Goal: Task Accomplishment & Management: Manage account settings

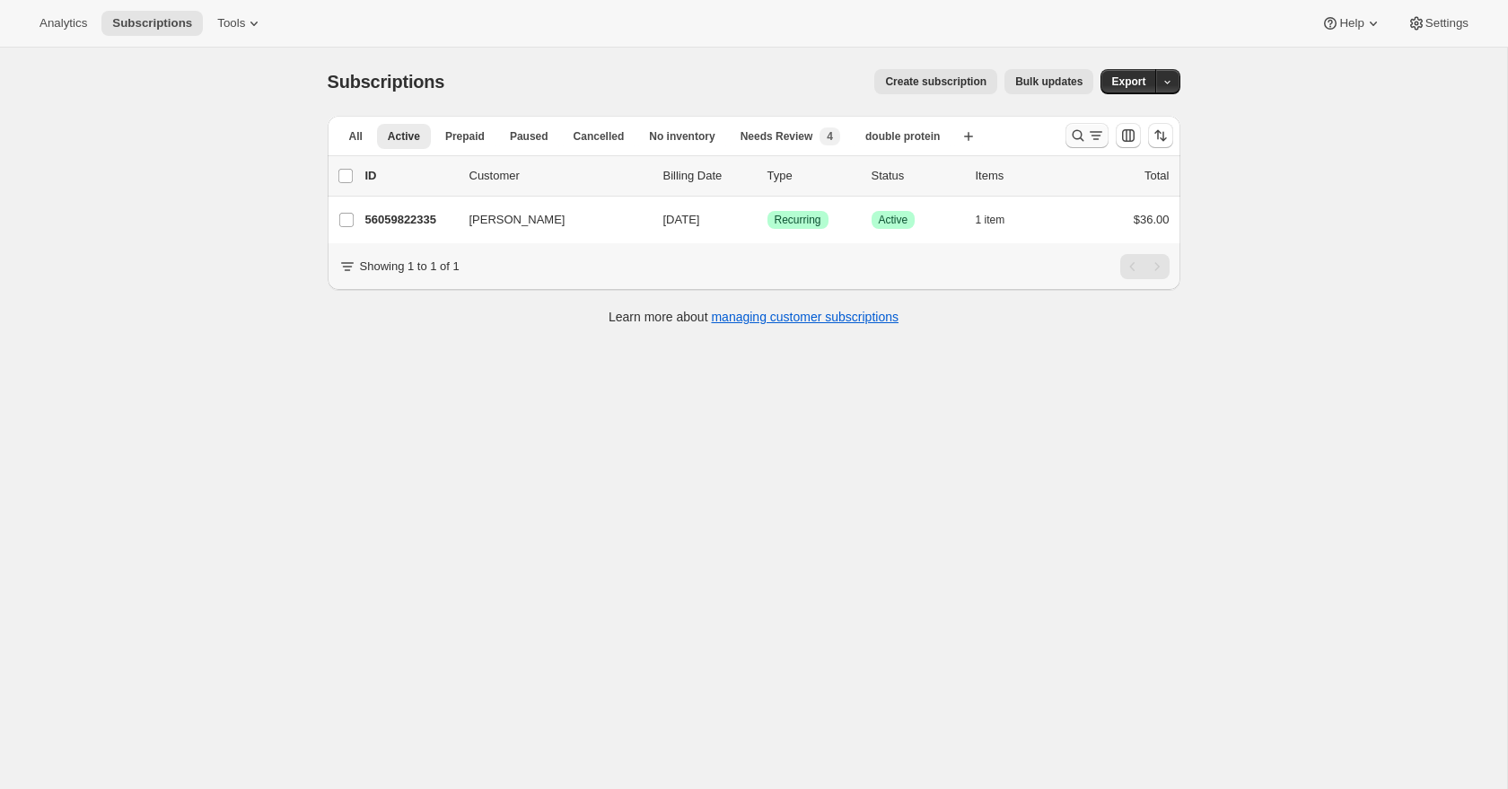
click at [1076, 133] on icon "Search and filter results" at bounding box center [1078, 136] width 18 height 18
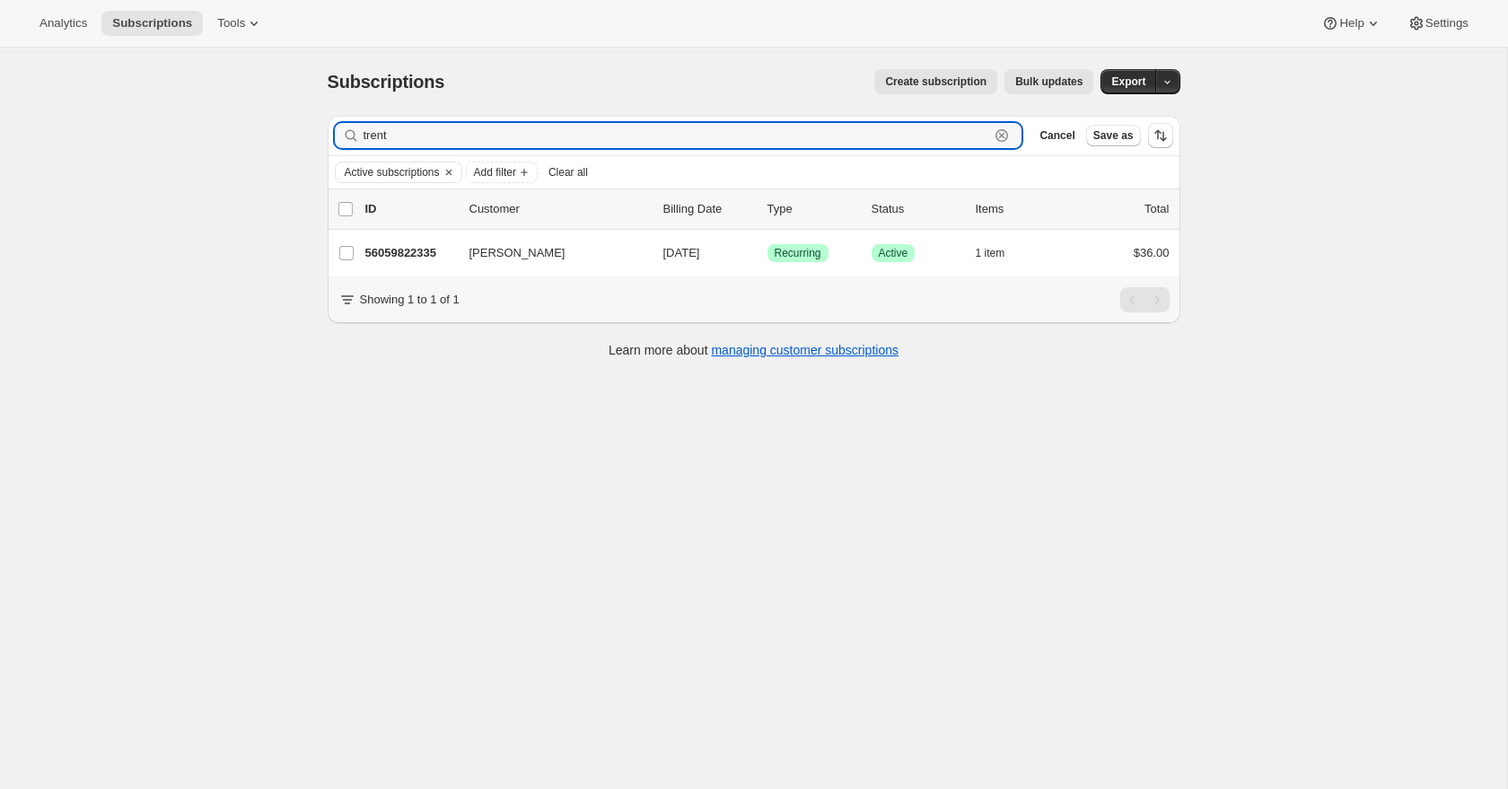
click at [998, 137] on icon "button" at bounding box center [1002, 136] width 18 height 18
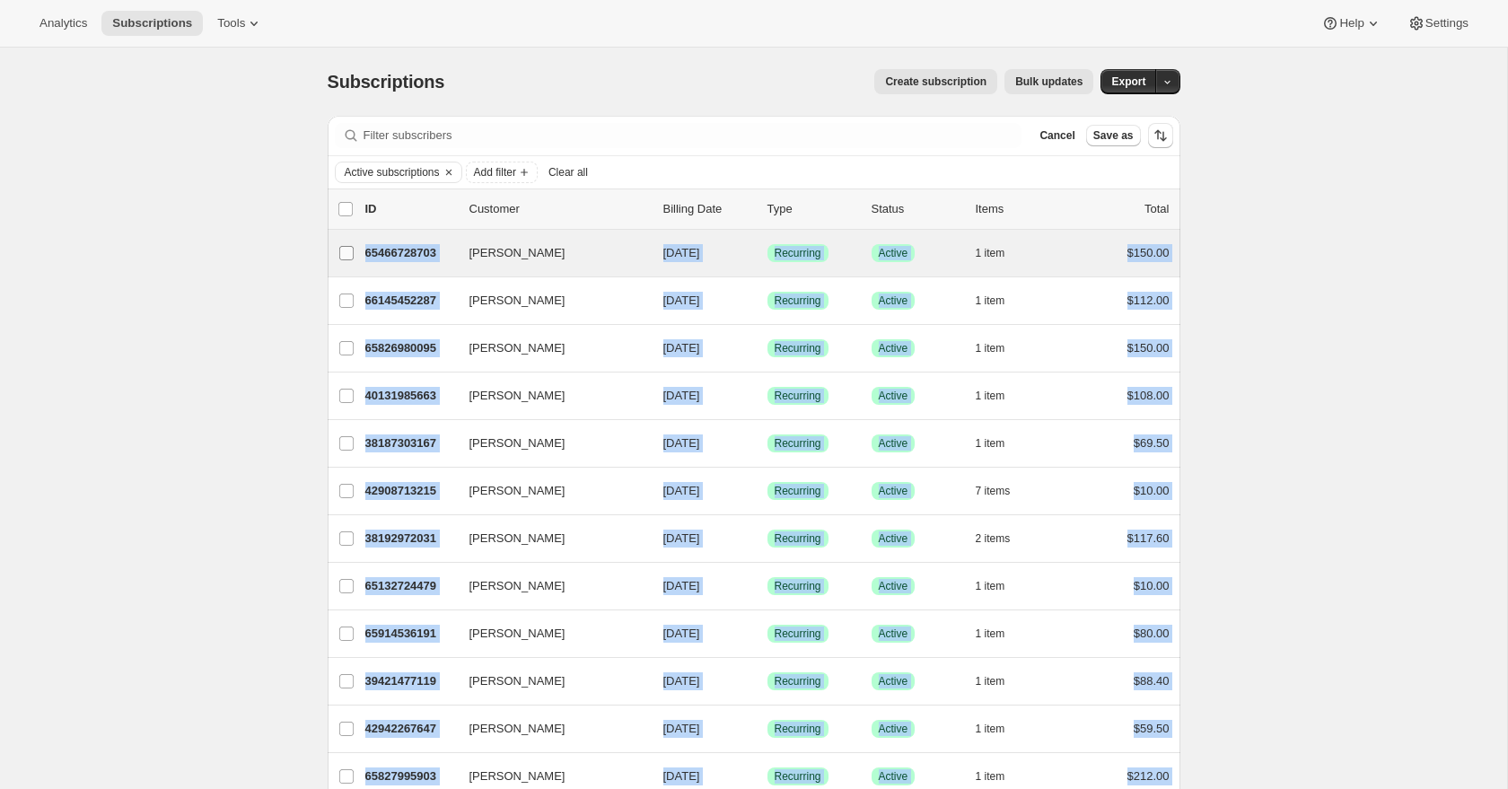
drag, startPoint x: 1201, startPoint y: 665, endPoint x: 330, endPoint y: 247, distance: 966.3
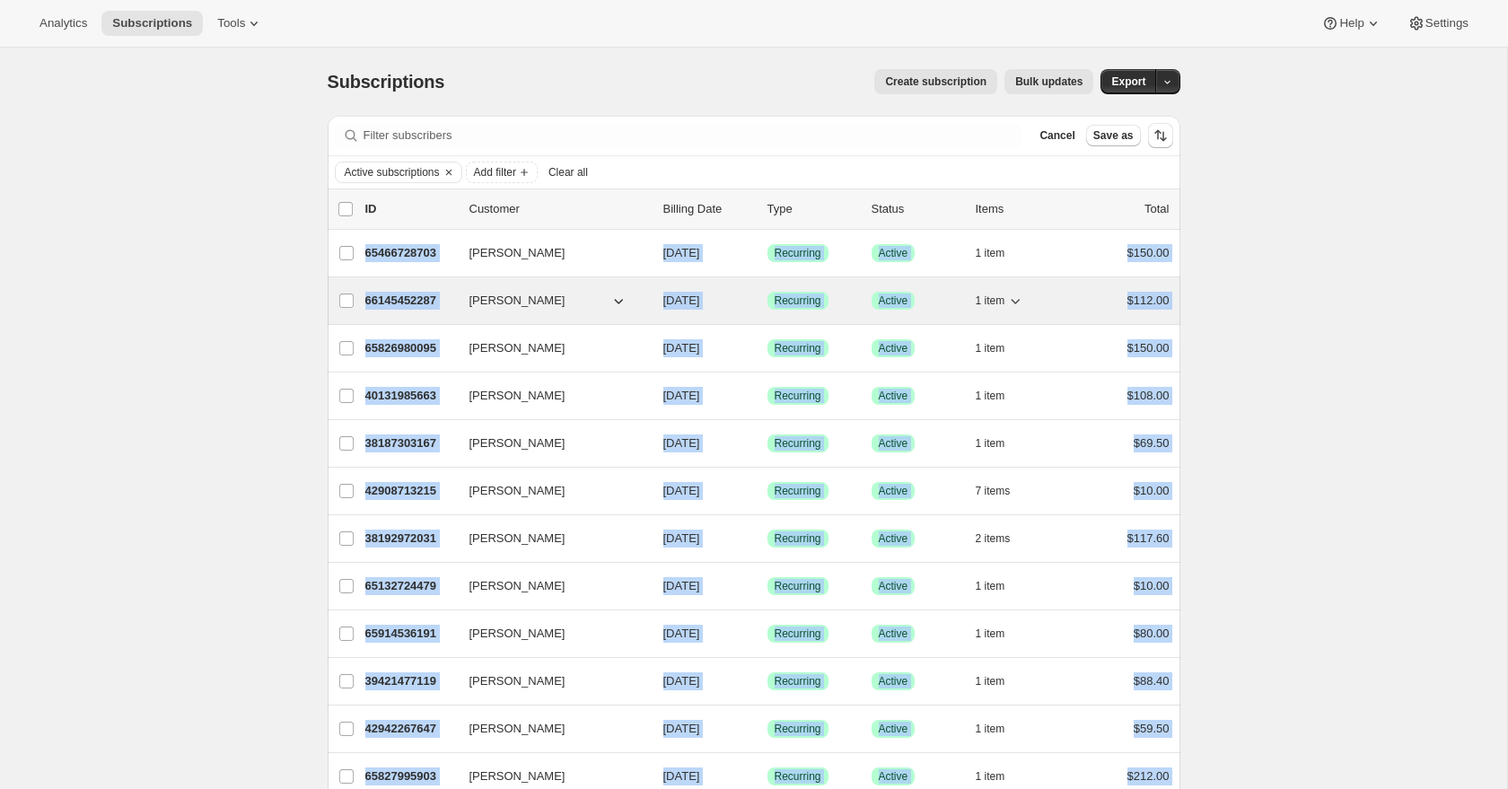
copy ul "Nick Texidor 65466728703 Nick Texidor 10/10/2025 Success Recurring Success Acti…"
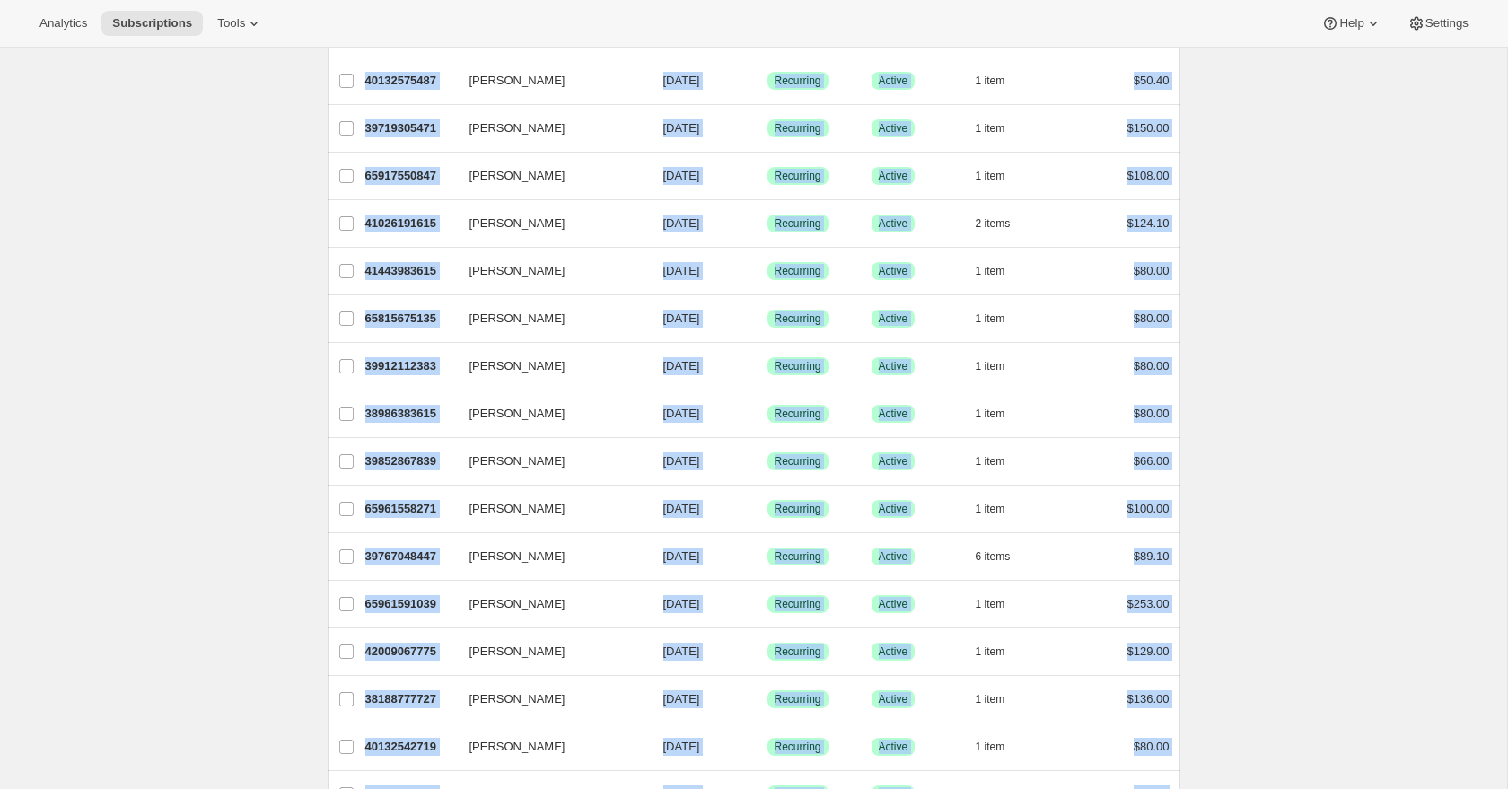
scroll to position [1920, 0]
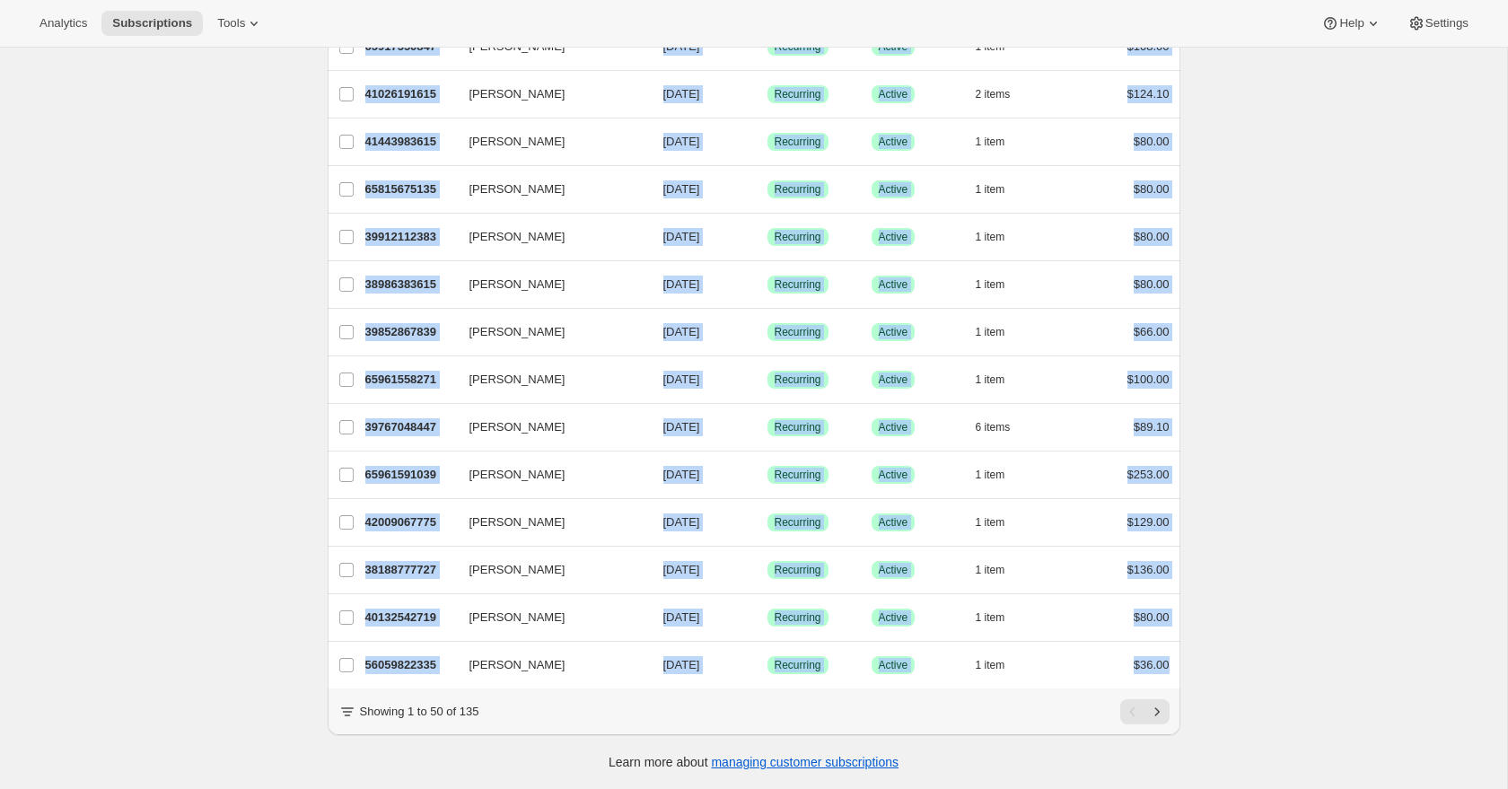
drag, startPoint x: 1270, startPoint y: 613, endPoint x: 1220, endPoint y: 682, distance: 84.2
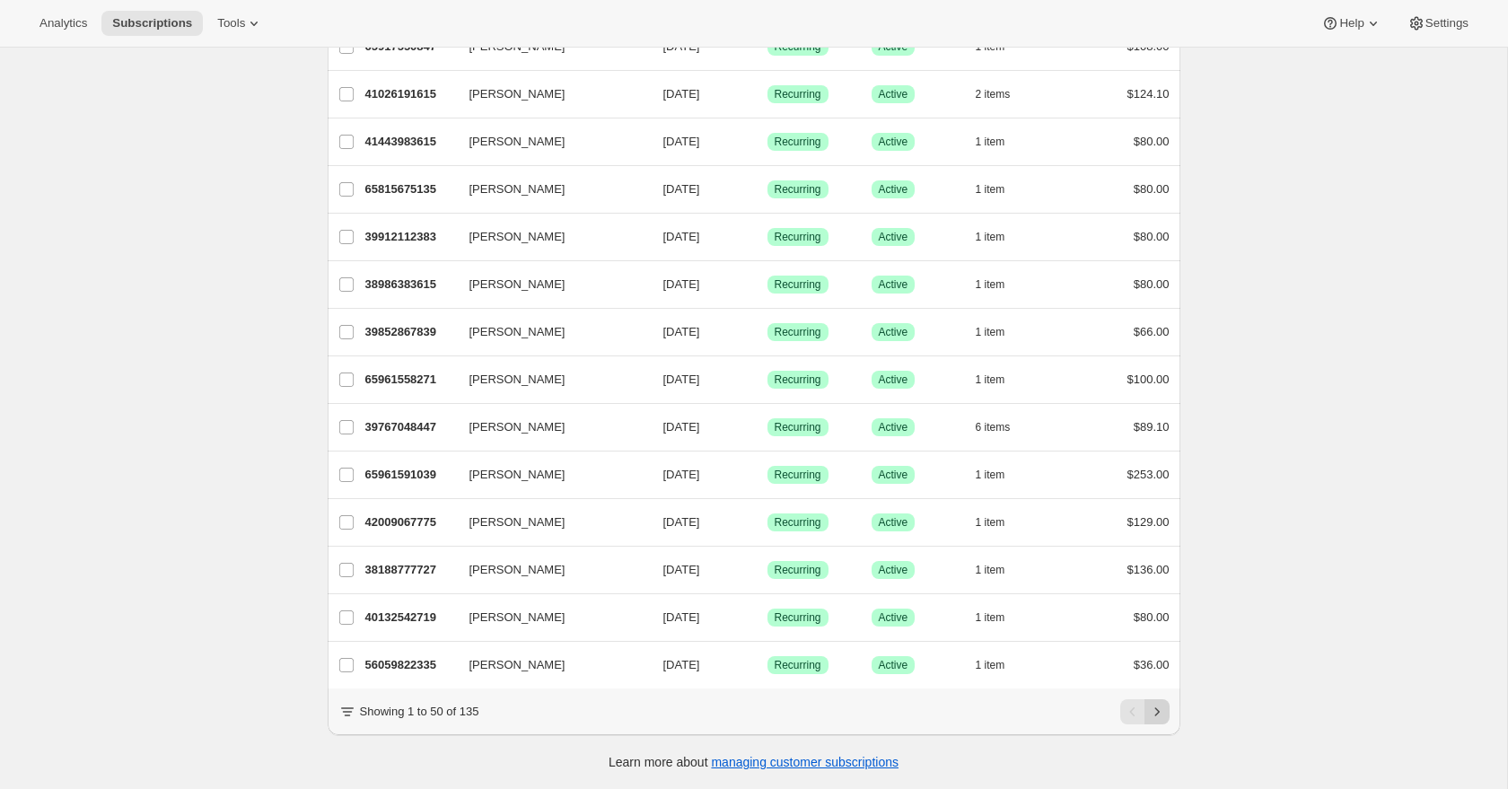
click at [1168, 714] on button "Next" at bounding box center [1157, 711] width 25 height 25
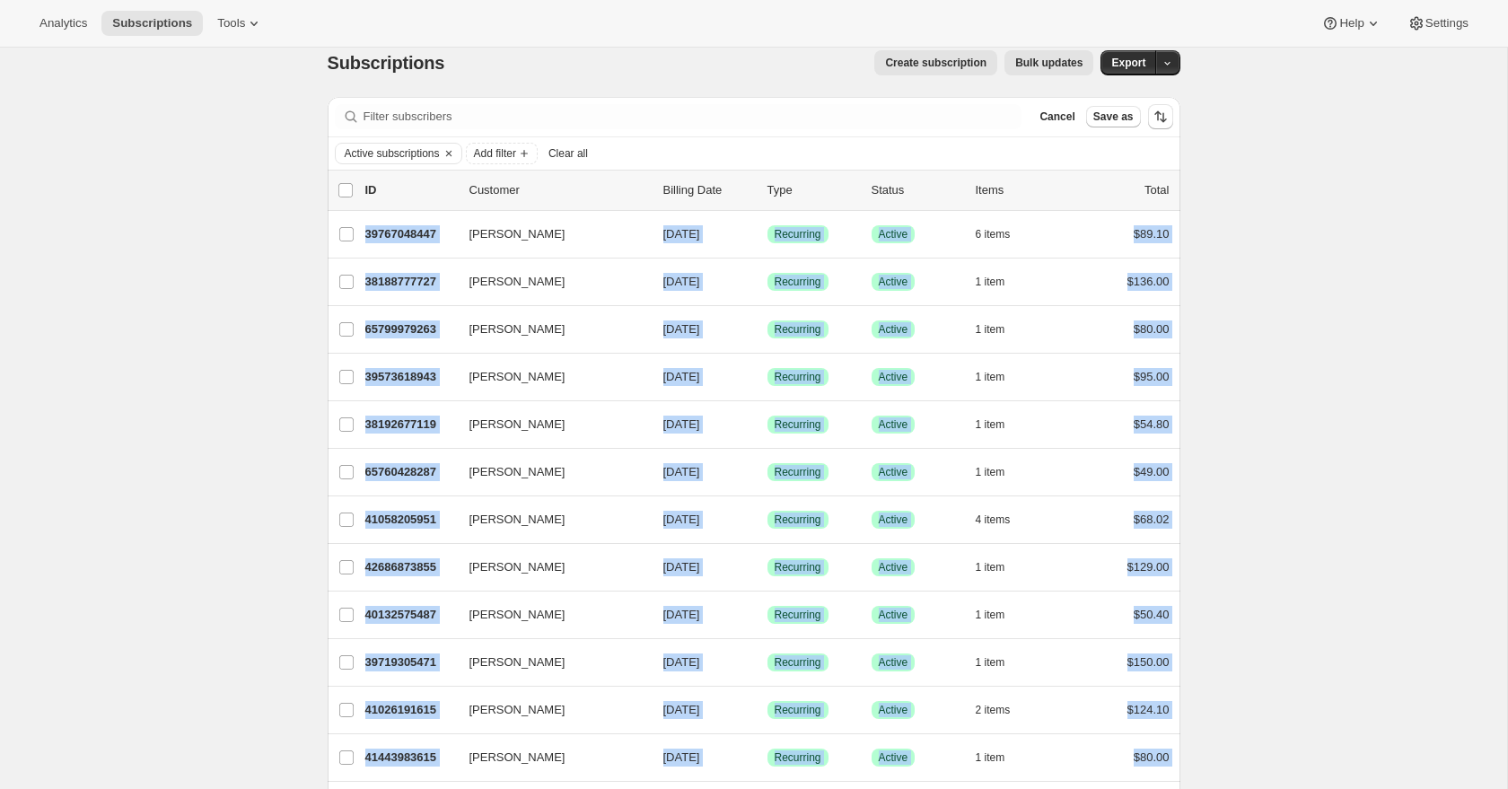
scroll to position [32, 0]
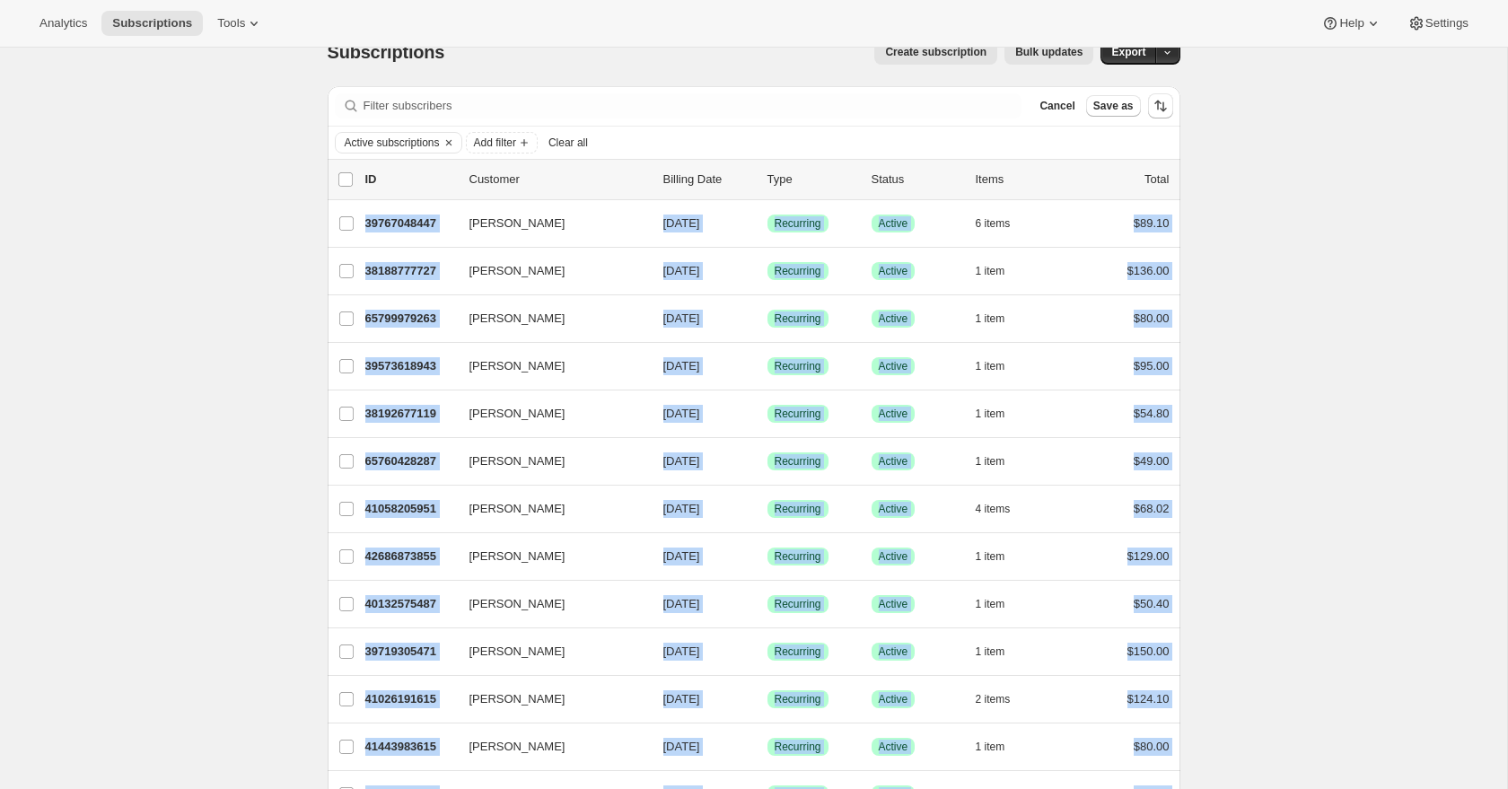
drag, startPoint x: 1189, startPoint y: 568, endPoint x: 237, endPoint y: 228, distance: 1010.8
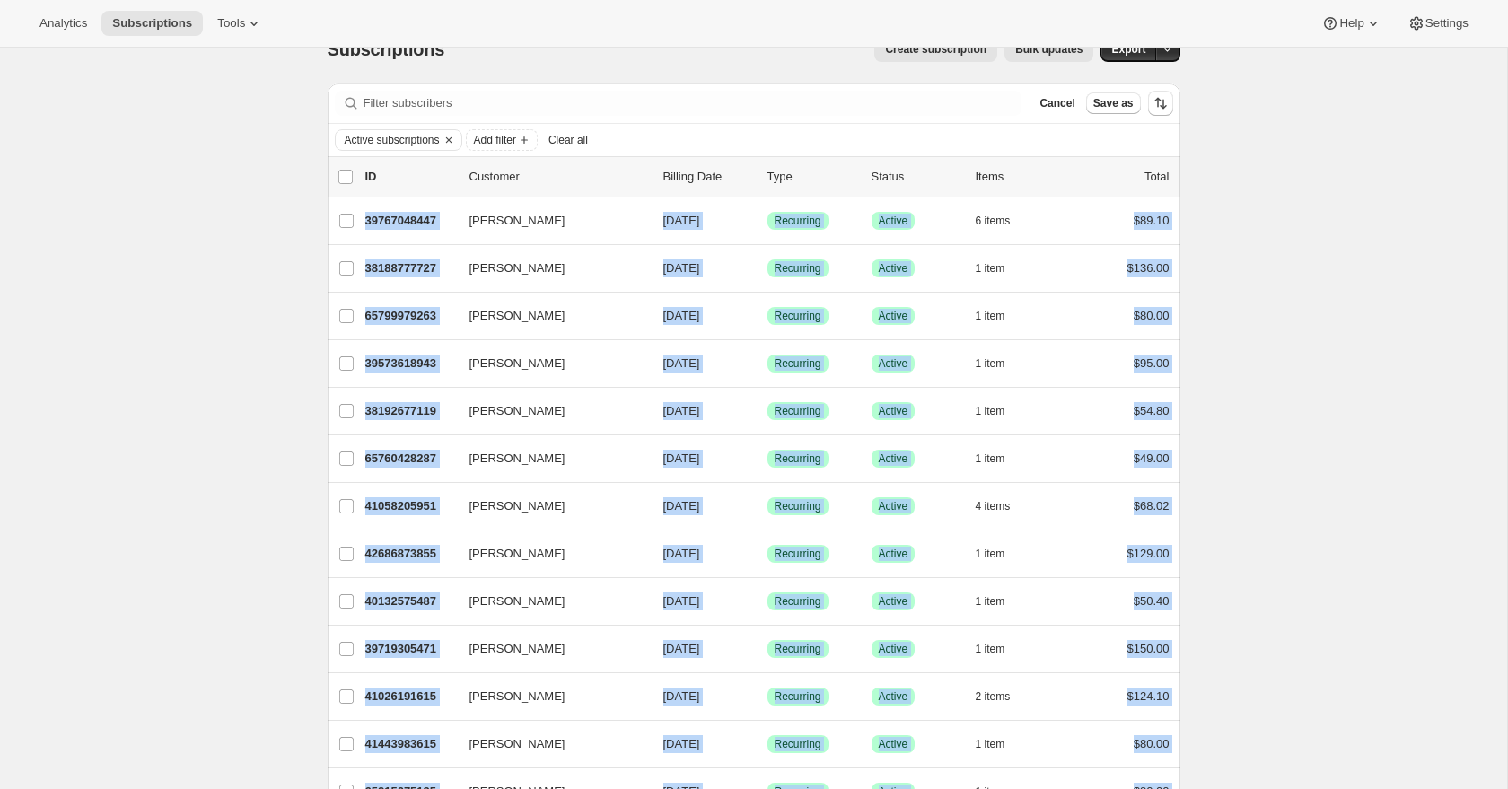
copy ul "Phil Coraci 39767048447 Phil Coraci 10/10/2025 Success Recurring Success Active…"
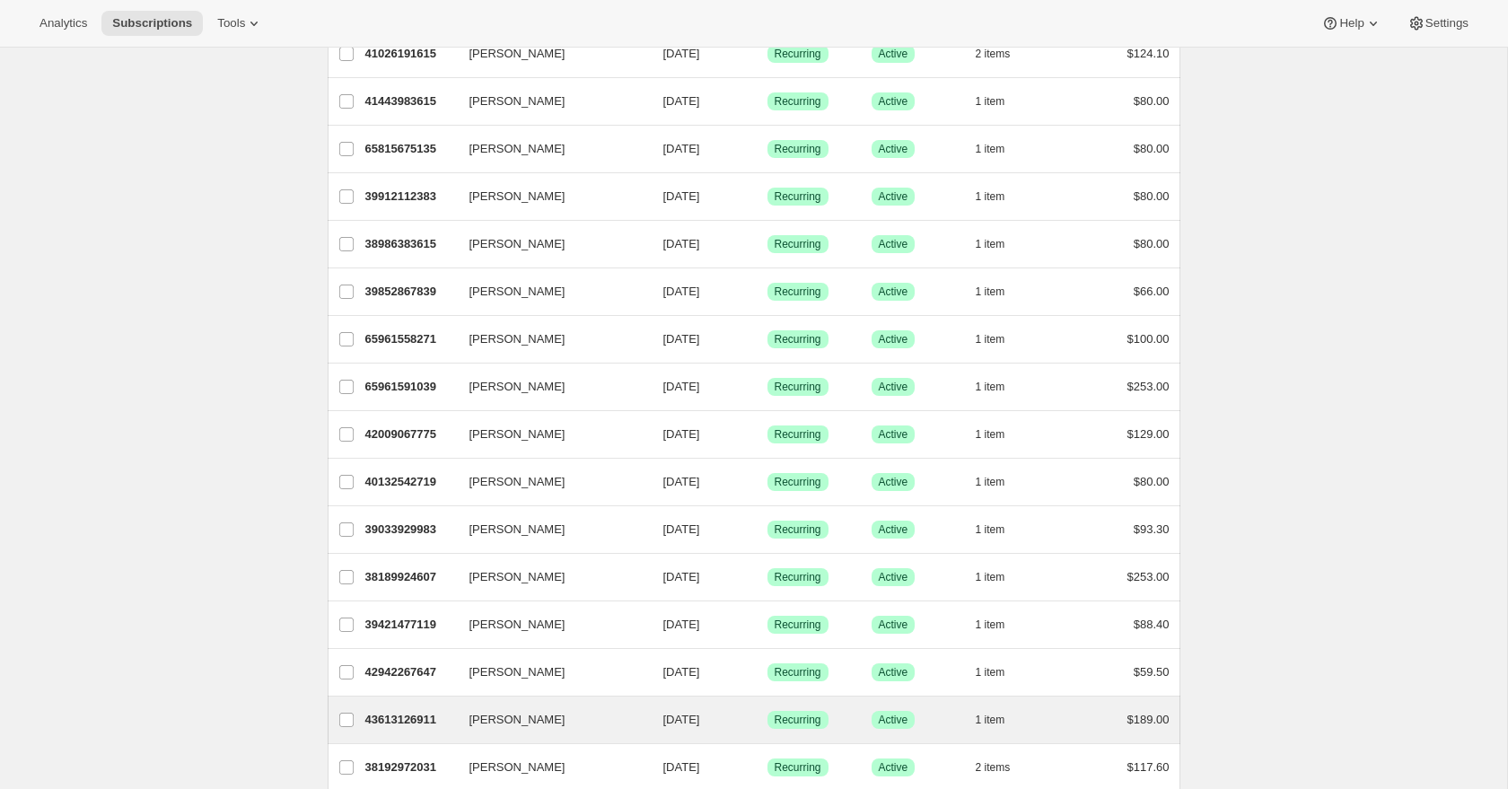
scroll to position [1887, 0]
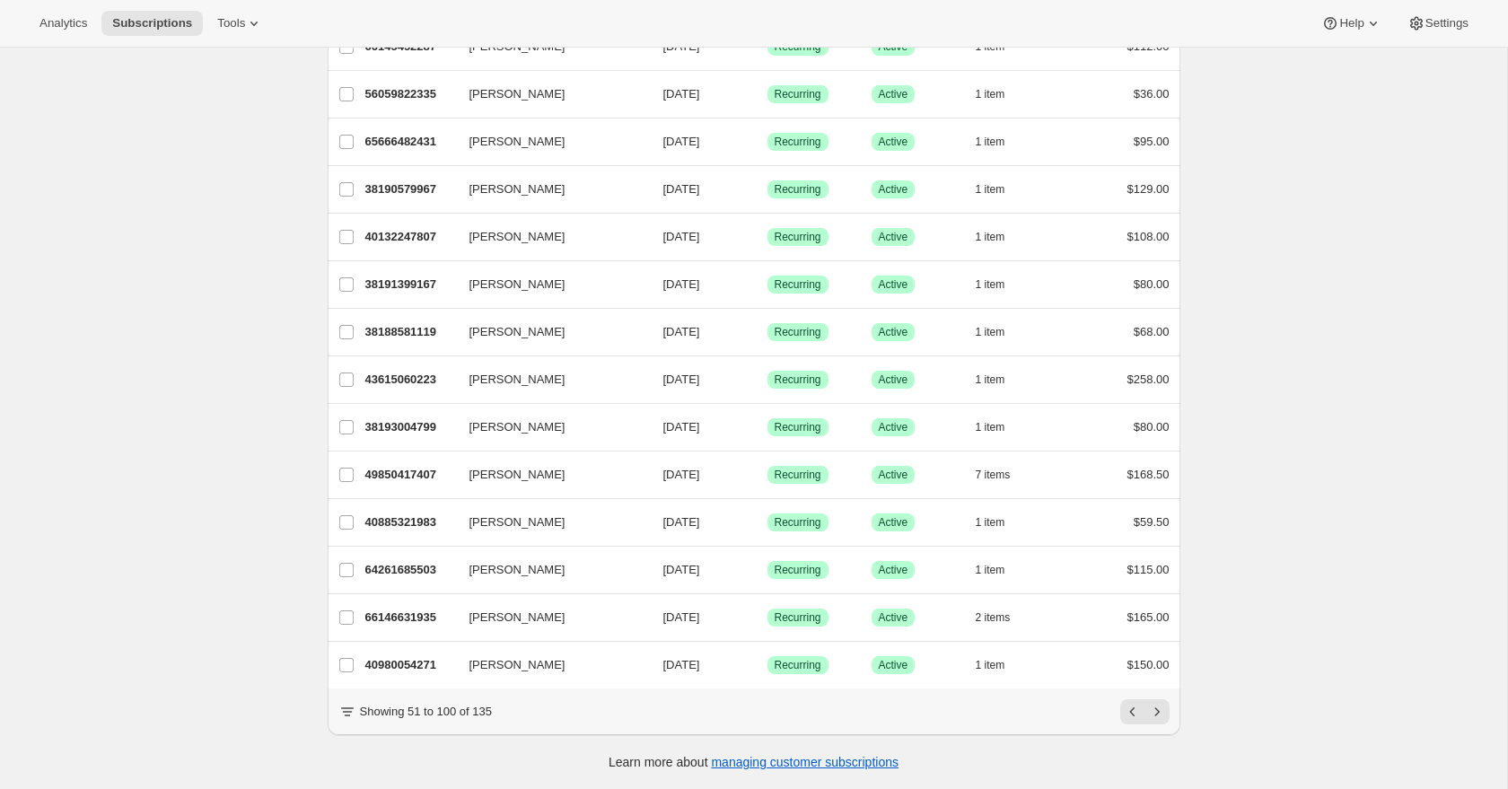
drag, startPoint x: 1185, startPoint y: 674, endPoint x: 1204, endPoint y: 657, distance: 25.4
click at [1162, 713] on icon "Next" at bounding box center [1157, 712] width 18 height 18
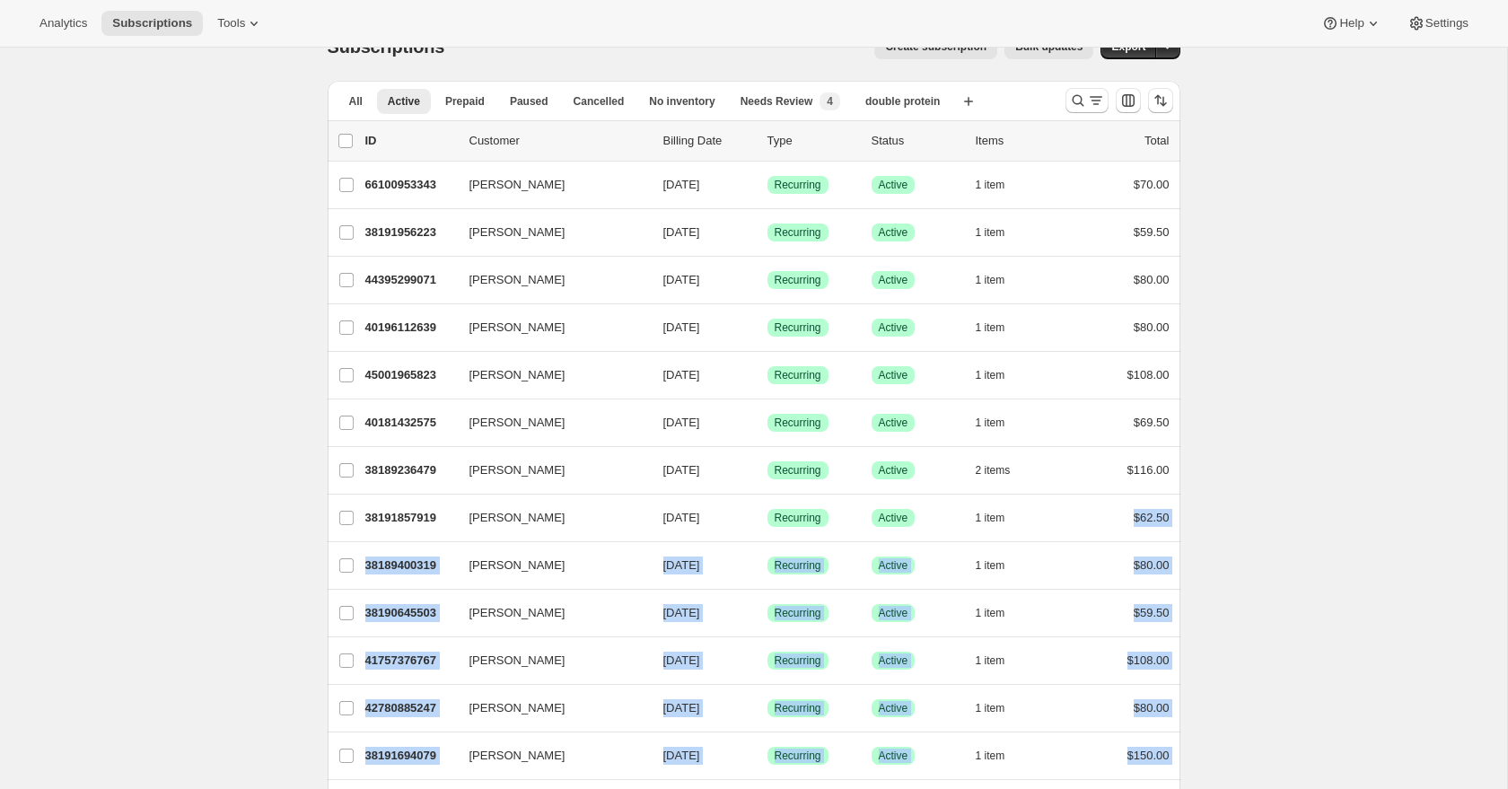
scroll to position [0, 0]
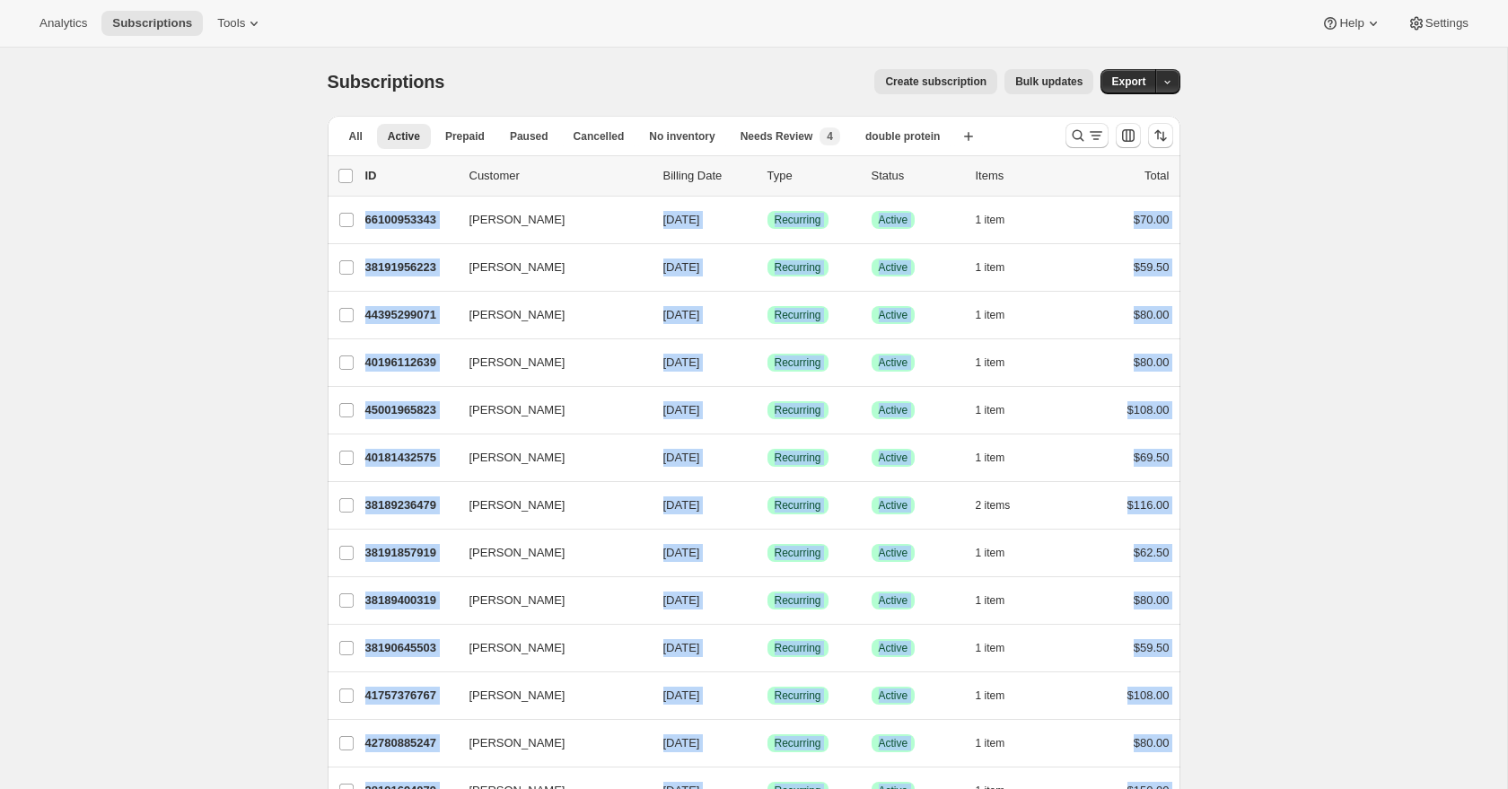
drag, startPoint x: 1191, startPoint y: 597, endPoint x: 311, endPoint y: 224, distance: 956.0
copy ul "[PERSON_NAME] 66100953343 [PERSON_NAME] [DATE] Success Recurring Success Active…"
click at [521, 136] on span "Paused" at bounding box center [529, 136] width 39 height 14
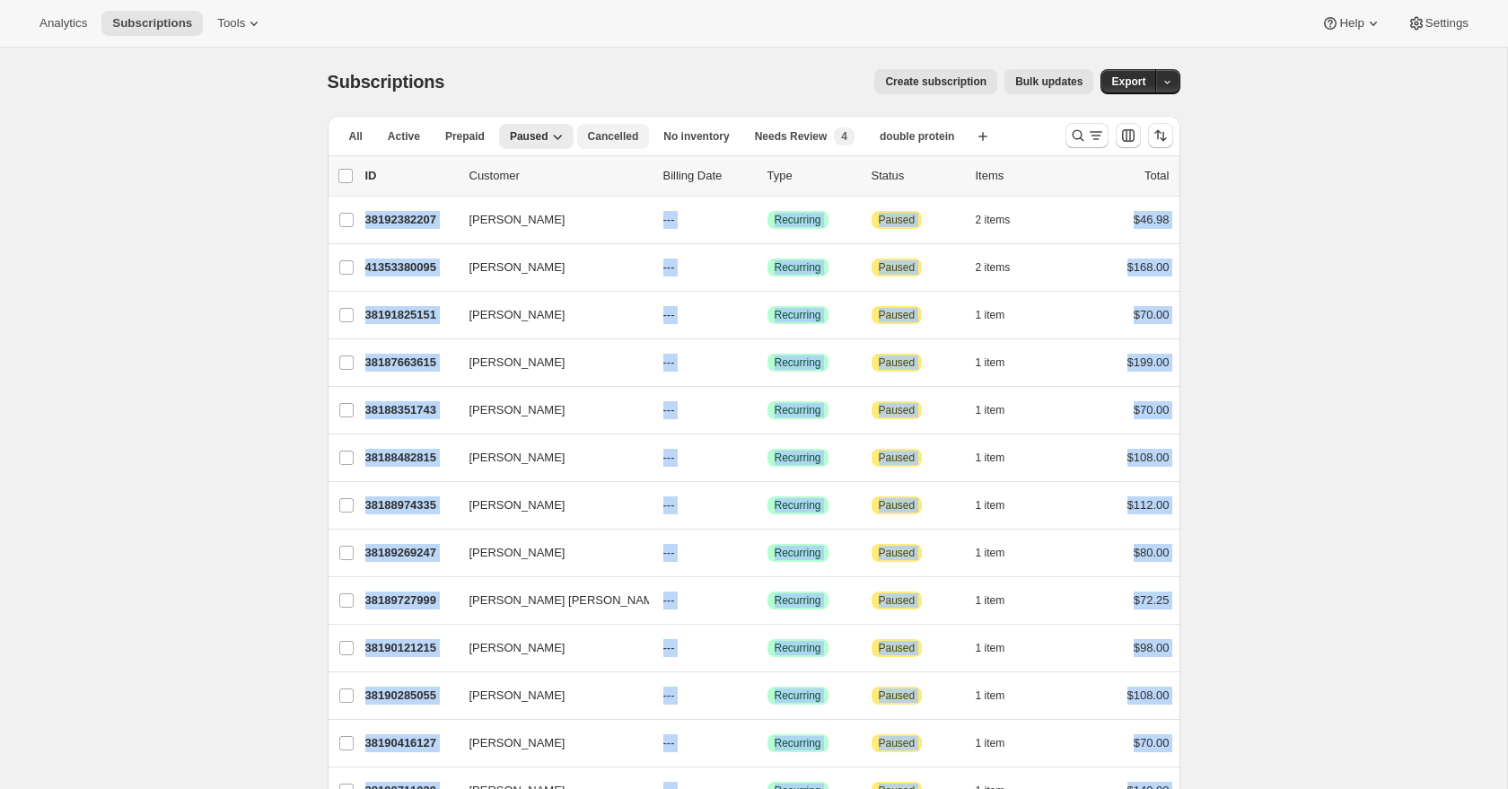
click at [637, 136] on span "Cancelled" at bounding box center [613, 136] width 51 height 14
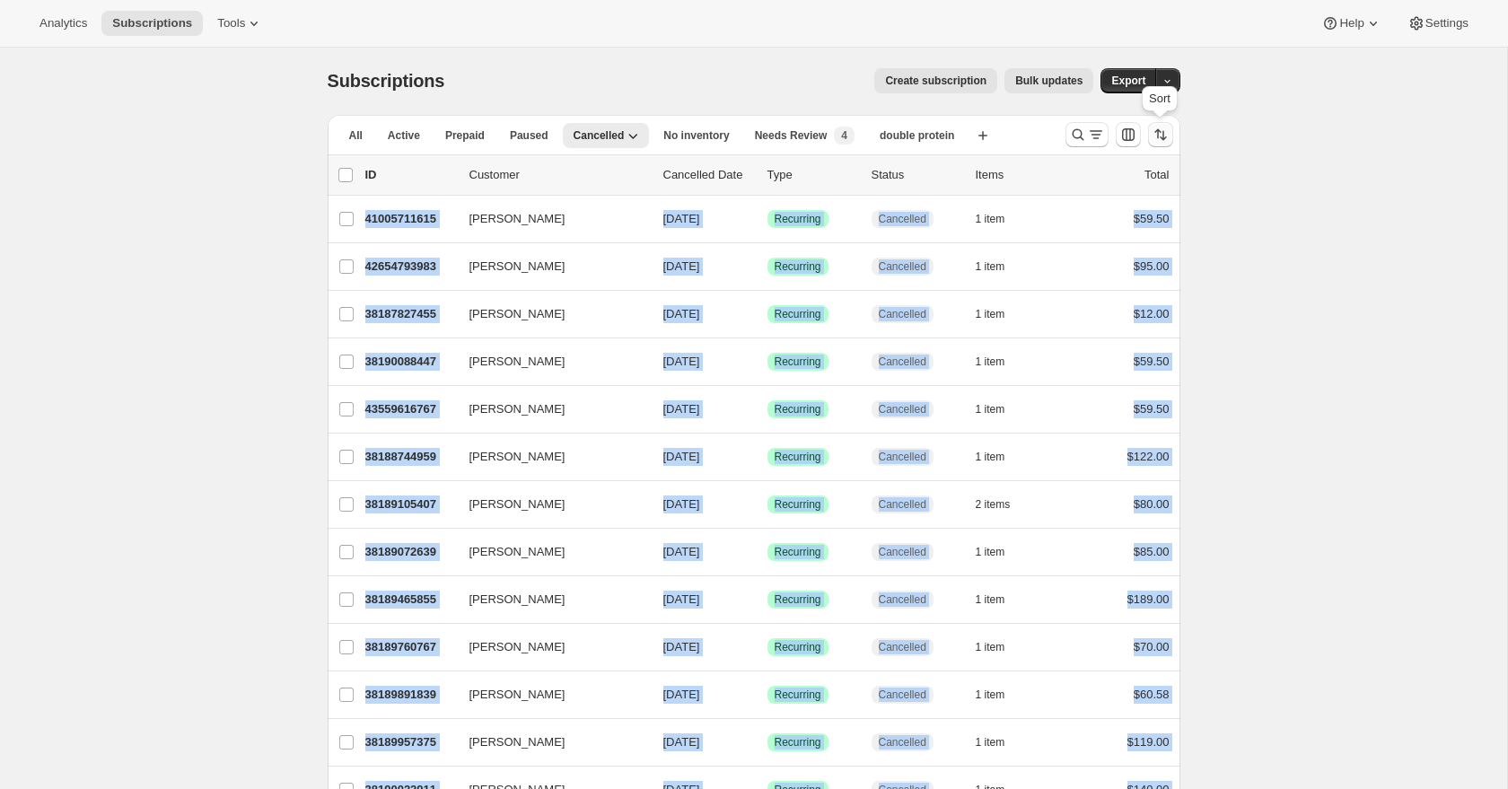
click at [1156, 136] on icon "Sort the results" at bounding box center [1161, 135] width 18 height 18
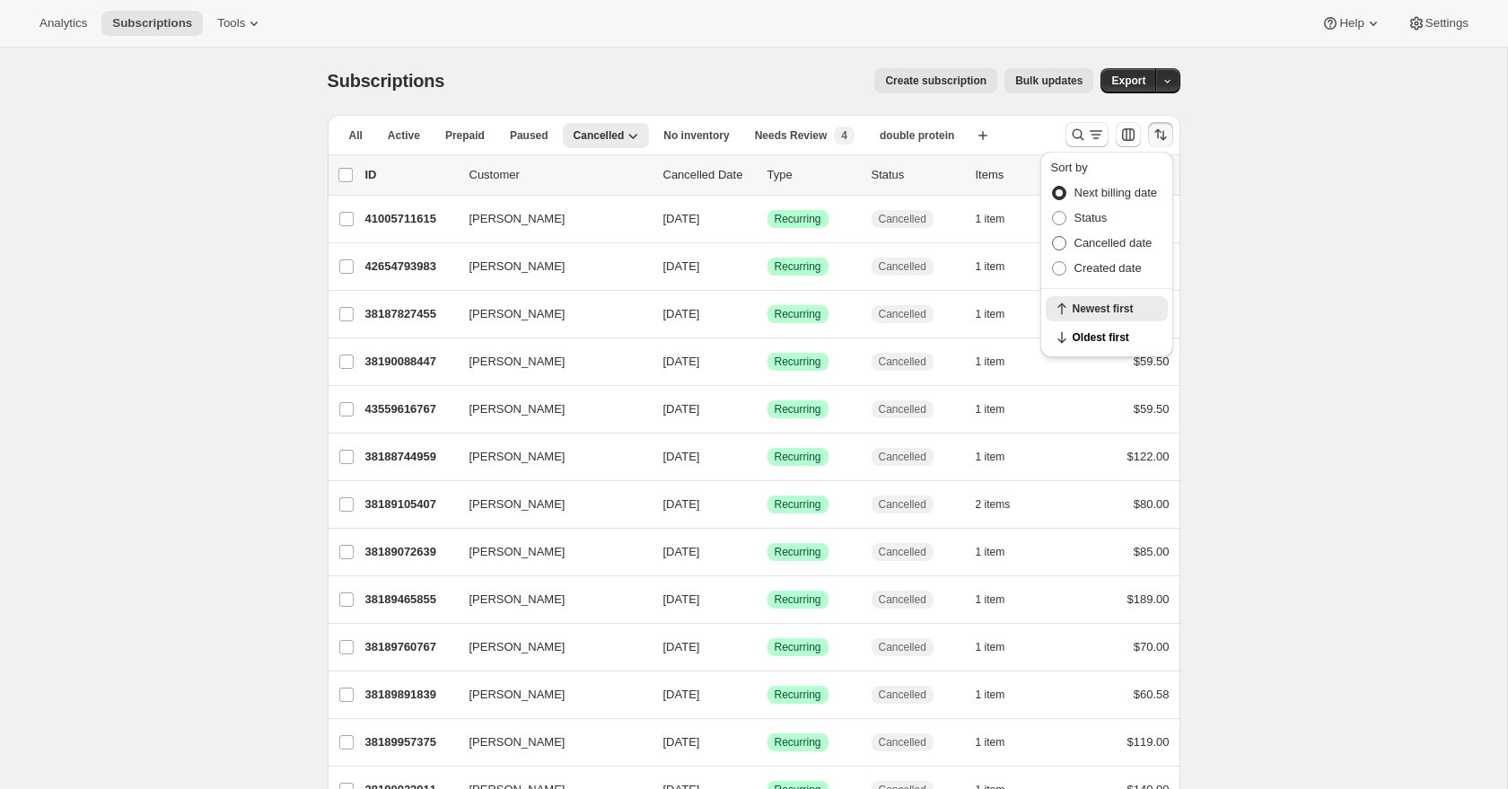
click at [1131, 246] on span "Cancelled date" at bounding box center [1114, 242] width 78 height 13
click at [1053, 237] on input "Cancelled date" at bounding box center [1052, 236] width 1 height 1
radio input "true"
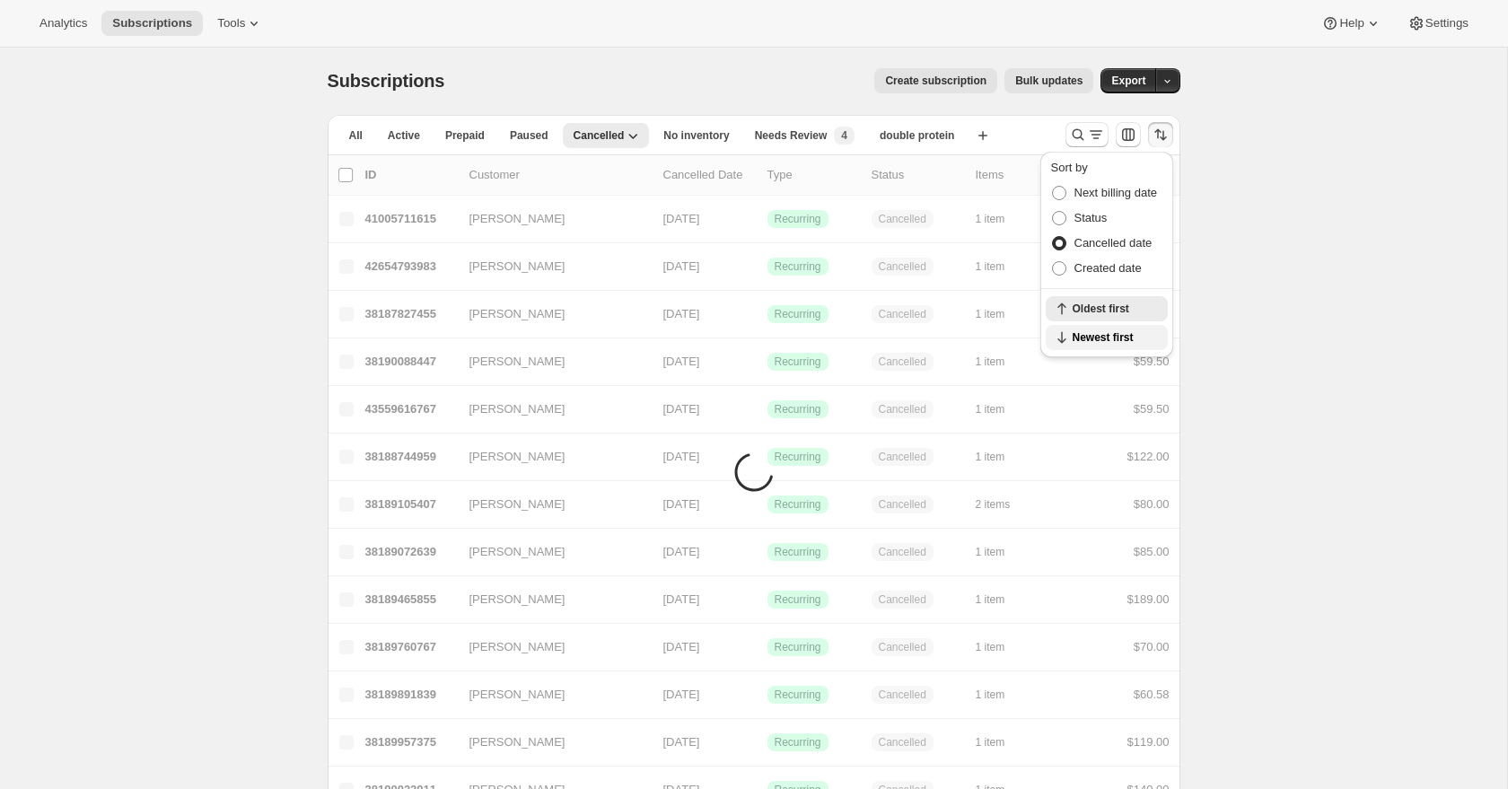
click at [1121, 335] on span "Newest first" at bounding box center [1115, 337] width 84 height 14
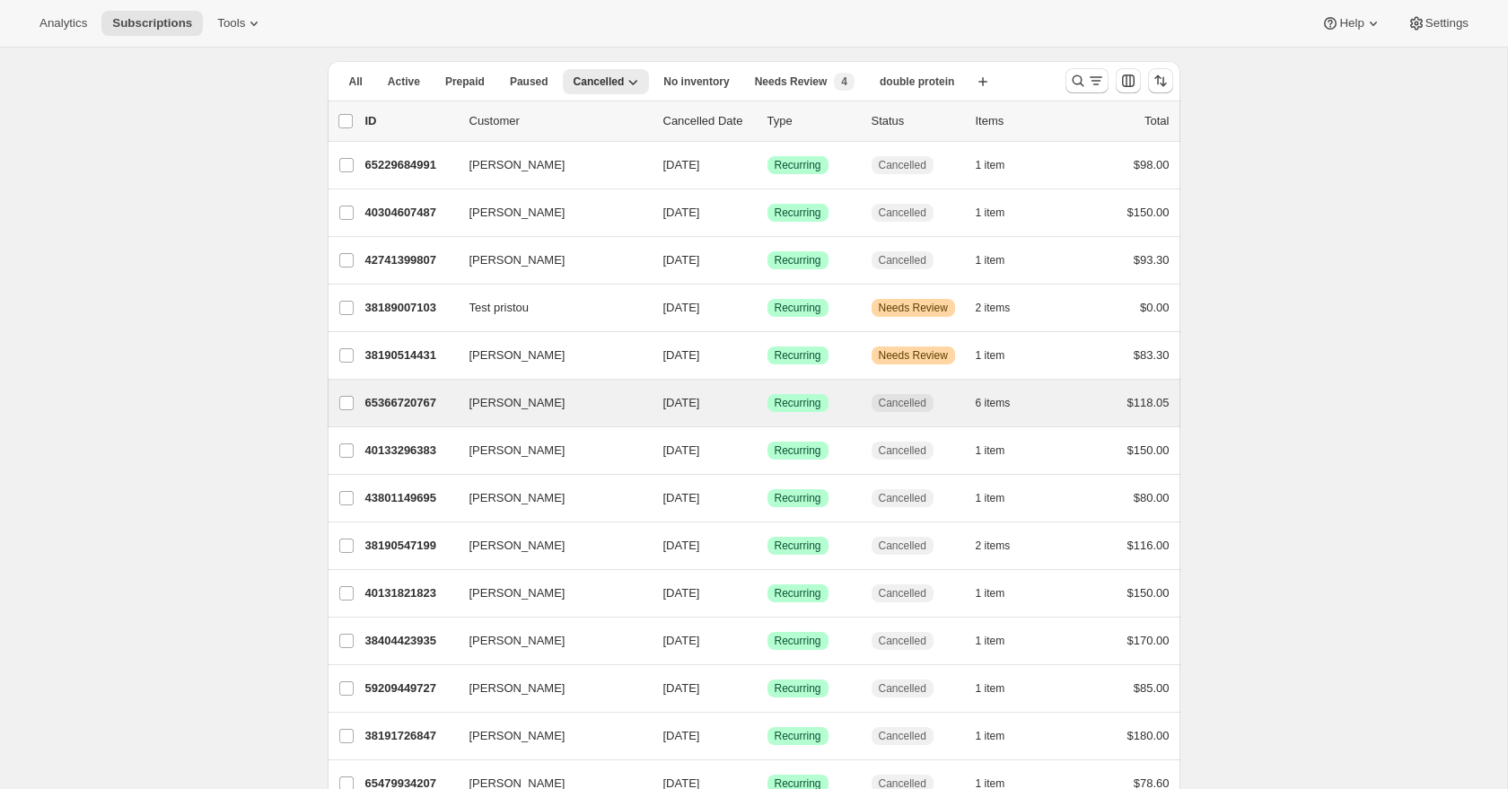
scroll to position [0, 0]
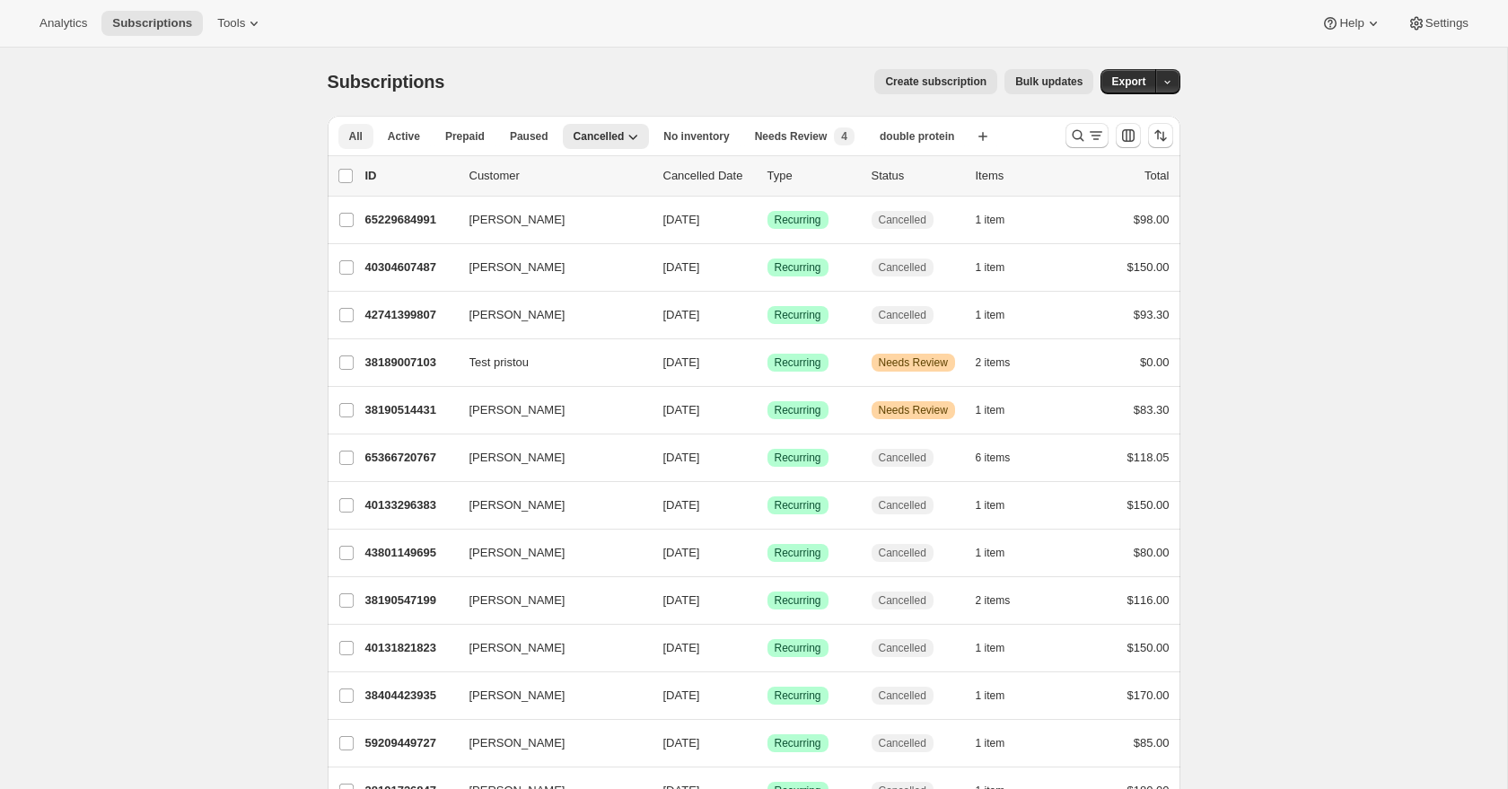
click at [349, 135] on span "All" at bounding box center [355, 136] width 13 height 14
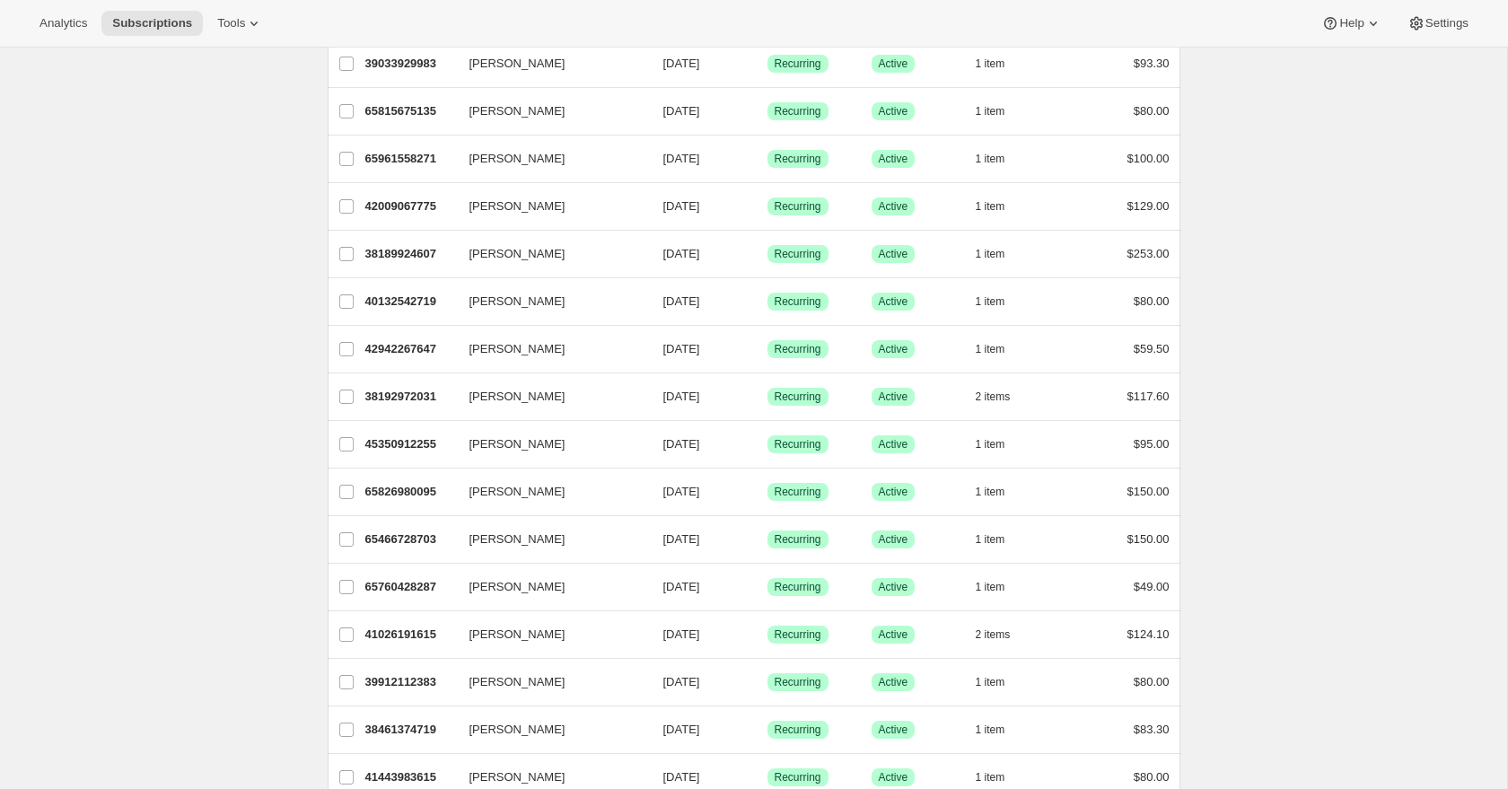
scroll to position [1887, 0]
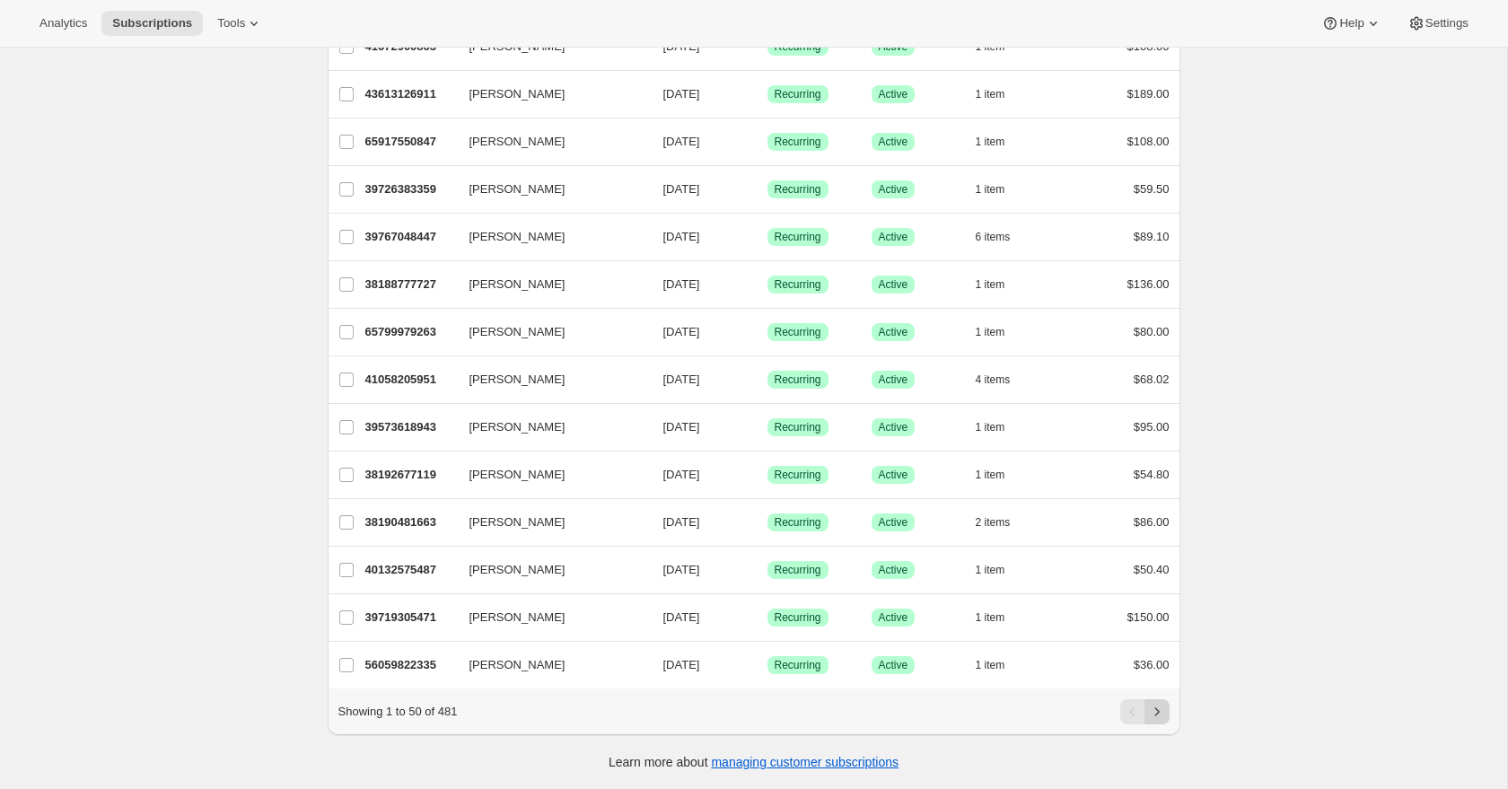
click at [1166, 716] on button "Next" at bounding box center [1157, 711] width 25 height 25
click at [1166, 717] on button "Next" at bounding box center [1157, 711] width 25 height 25
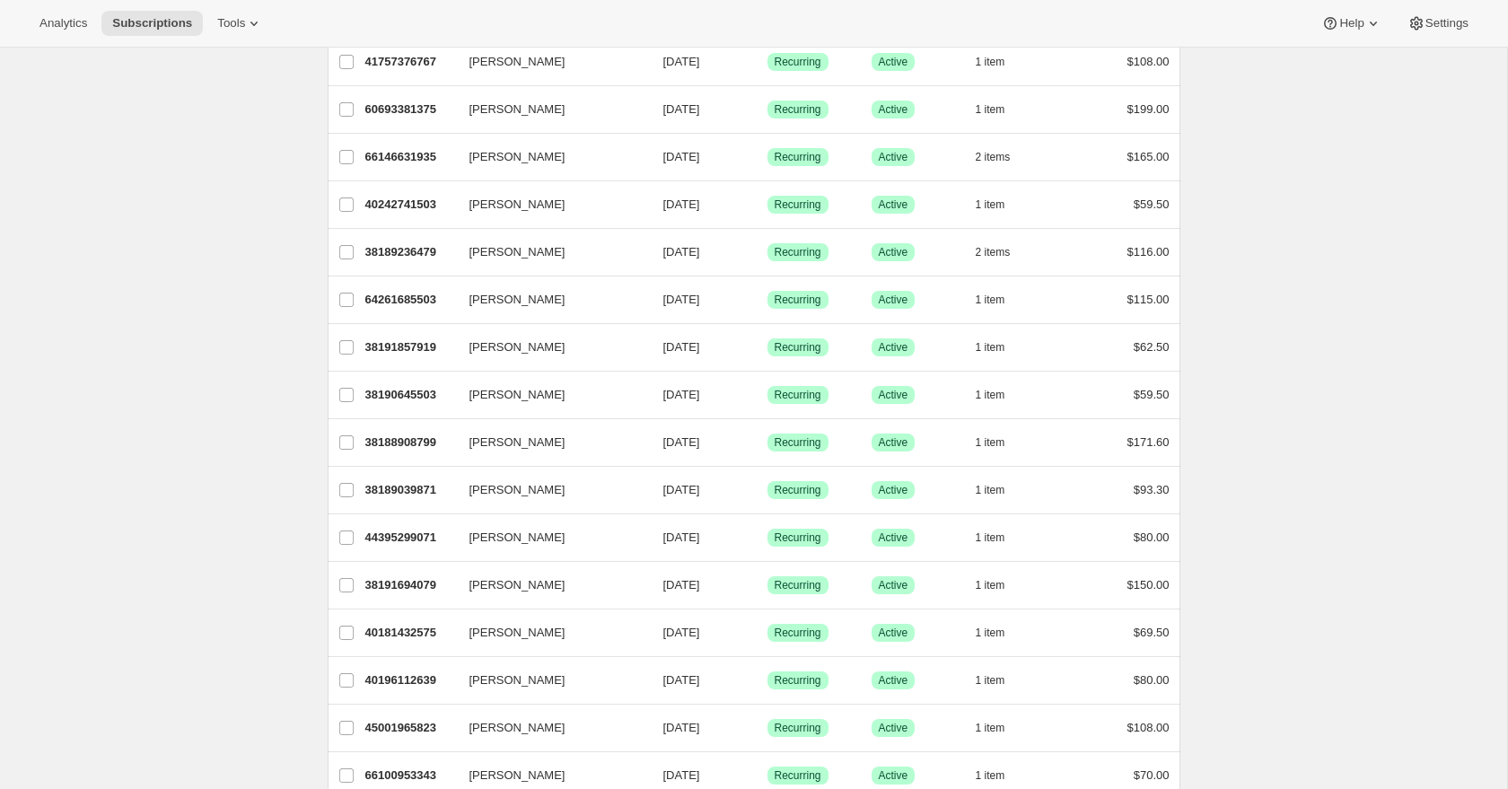
scroll to position [0, 0]
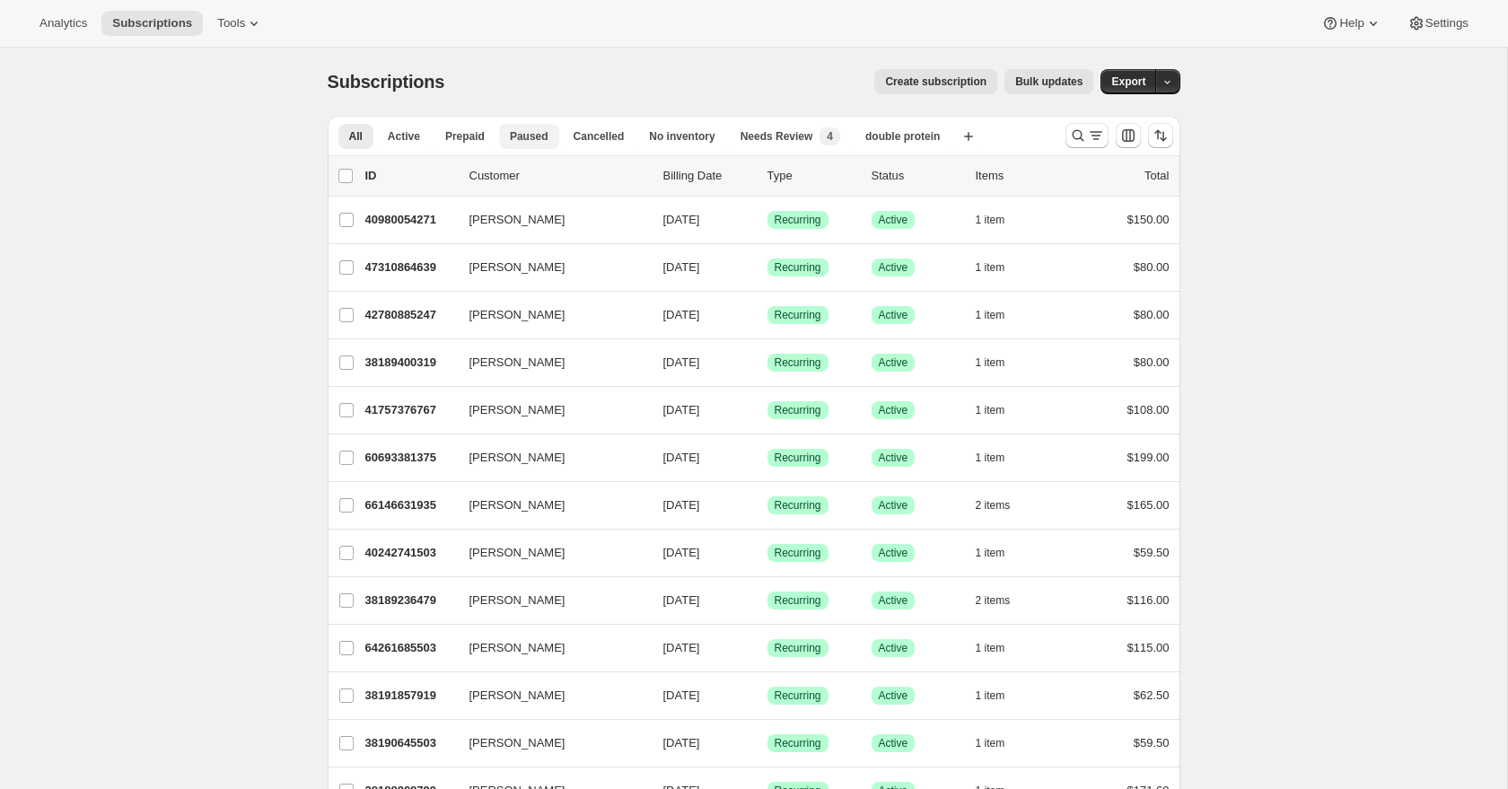
click at [552, 144] on button "Paused" at bounding box center [529, 136] width 60 height 25
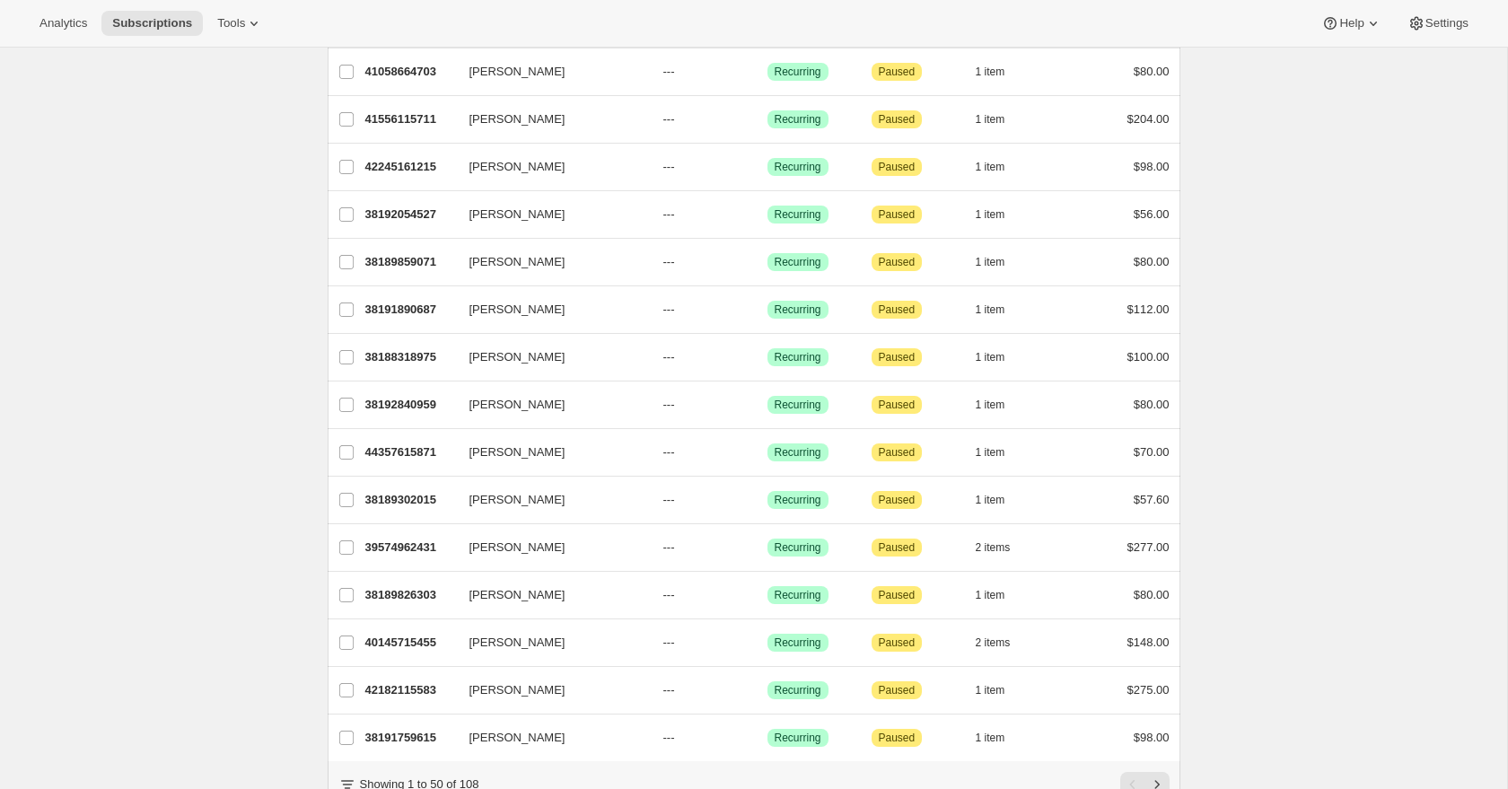
scroll to position [1887, 0]
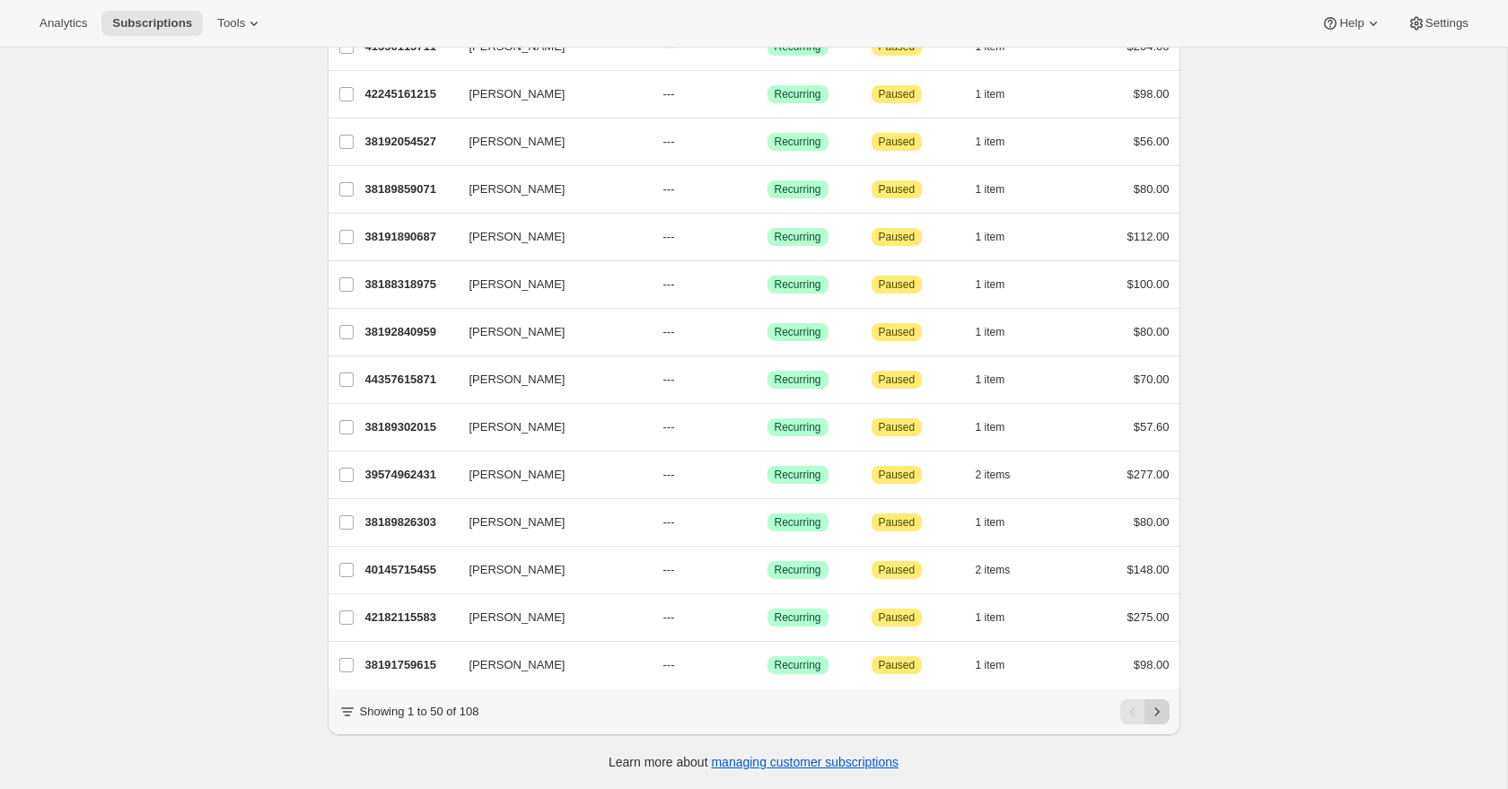
click at [1159, 713] on icon "Next" at bounding box center [1157, 712] width 18 height 18
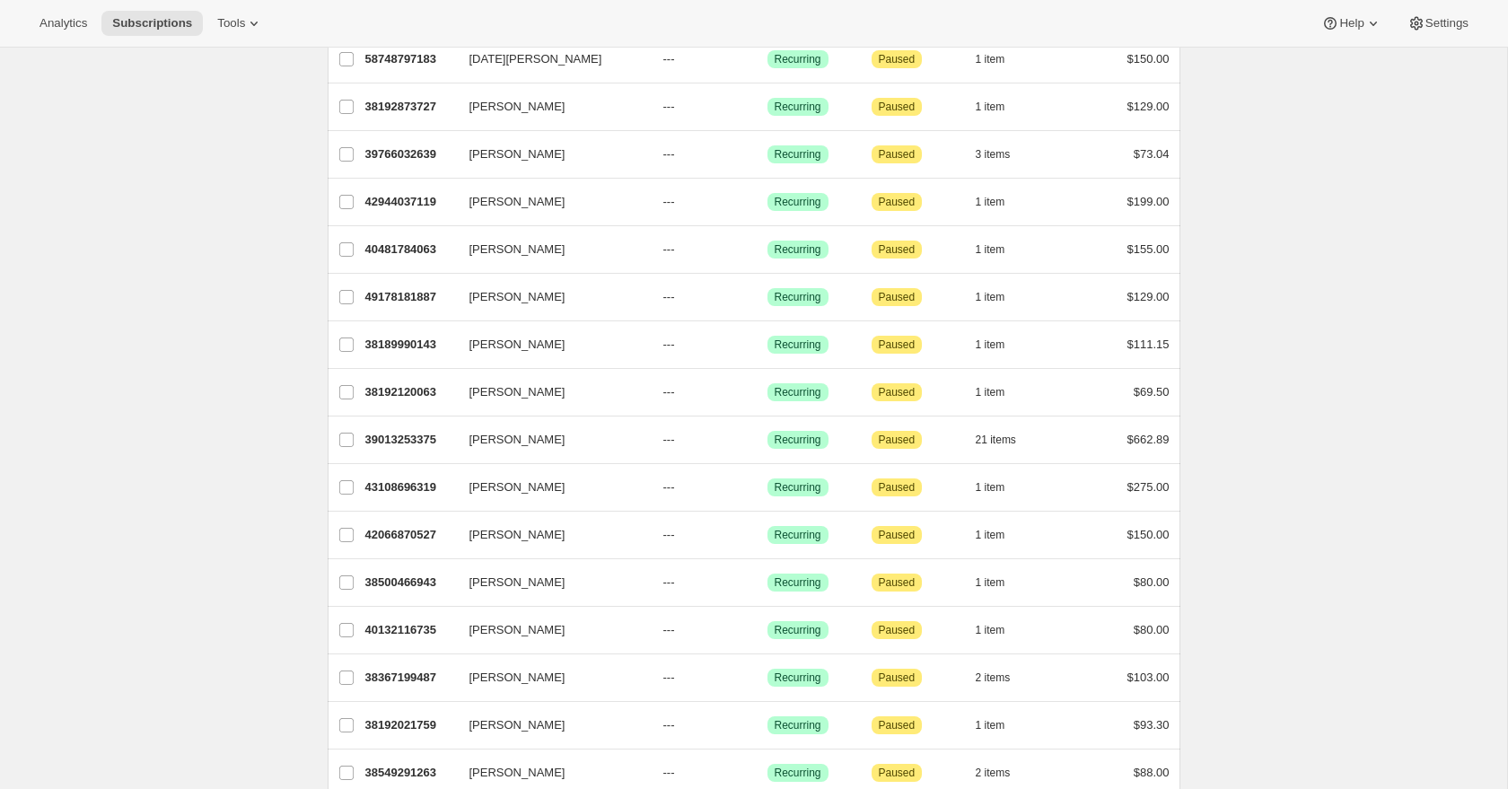
scroll to position [0, 0]
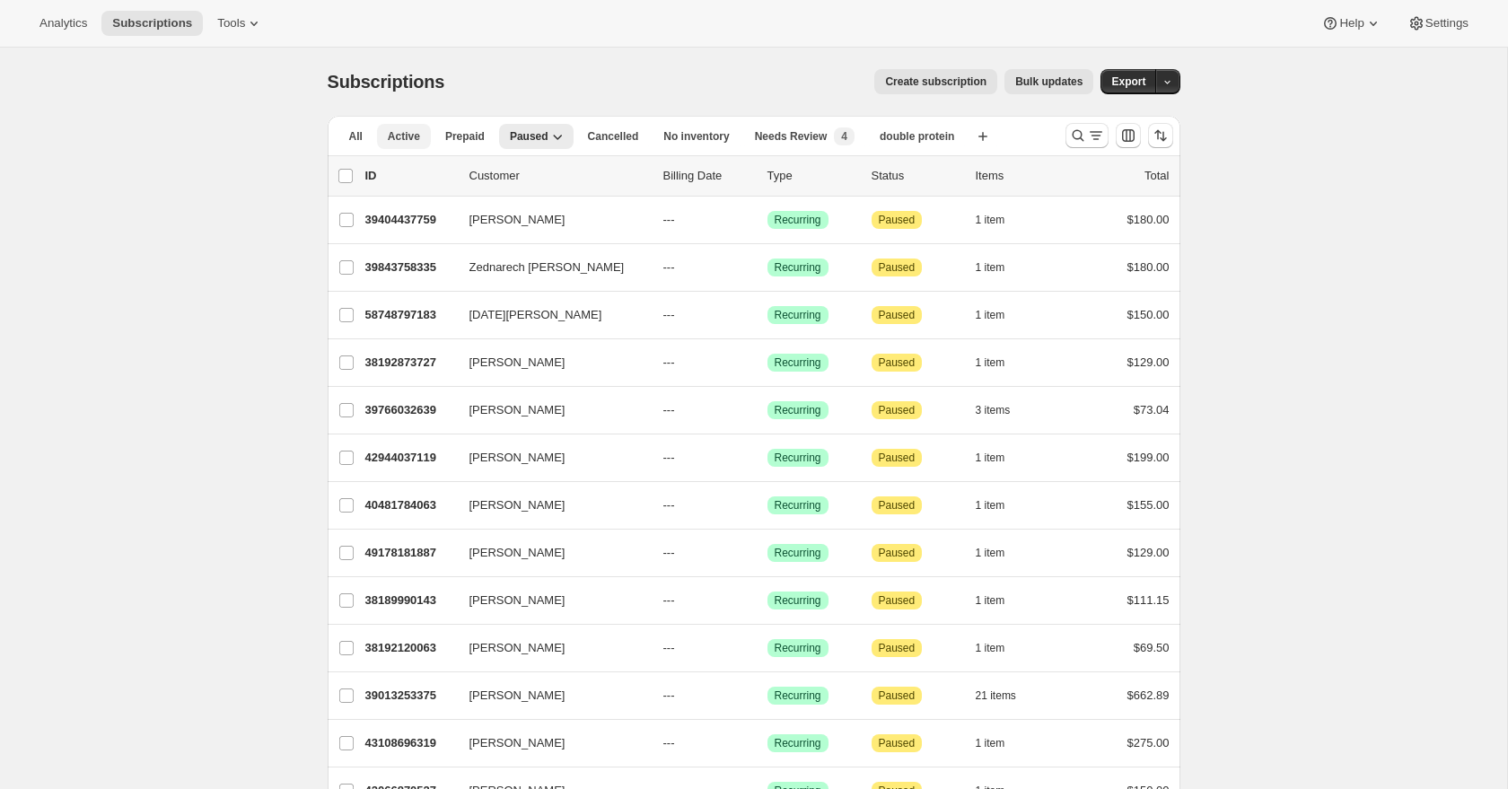
click at [409, 131] on span "Active" at bounding box center [404, 136] width 32 height 14
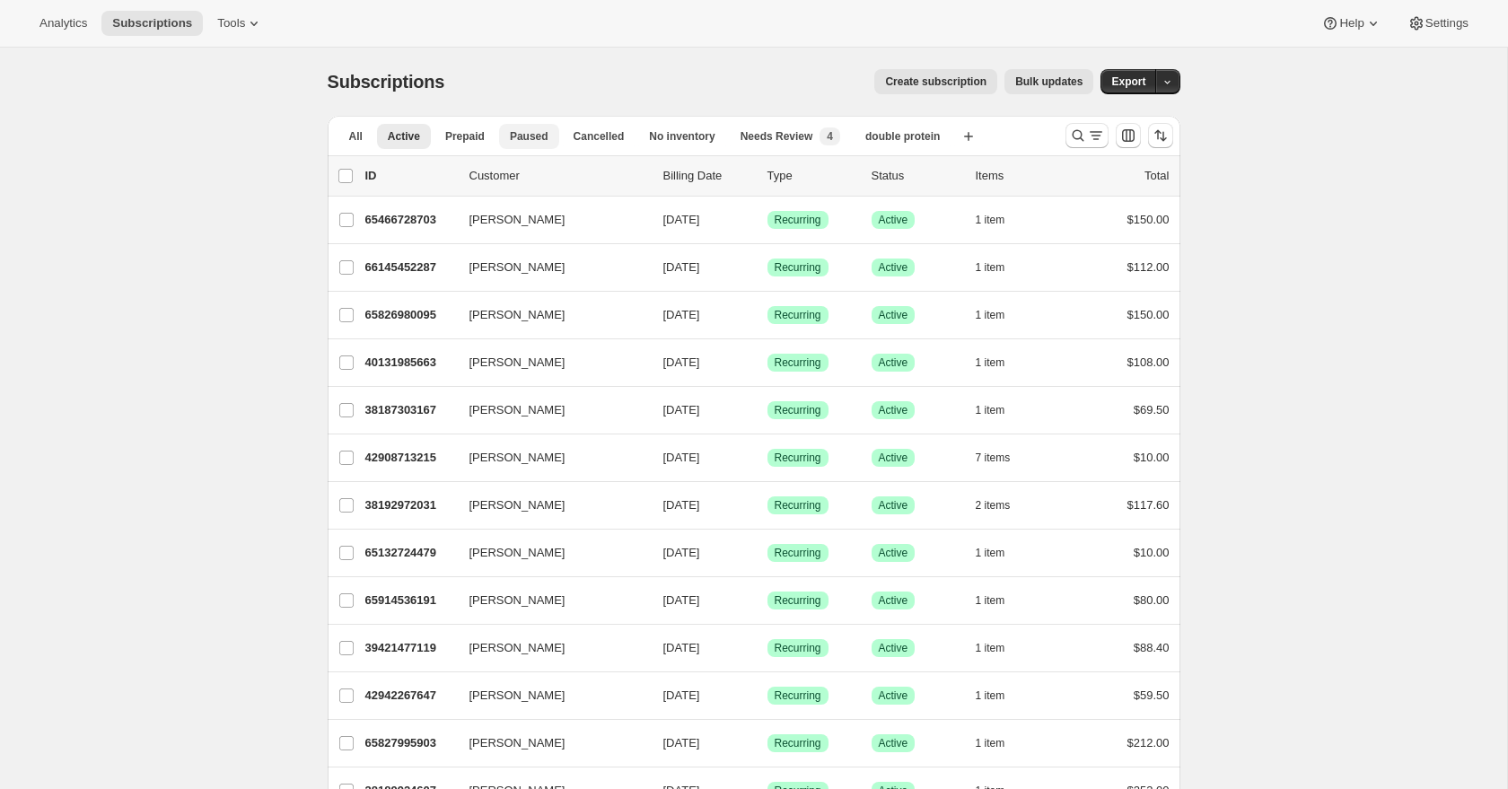
click at [525, 139] on span "Paused" at bounding box center [529, 136] width 39 height 14
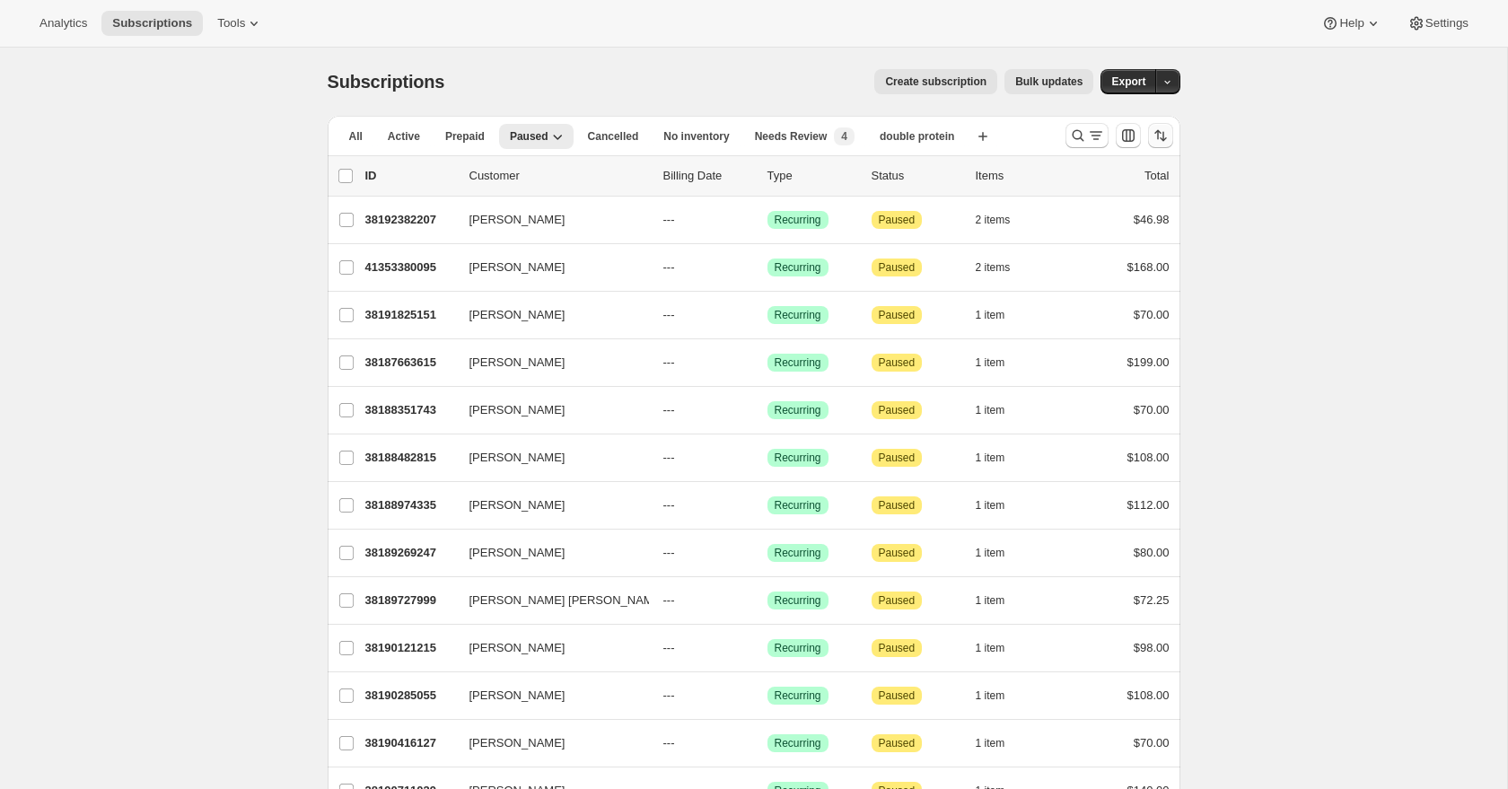
click at [1171, 139] on button "Sort the results" at bounding box center [1160, 135] width 25 height 25
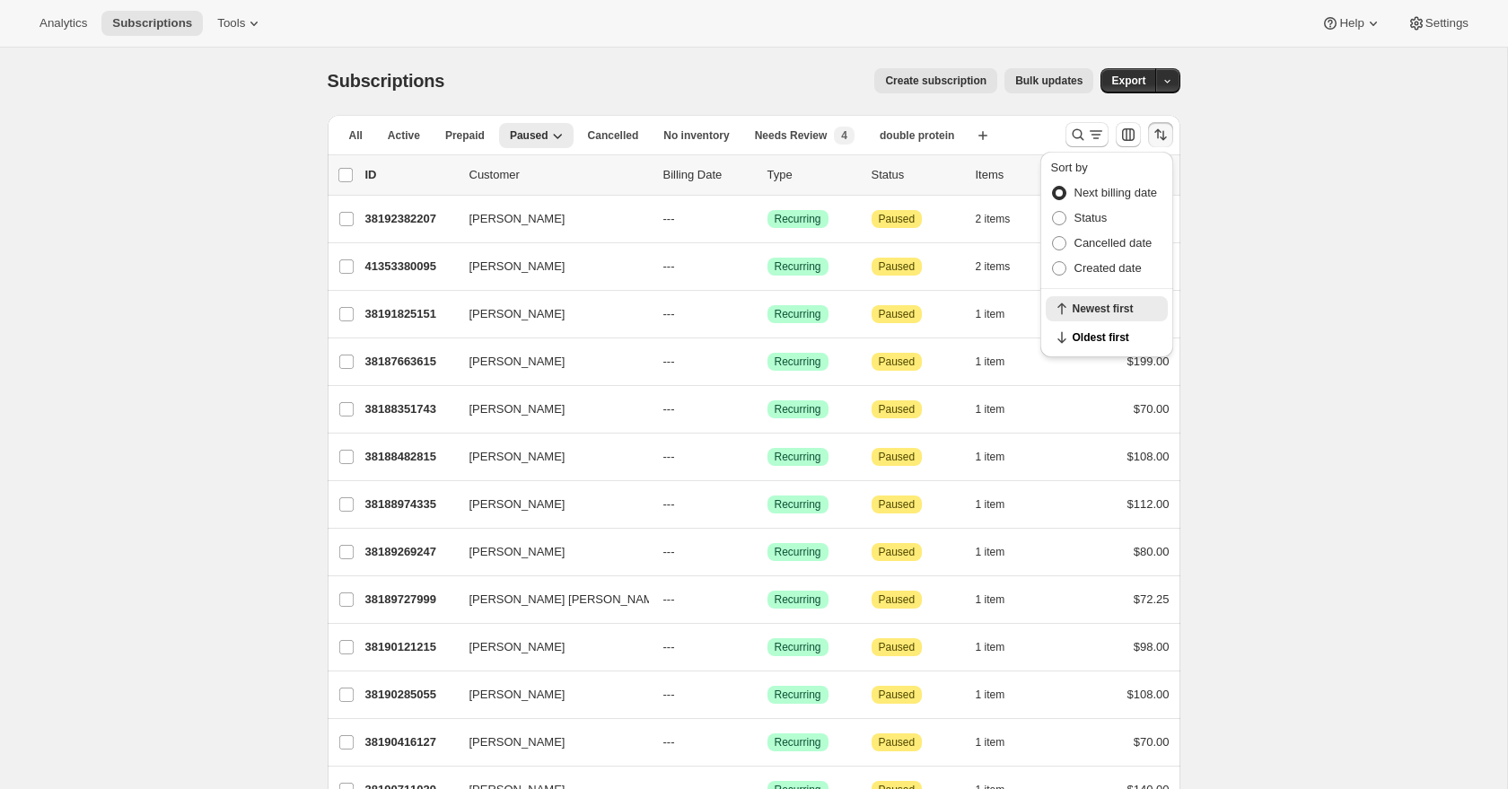
scroll to position [4, 0]
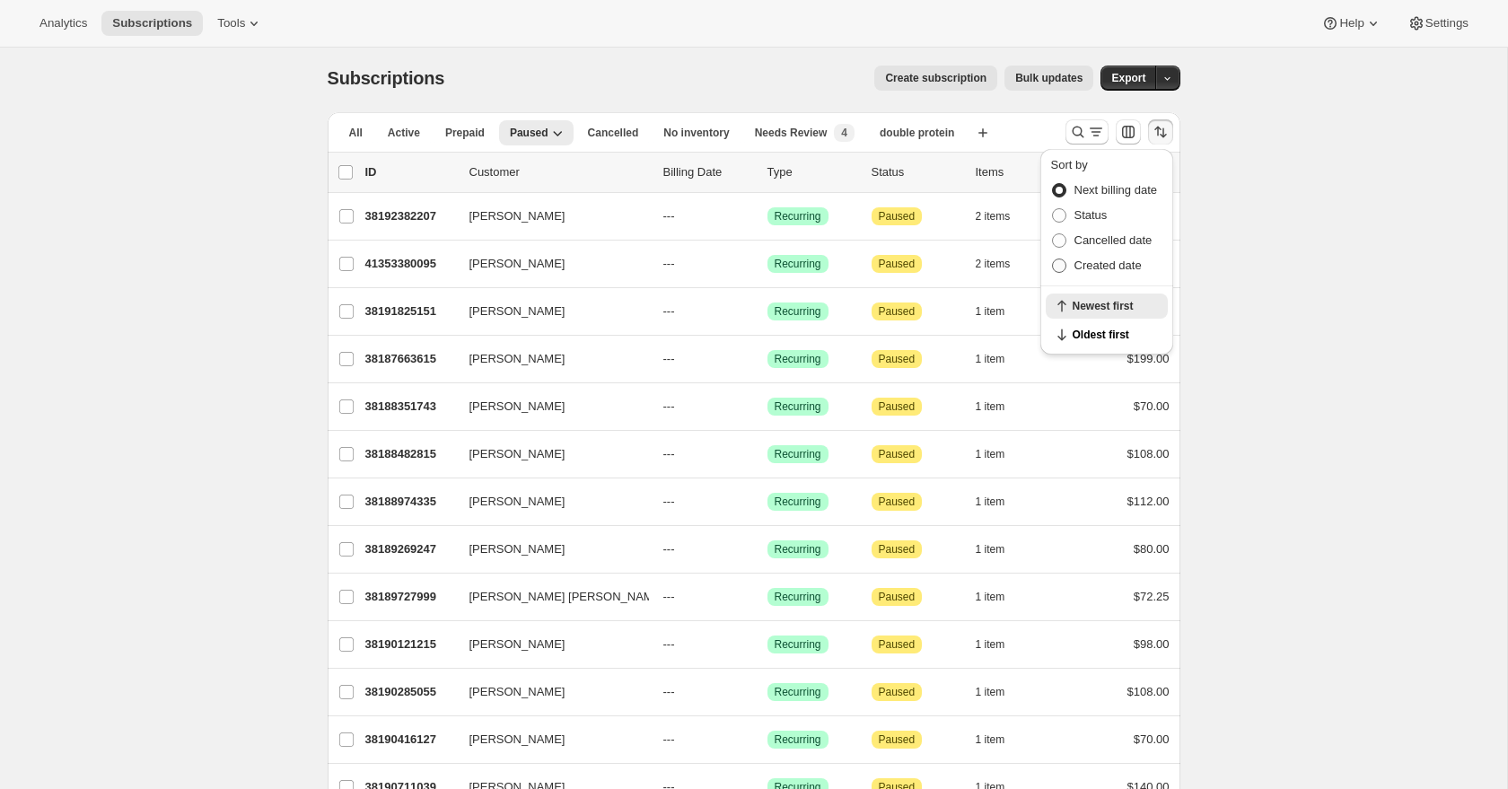
click at [1130, 271] on span "Created date" at bounding box center [1108, 265] width 67 height 13
click at [1053, 259] on input "Created date" at bounding box center [1052, 259] width 1 height 1
radio input "true"
click at [1113, 331] on span "Newest first" at bounding box center [1115, 335] width 84 height 14
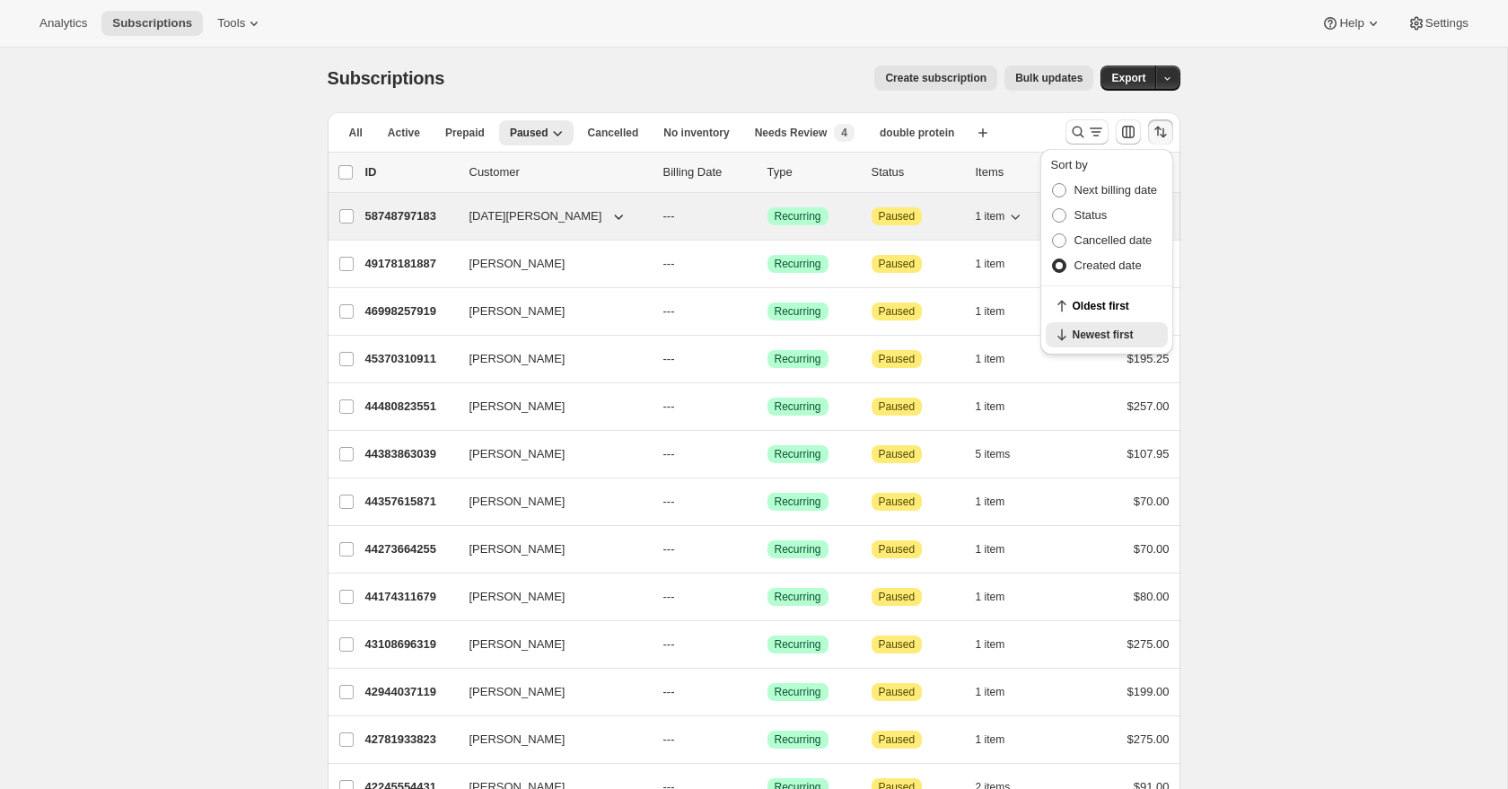
click at [393, 214] on p "58748797183" at bounding box center [410, 216] width 90 height 18
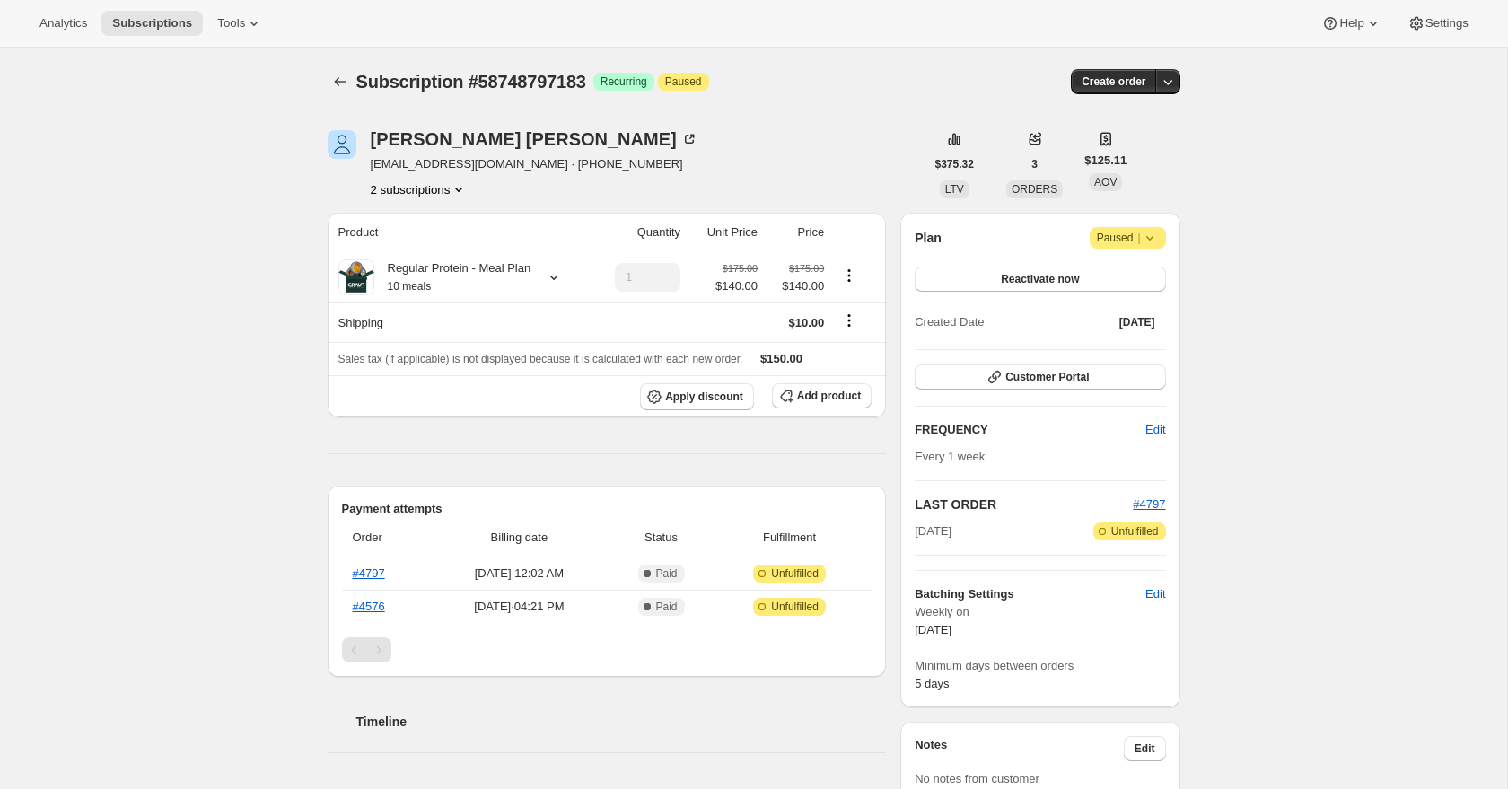
click at [436, 196] on button "2 subscriptions" at bounding box center [420, 189] width 98 height 18
click at [558, 191] on div "2 subscriptions" at bounding box center [535, 189] width 328 height 18
click at [349, 84] on button "Subscriptions" at bounding box center [340, 81] width 25 height 25
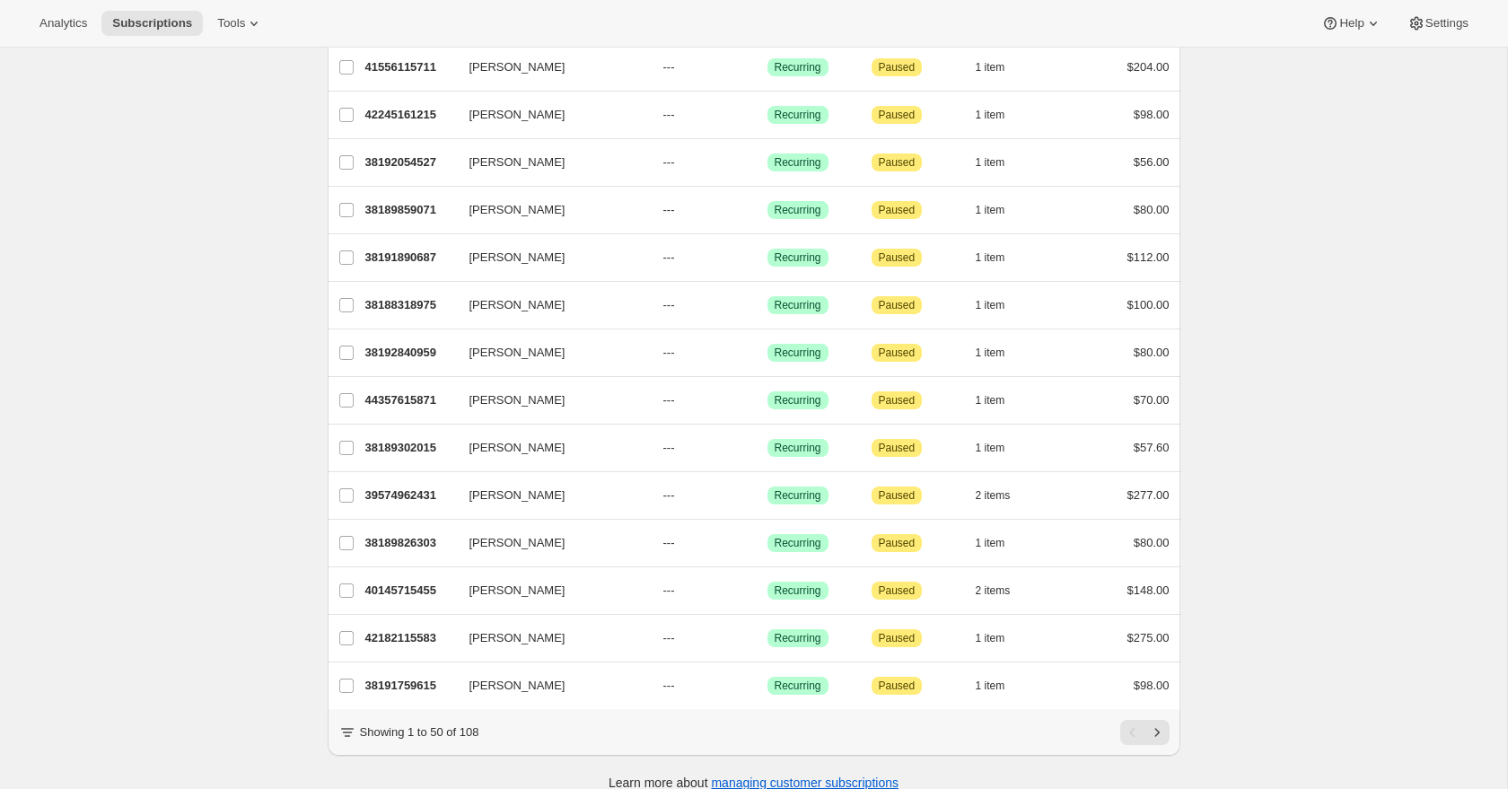
scroll to position [1887, 0]
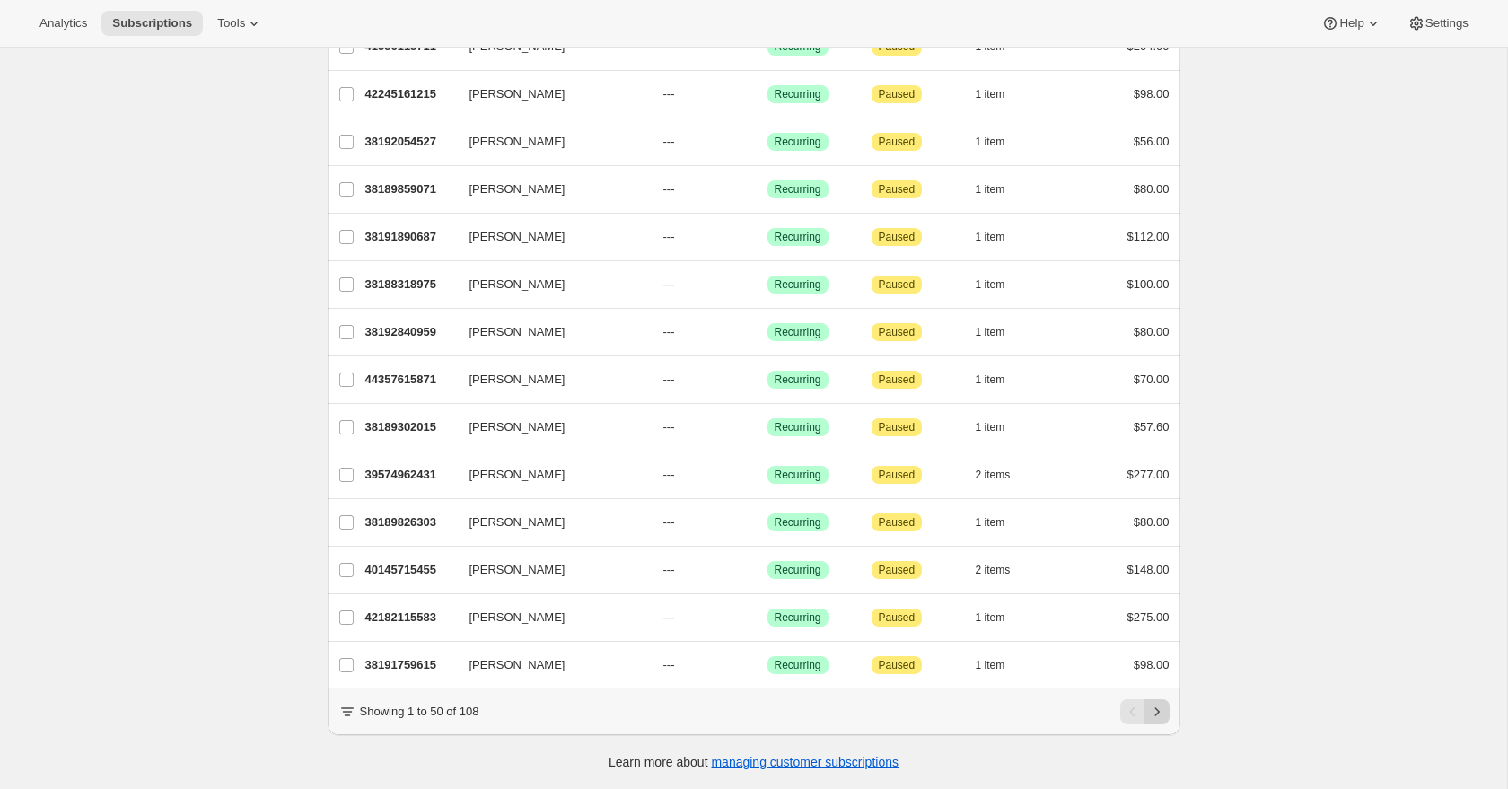
click at [1165, 712] on icon "Next" at bounding box center [1157, 712] width 18 height 18
click at [1165, 718] on icon "Next" at bounding box center [1157, 712] width 18 height 18
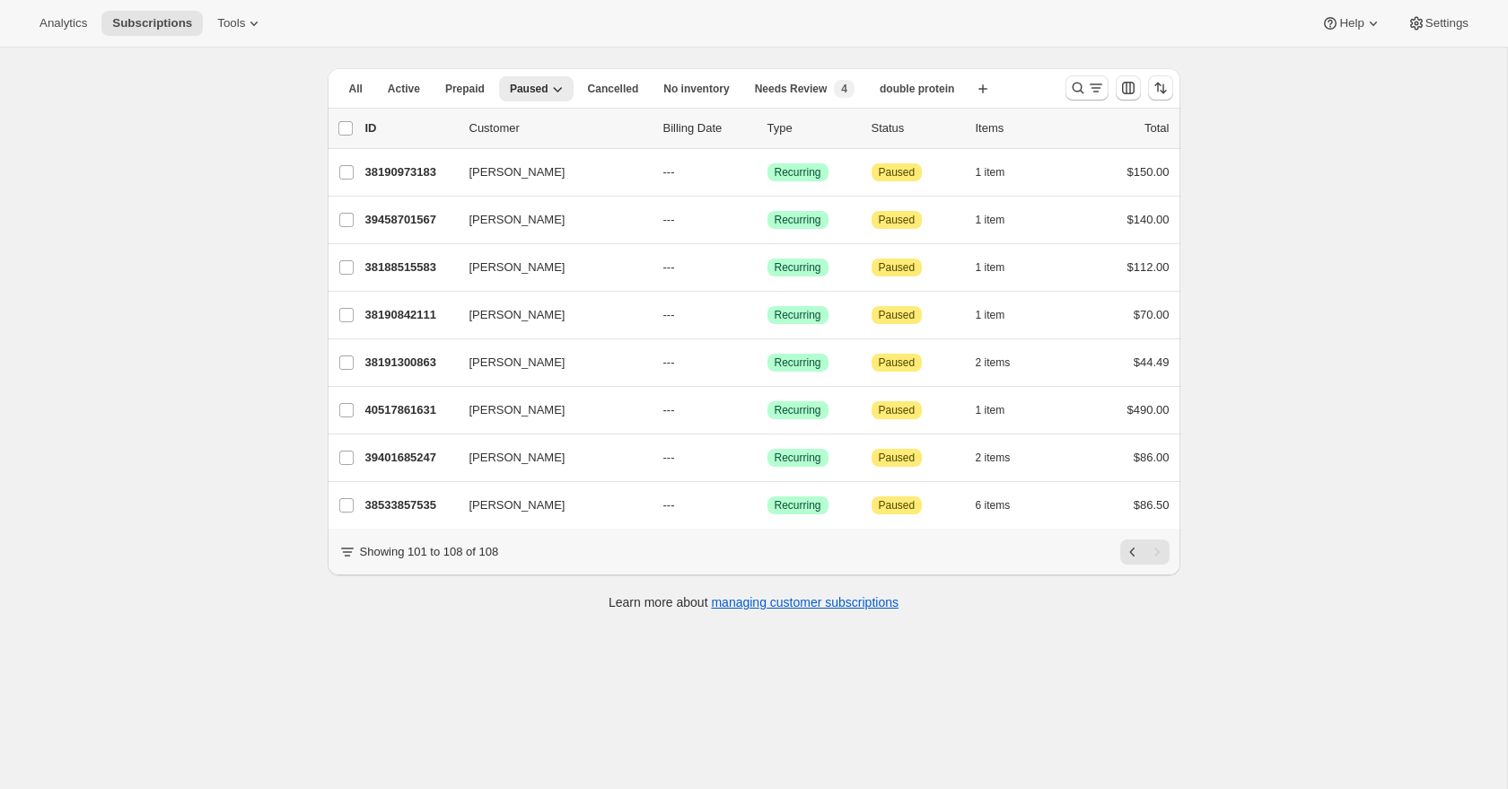
scroll to position [48, 0]
click at [344, 129] on input "0 selected" at bounding box center [346, 128] width 14 height 14
checkbox input "true"
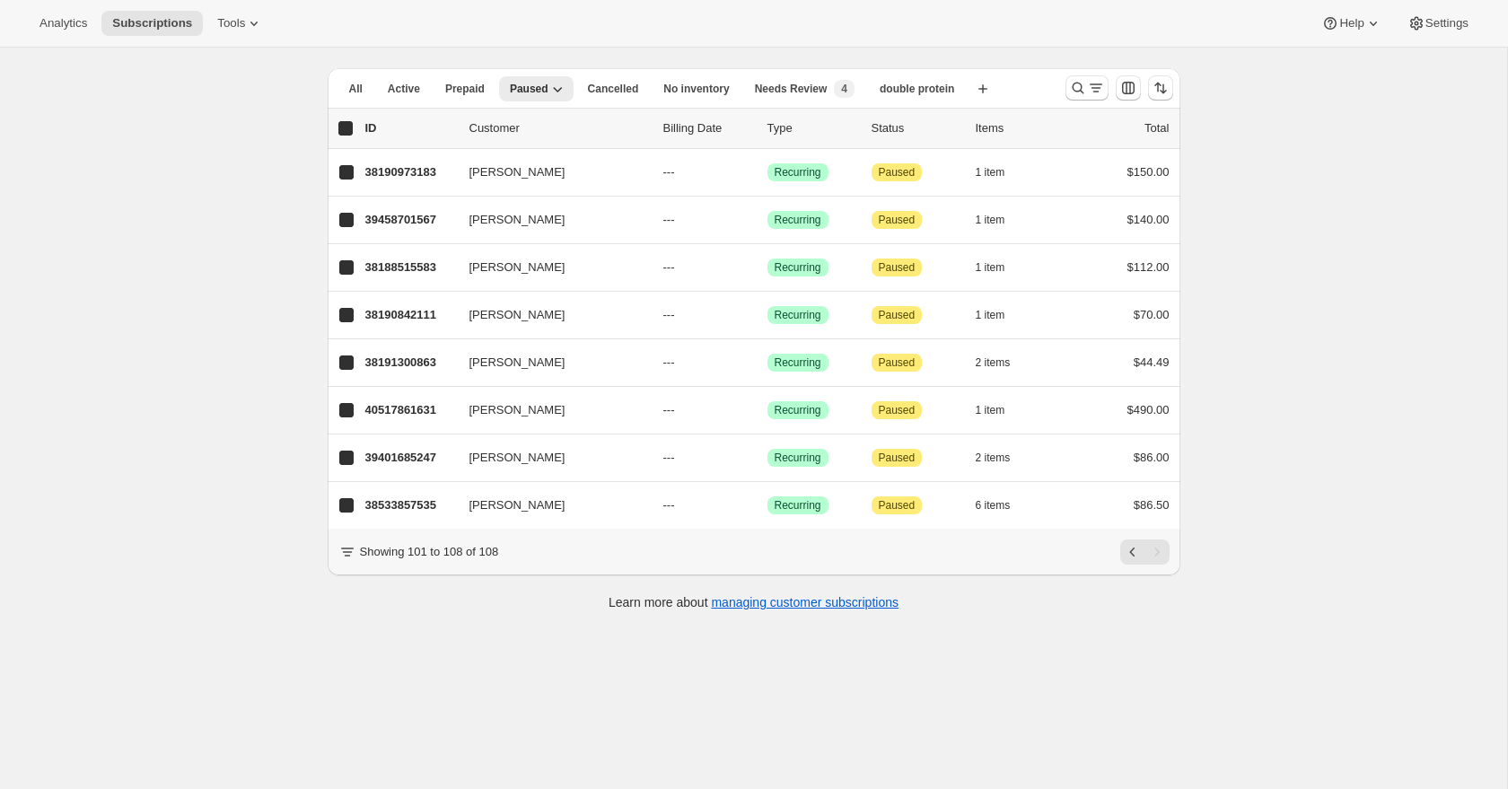
checkbox input "true"
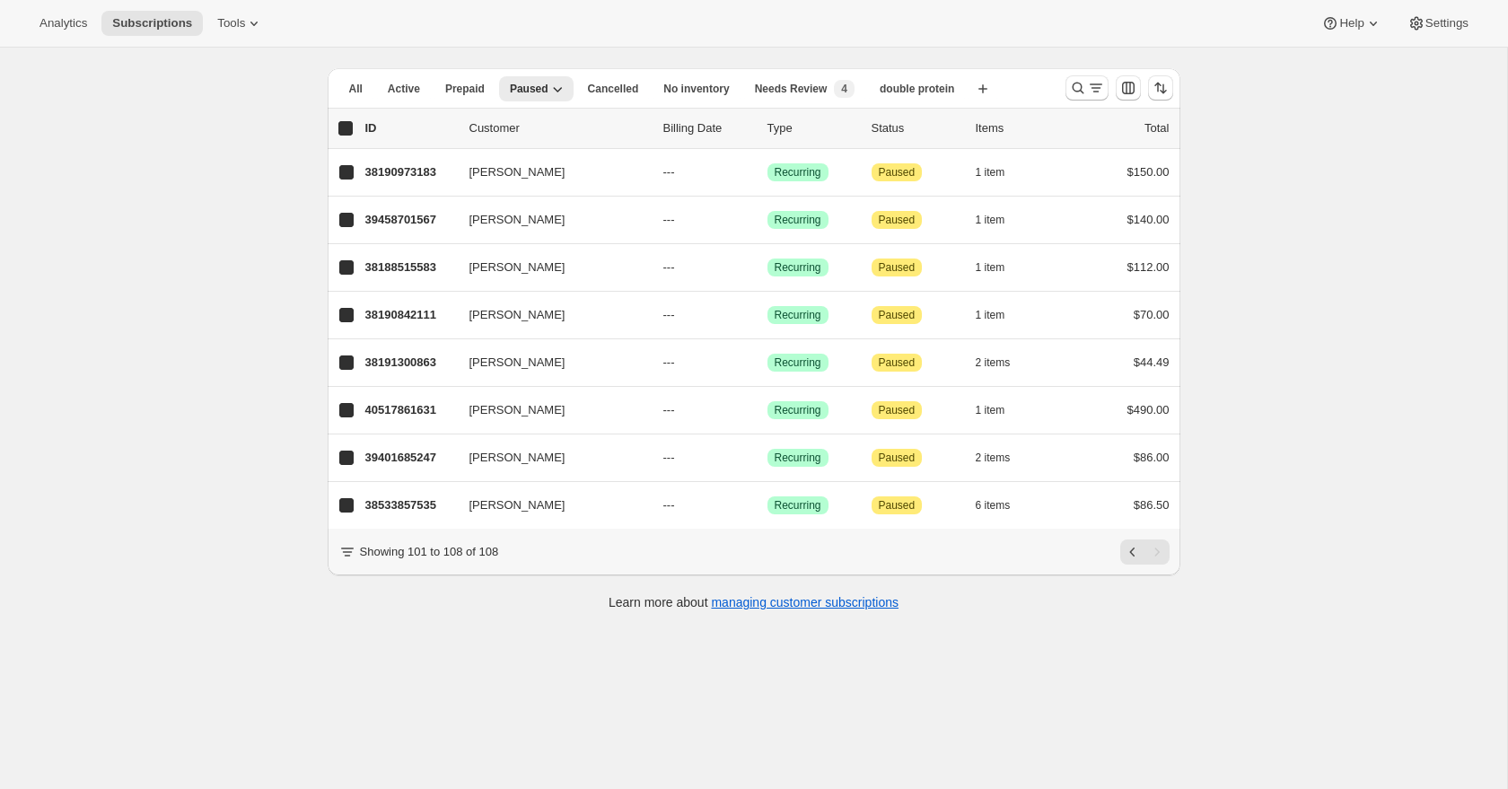
checkbox input "true"
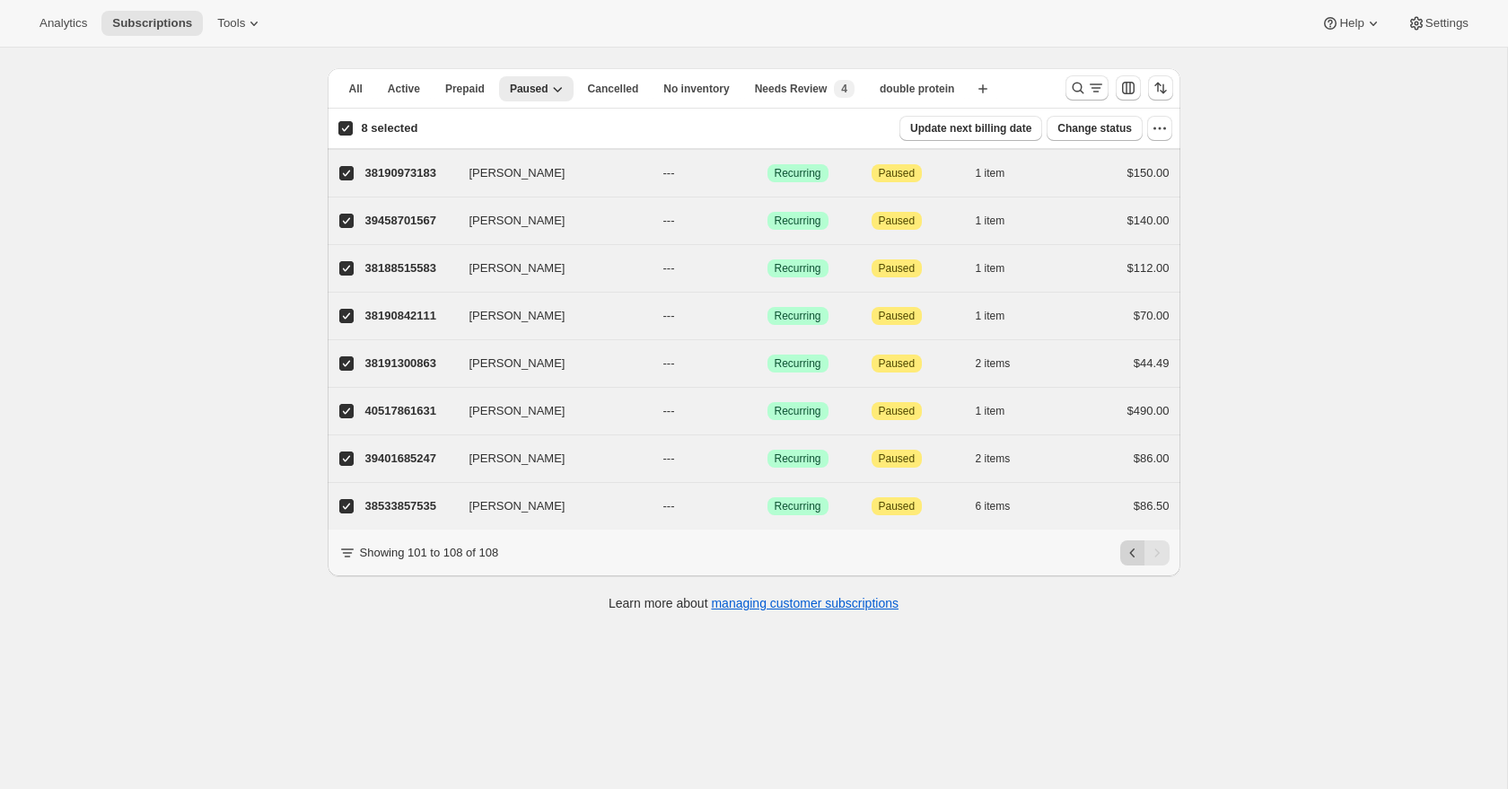
click at [1129, 549] on icon "Previous" at bounding box center [1133, 553] width 18 height 18
checkbox input "false"
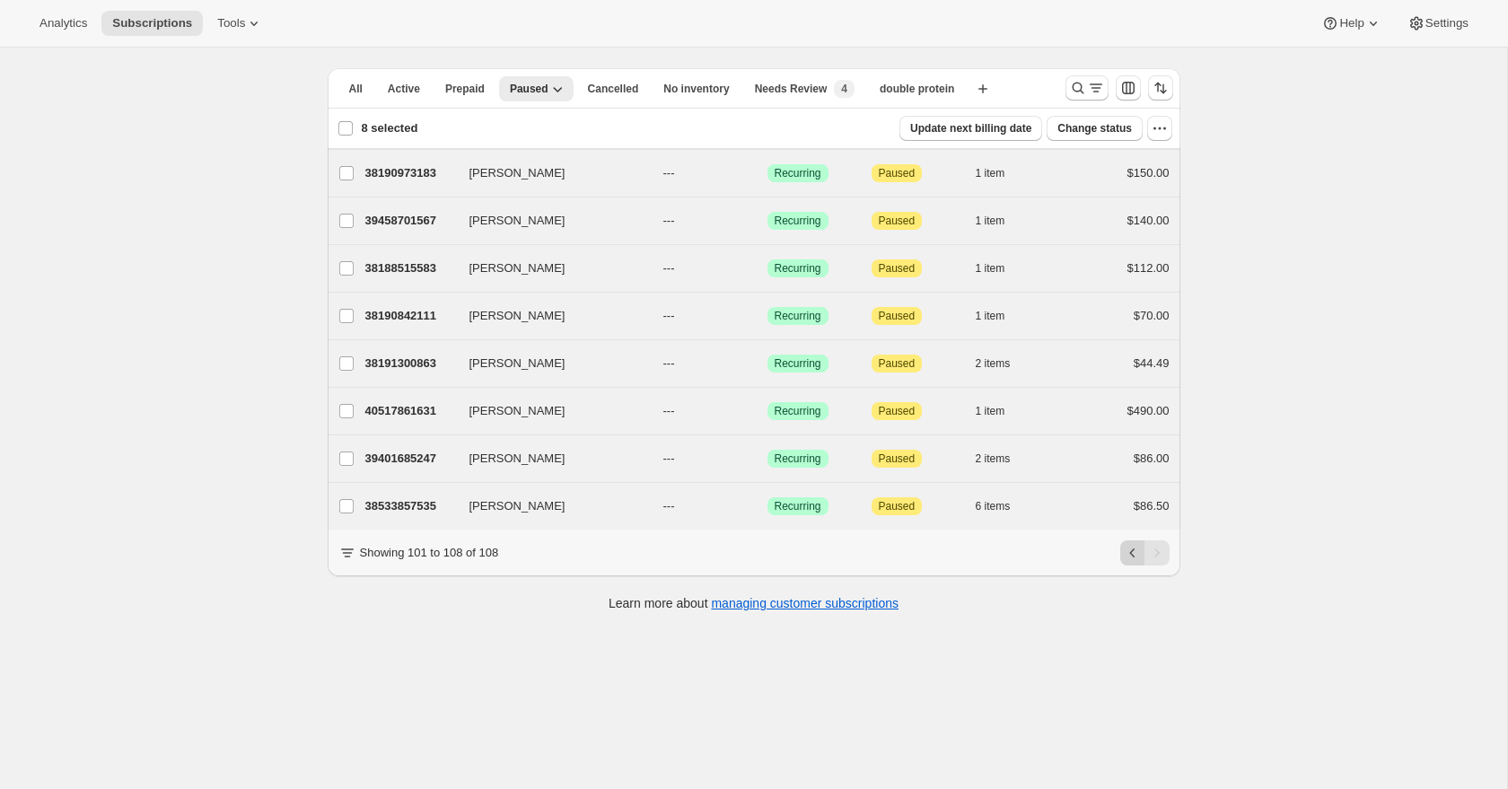
checkbox input "false"
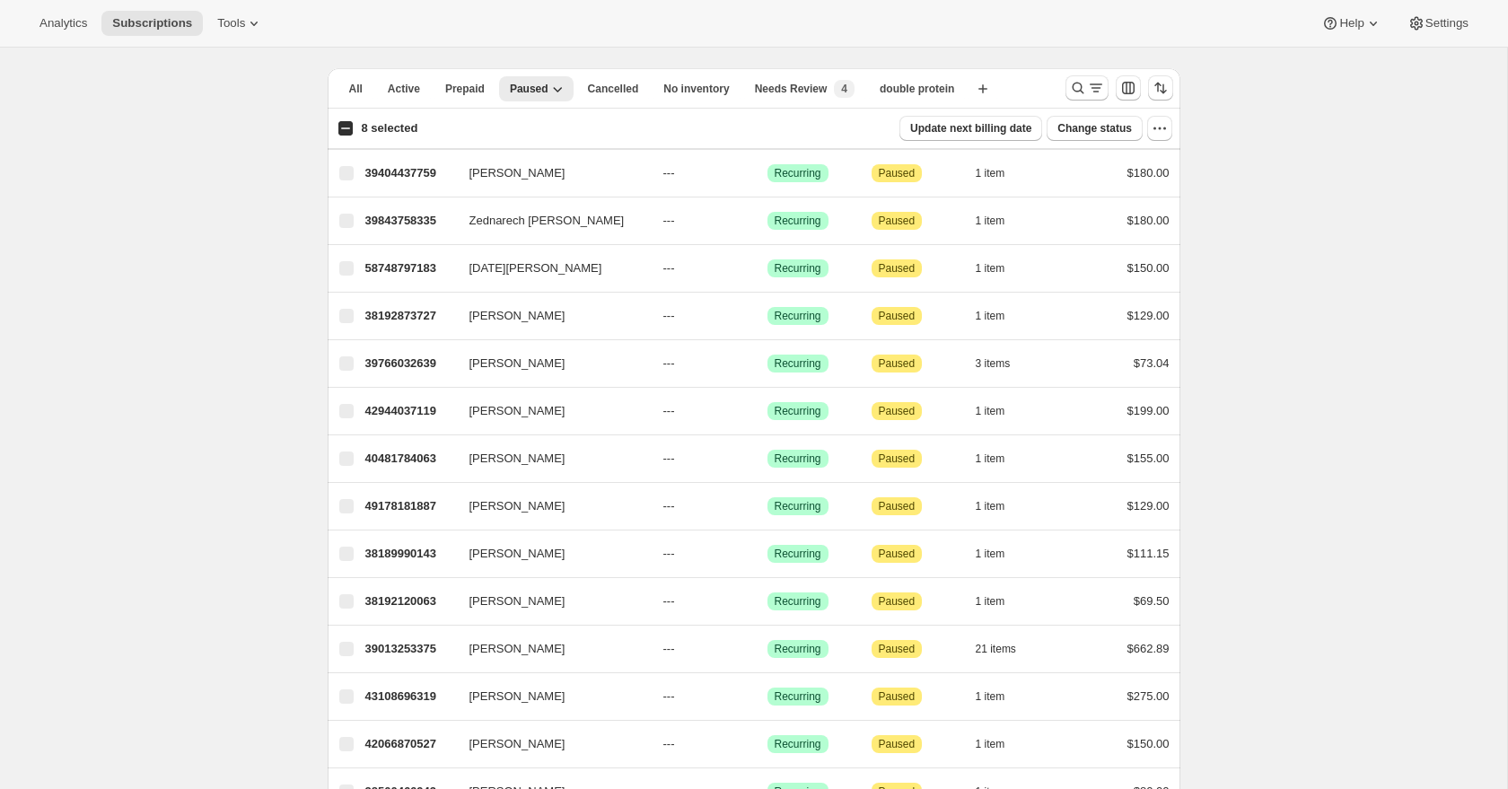
click at [347, 130] on input "8 selected" at bounding box center [346, 128] width 14 height 14
checkbox input "true"
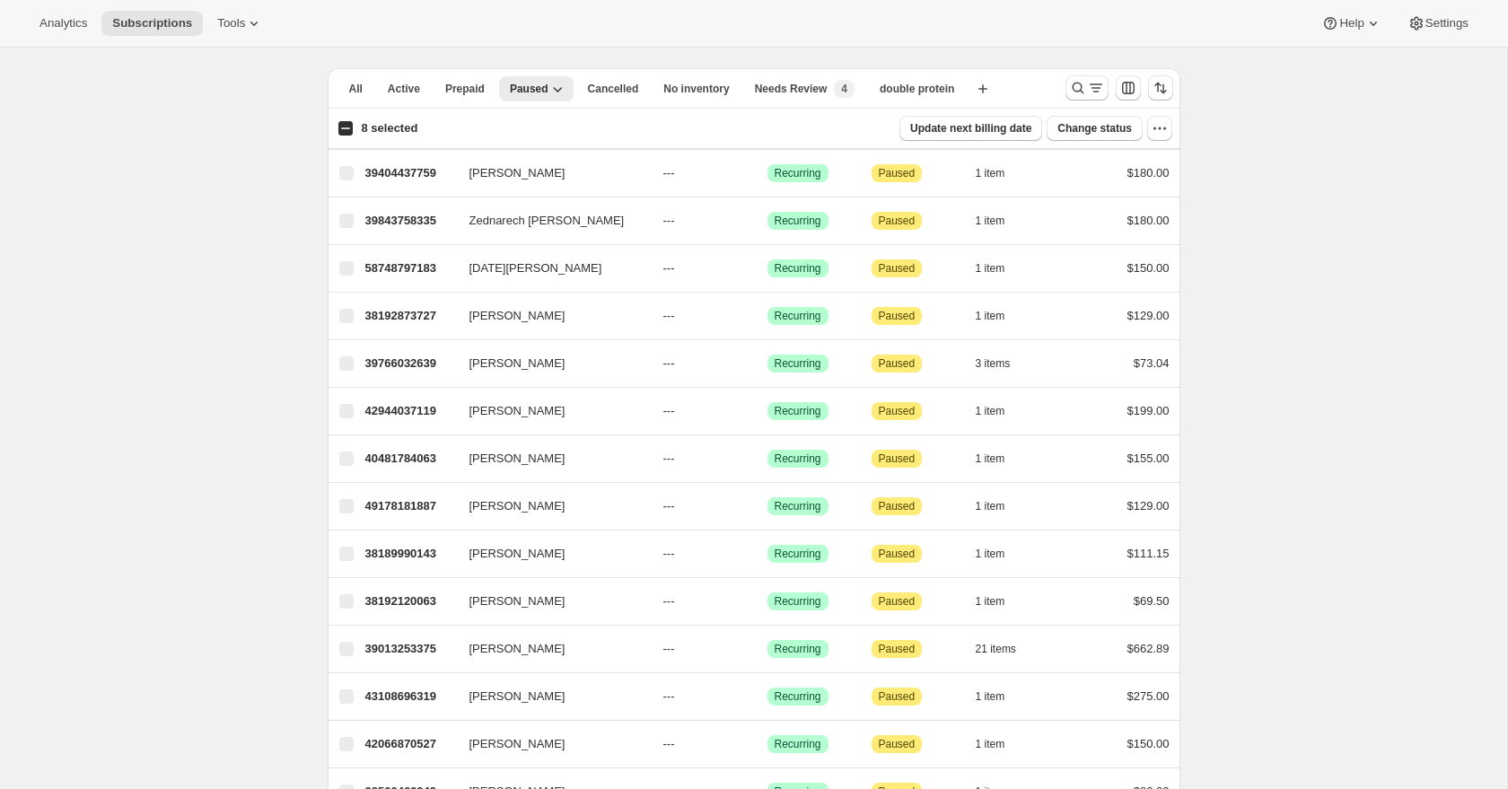
checkbox input "true"
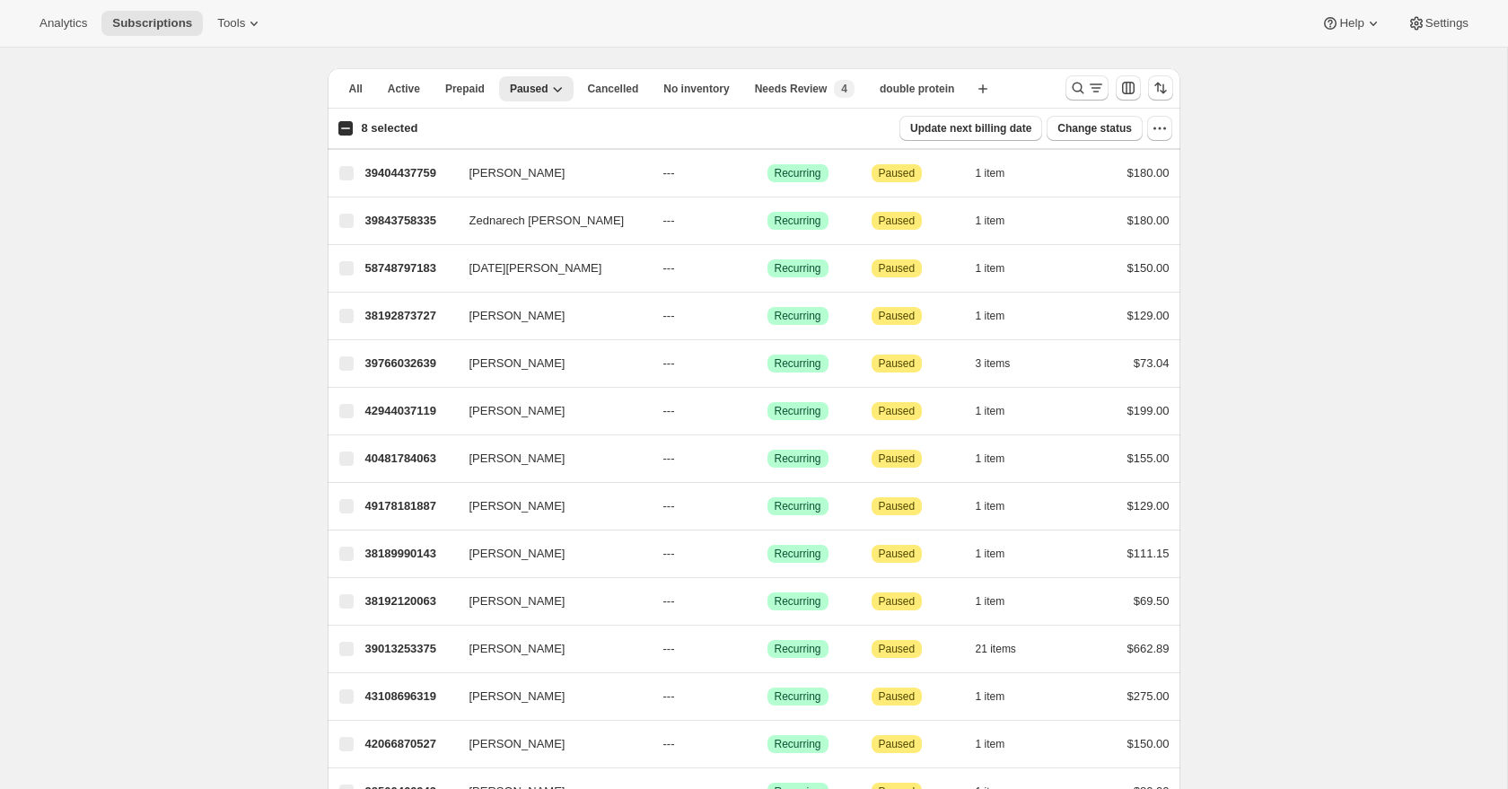
checkbox input "true"
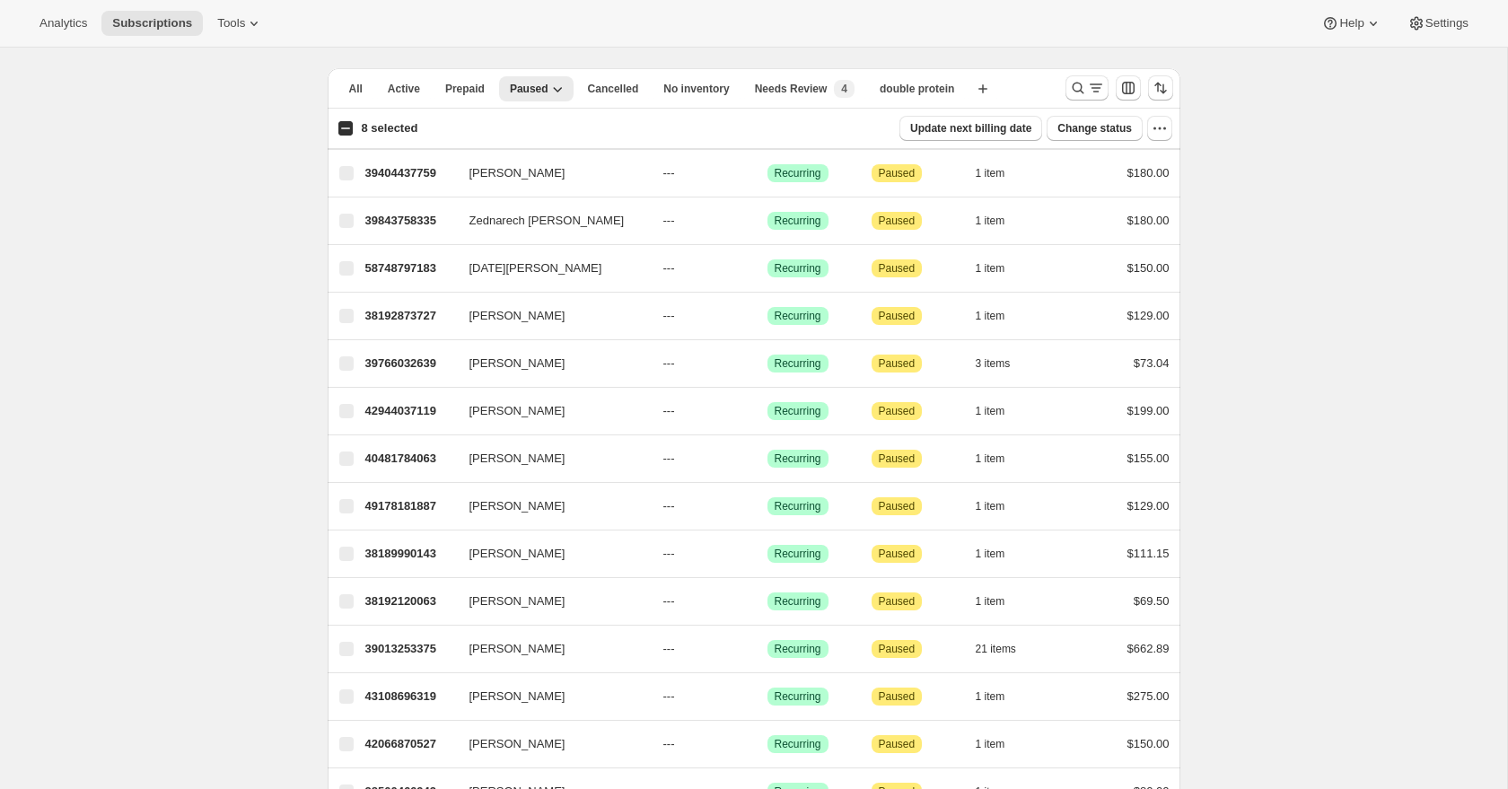
checkbox input "true"
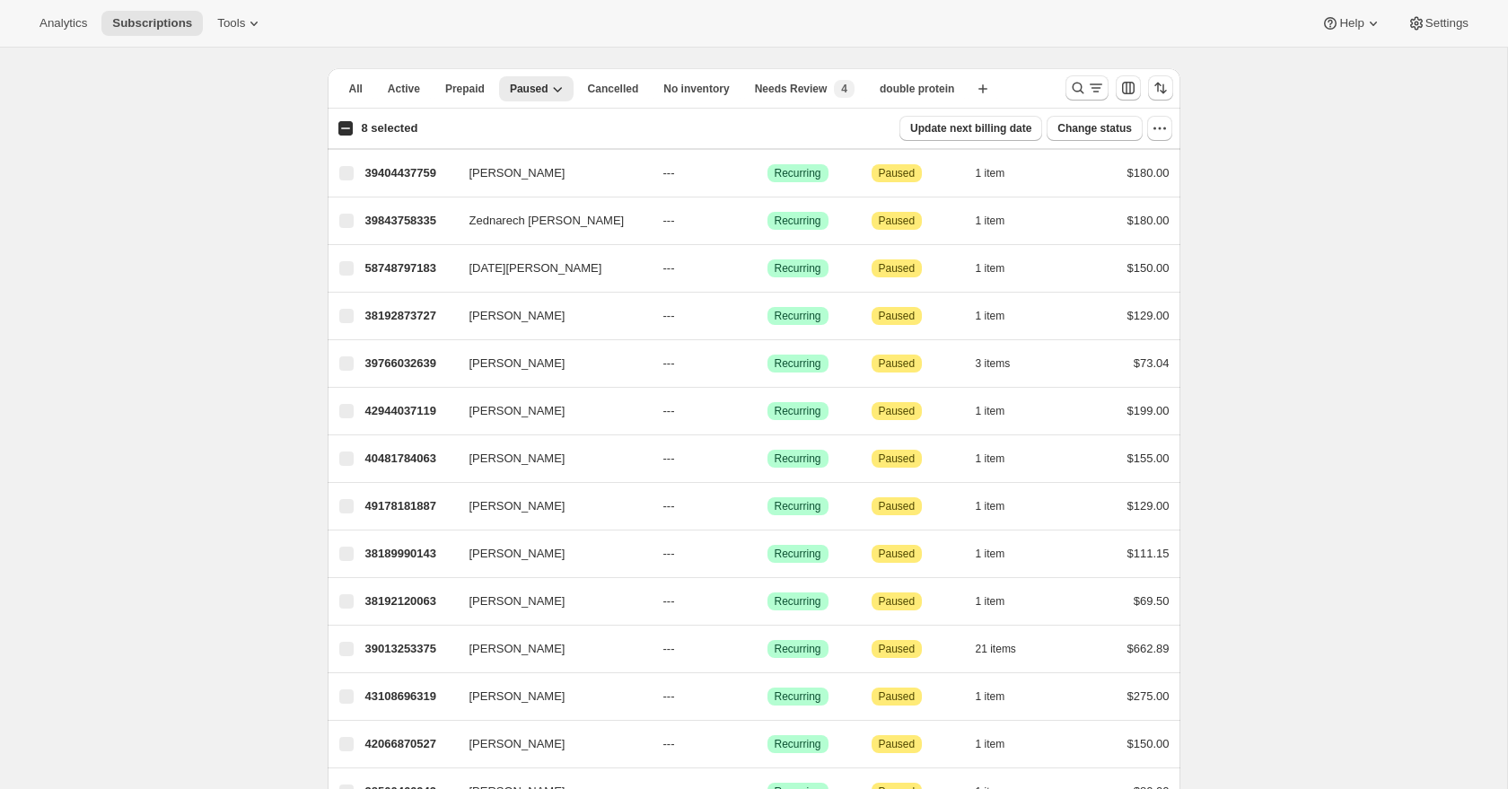
checkbox input "true"
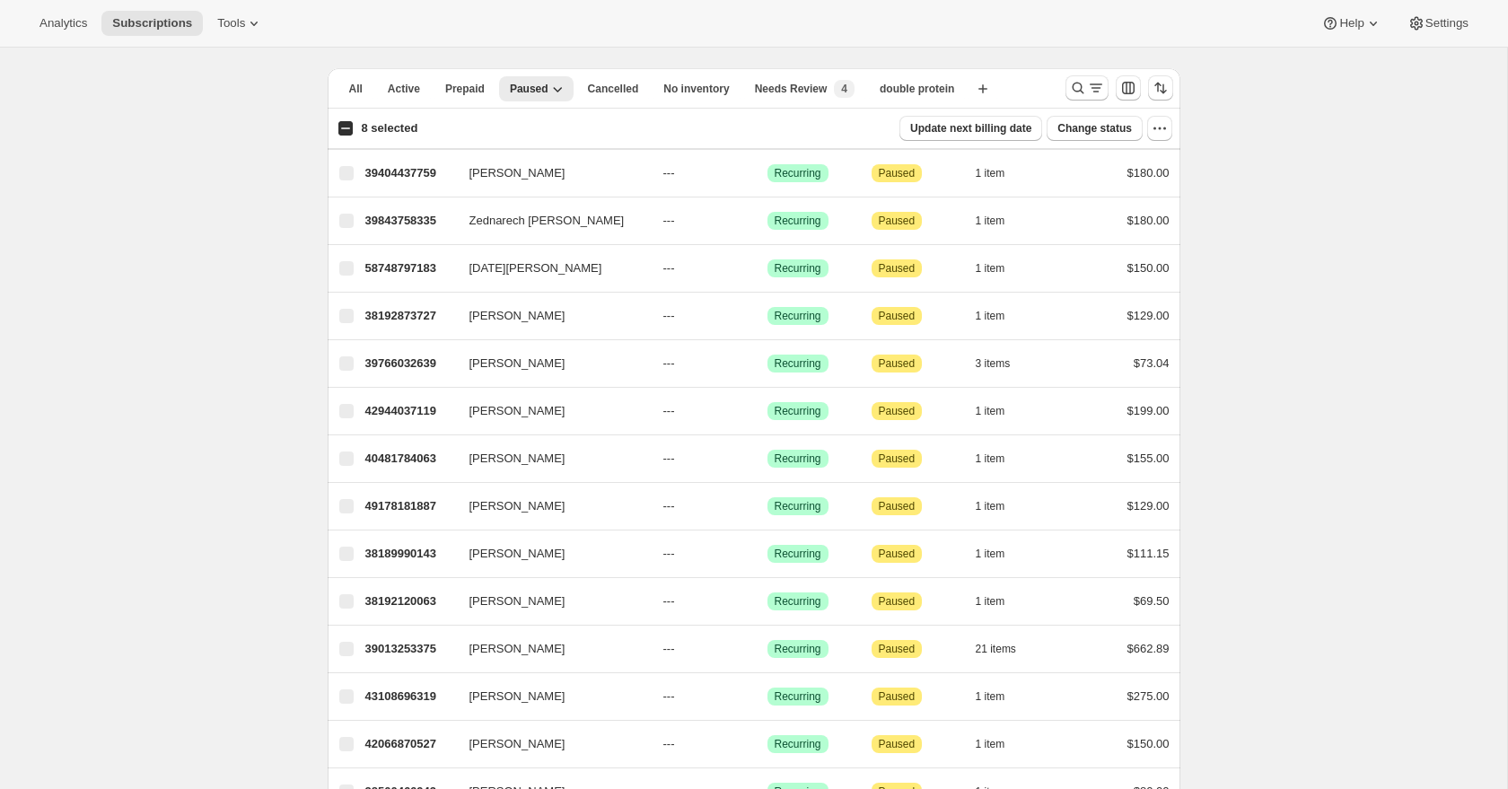
checkbox input "true"
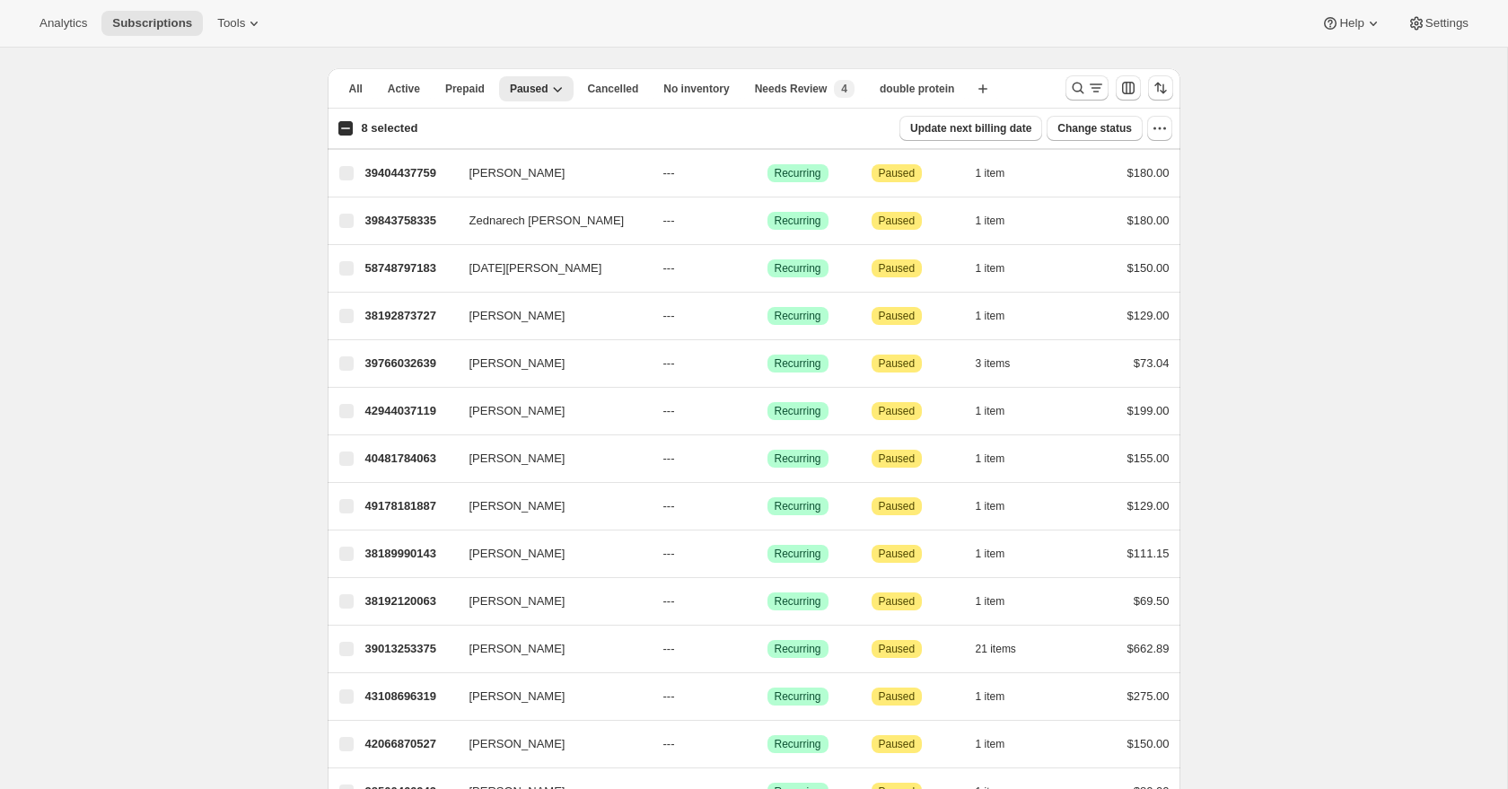
checkbox input "true"
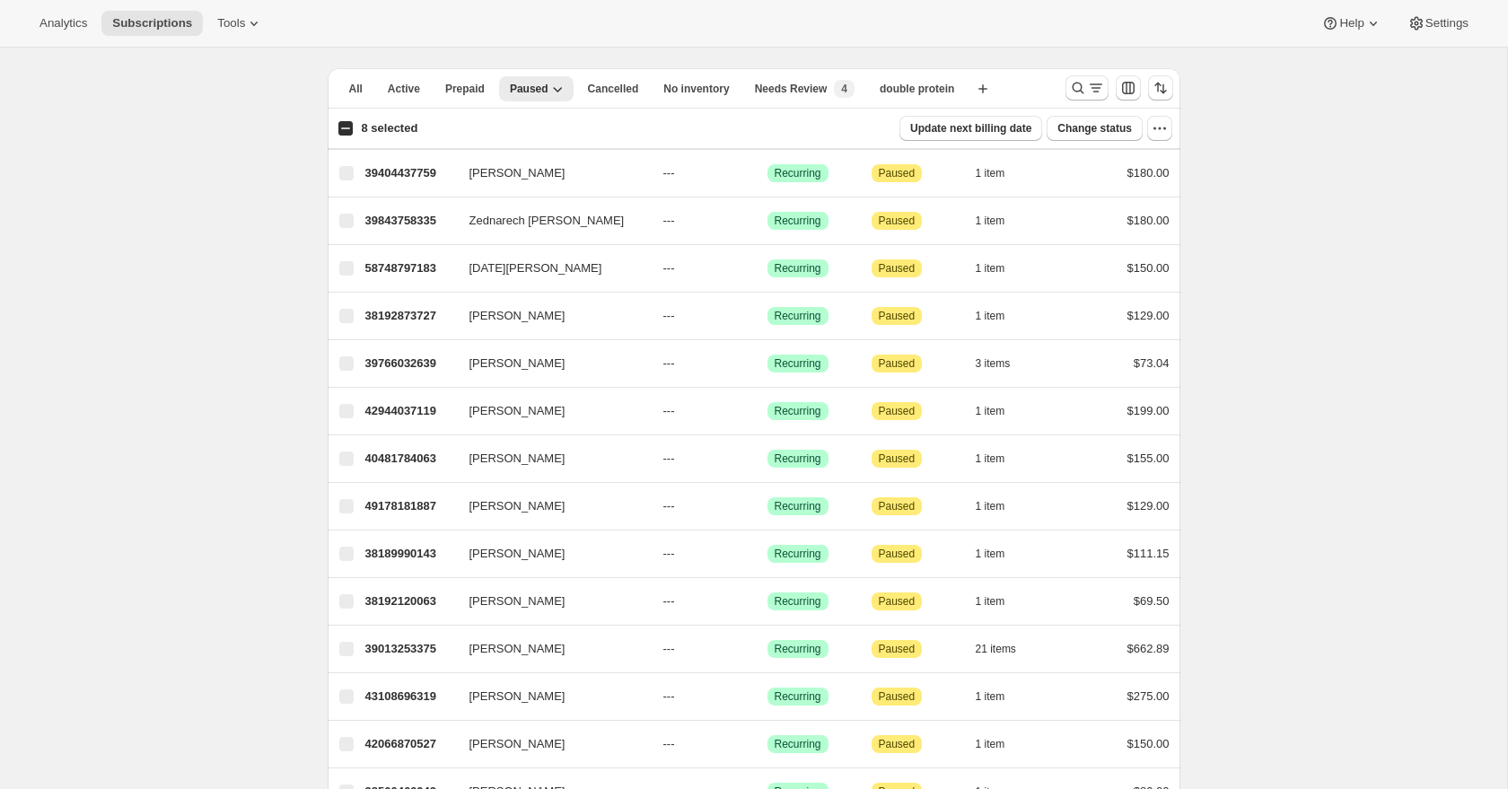
checkbox input "true"
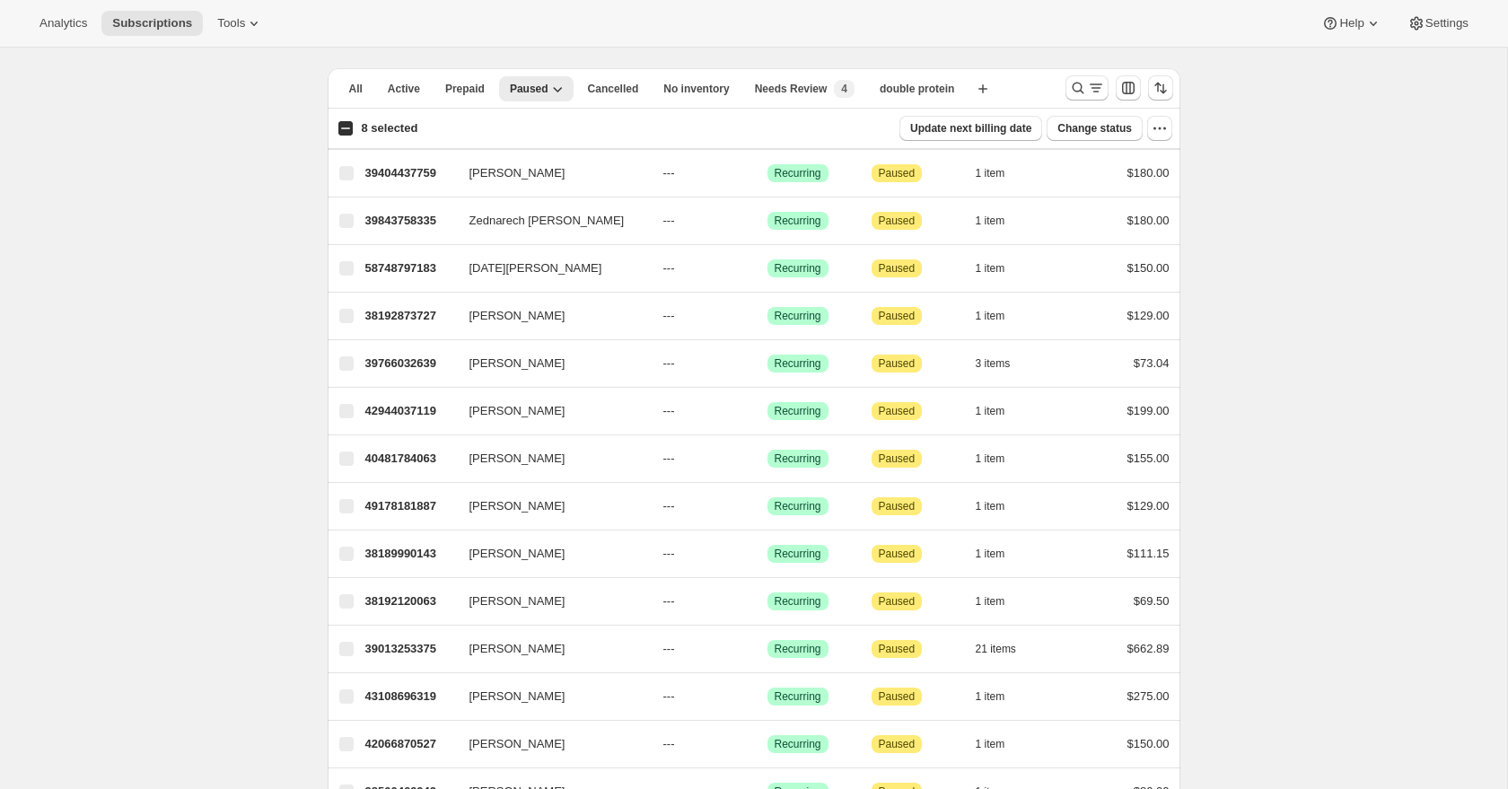
checkbox input "true"
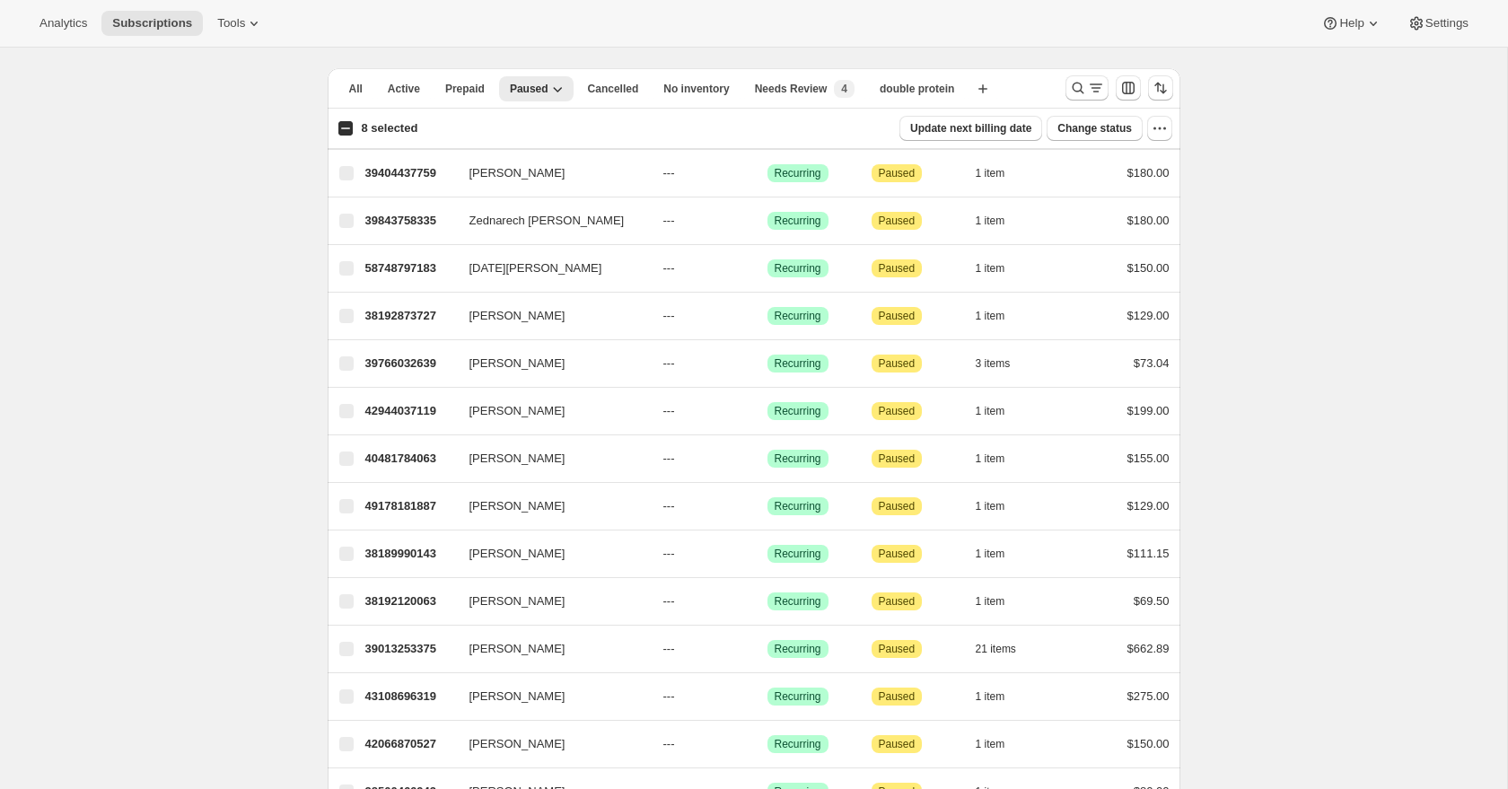
checkbox input "true"
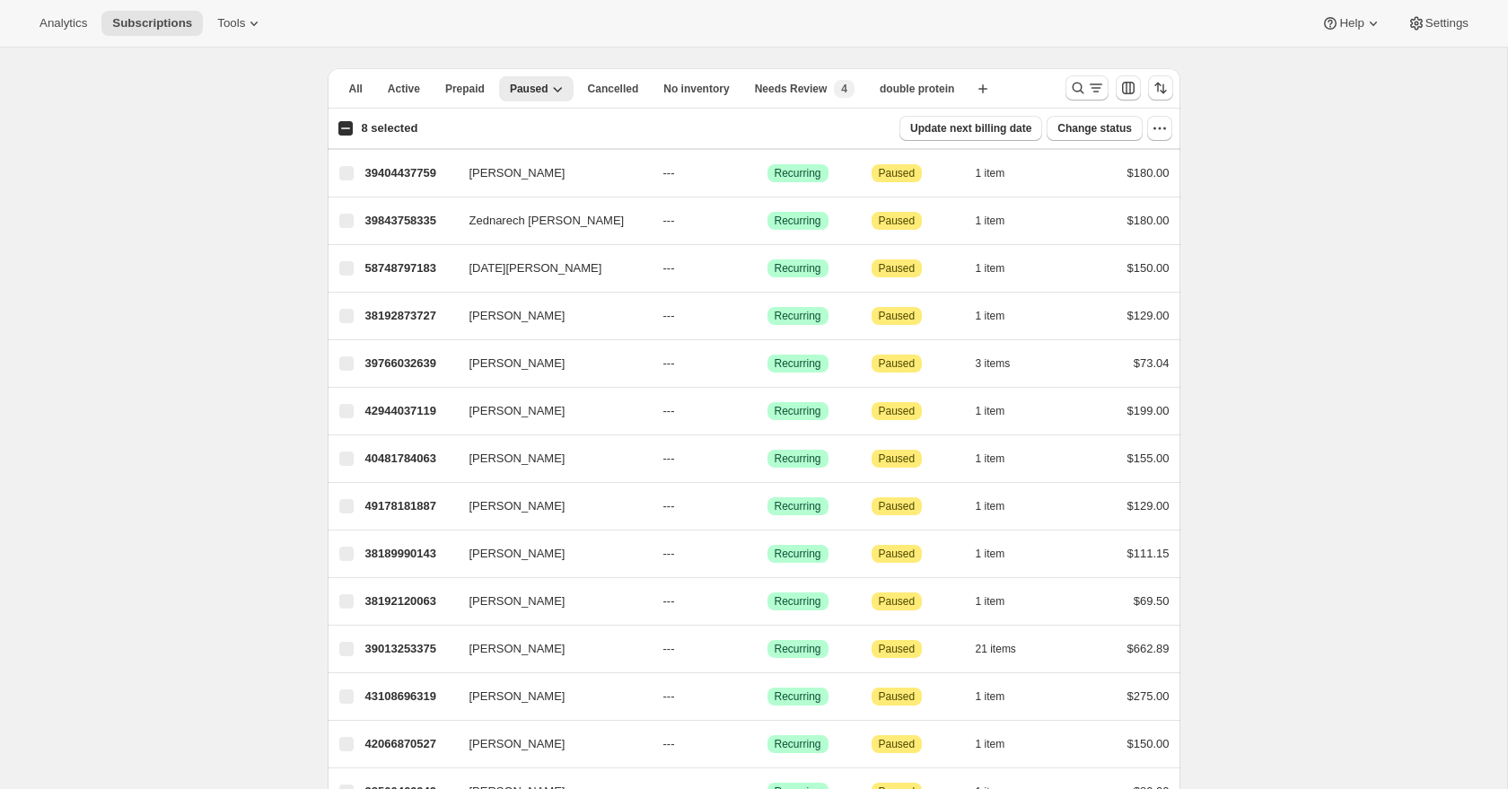
checkbox input "true"
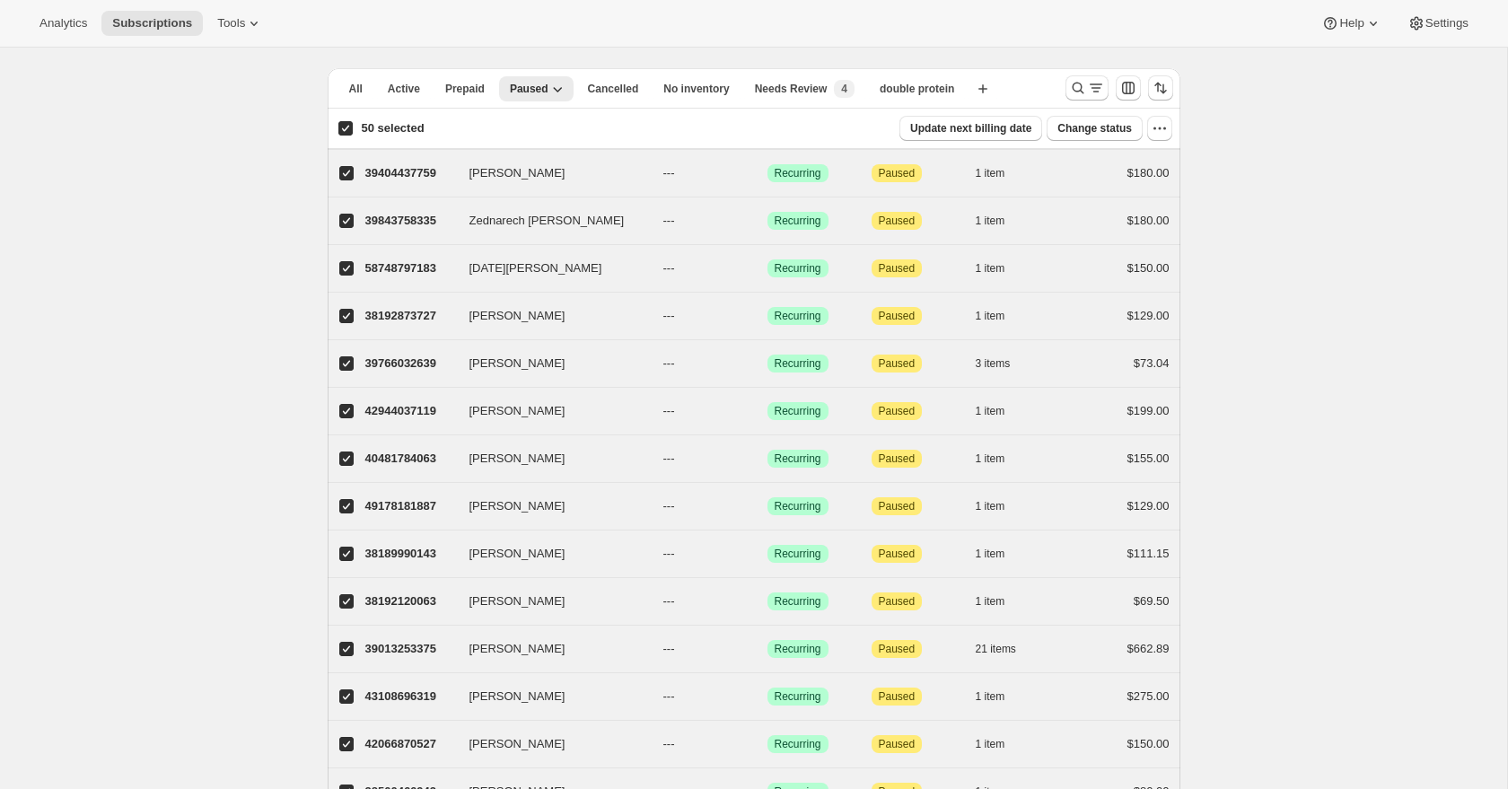
click at [340, 131] on input "50 selected" at bounding box center [346, 128] width 14 height 14
checkbox input "false"
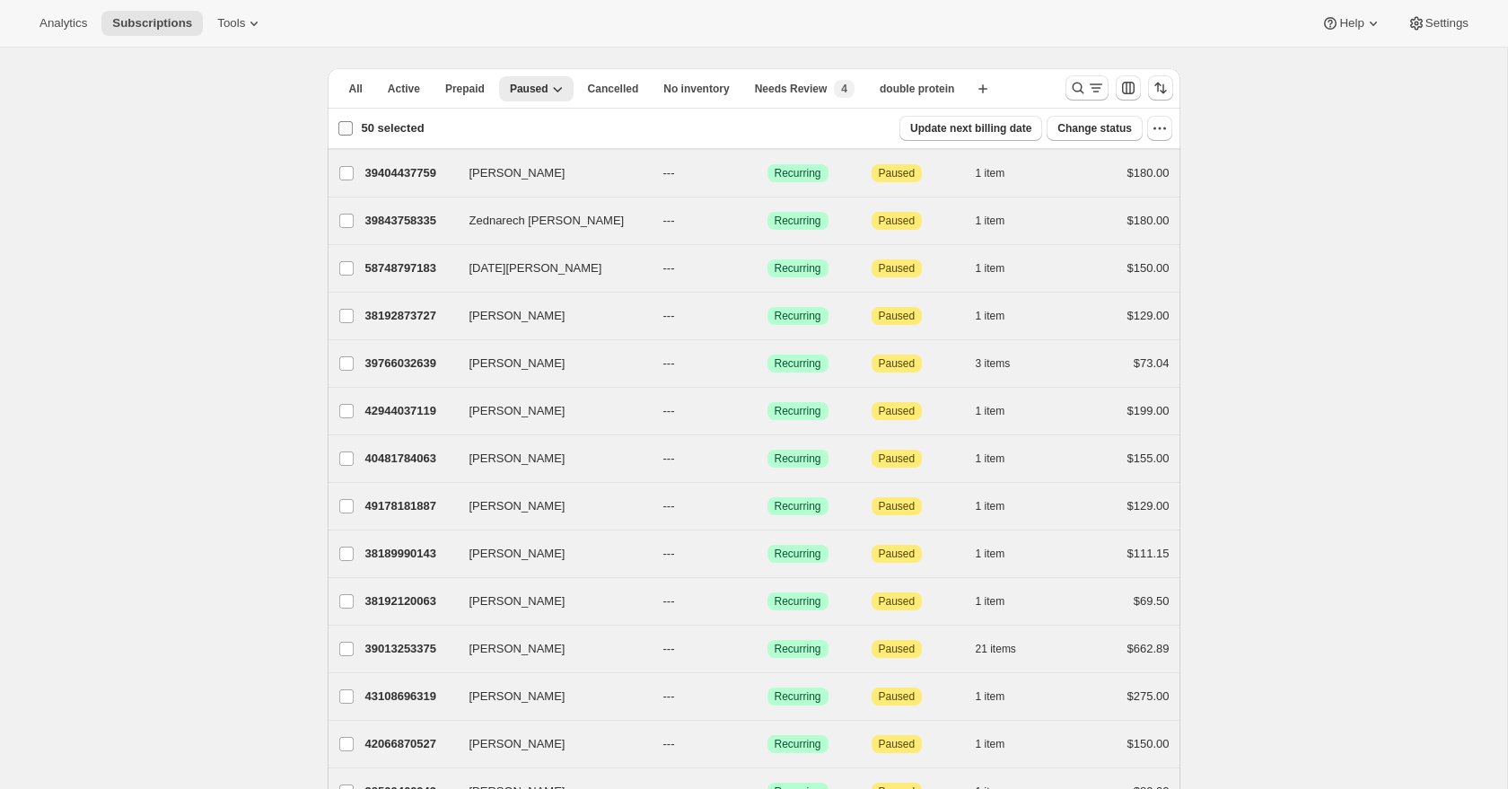
checkbox input "false"
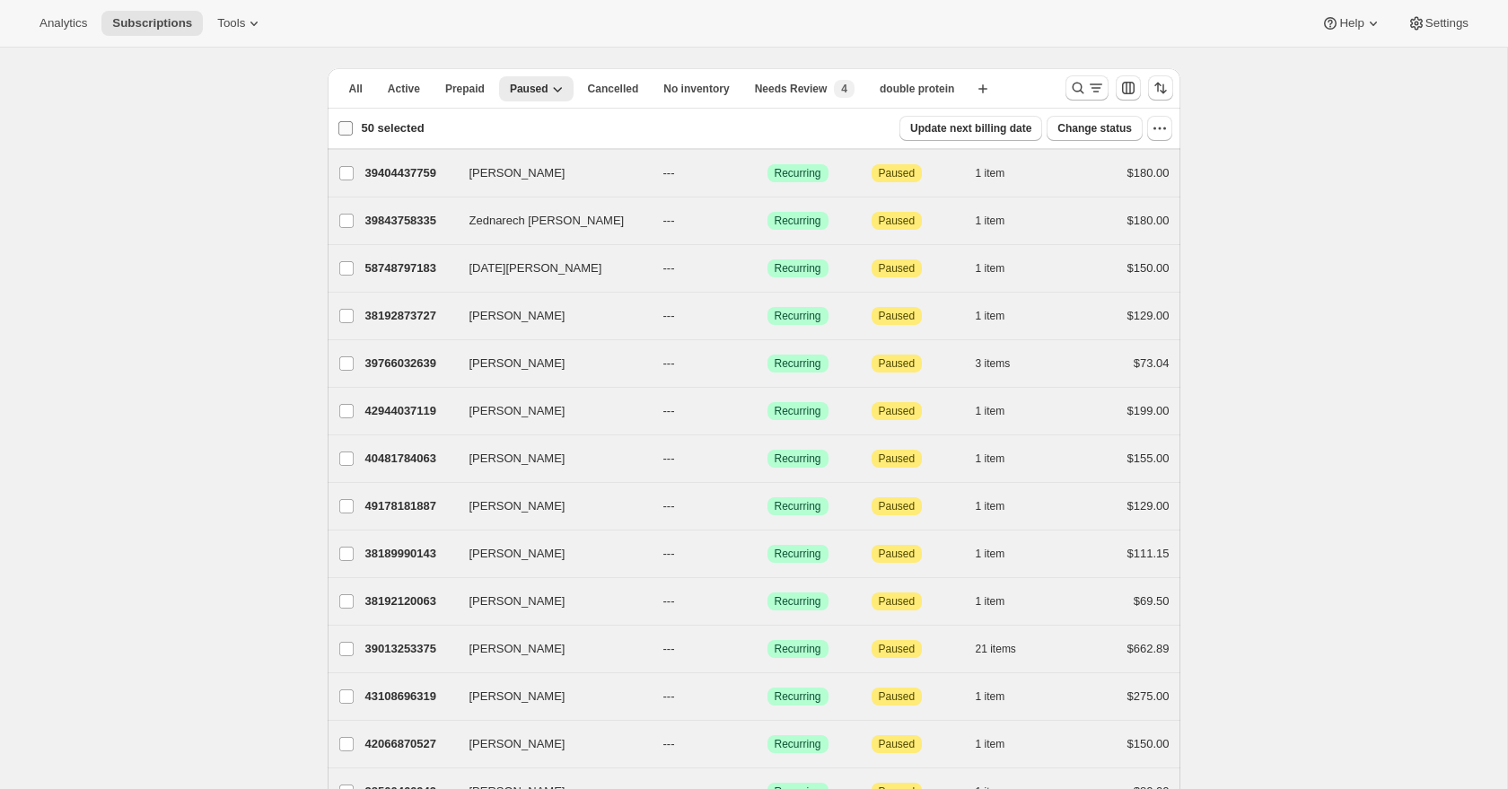
checkbox input "false"
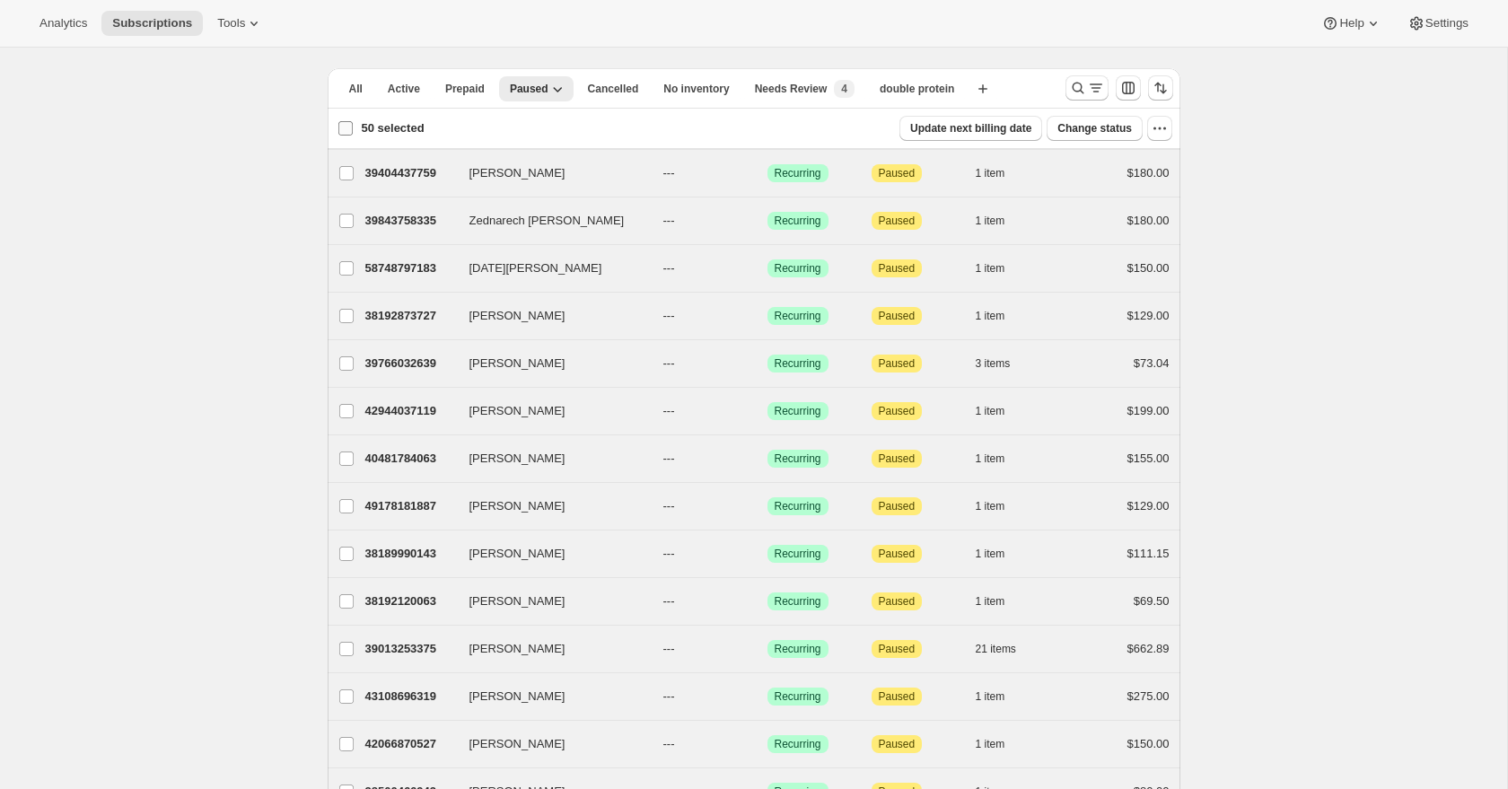
checkbox input "false"
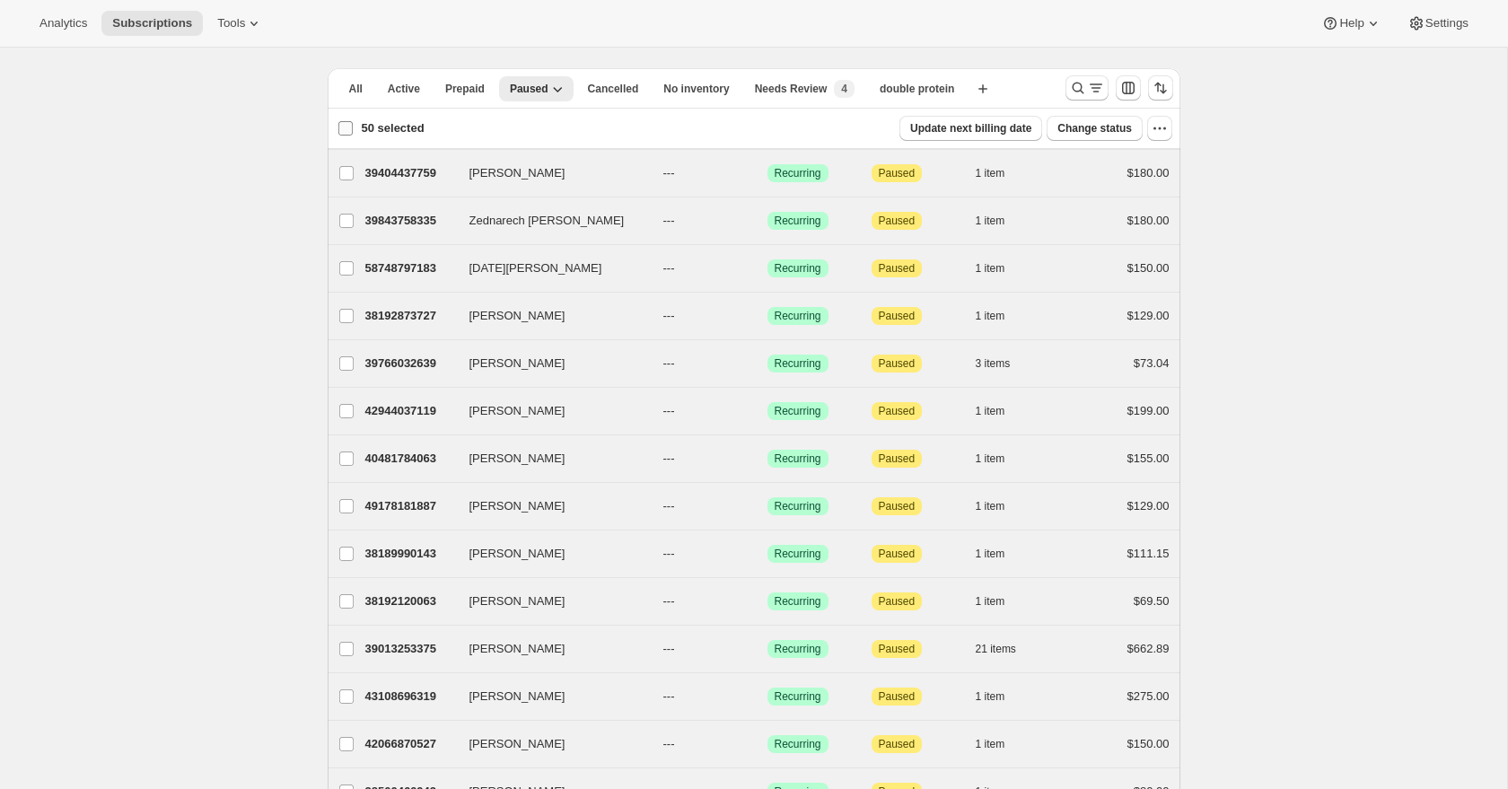
checkbox input "false"
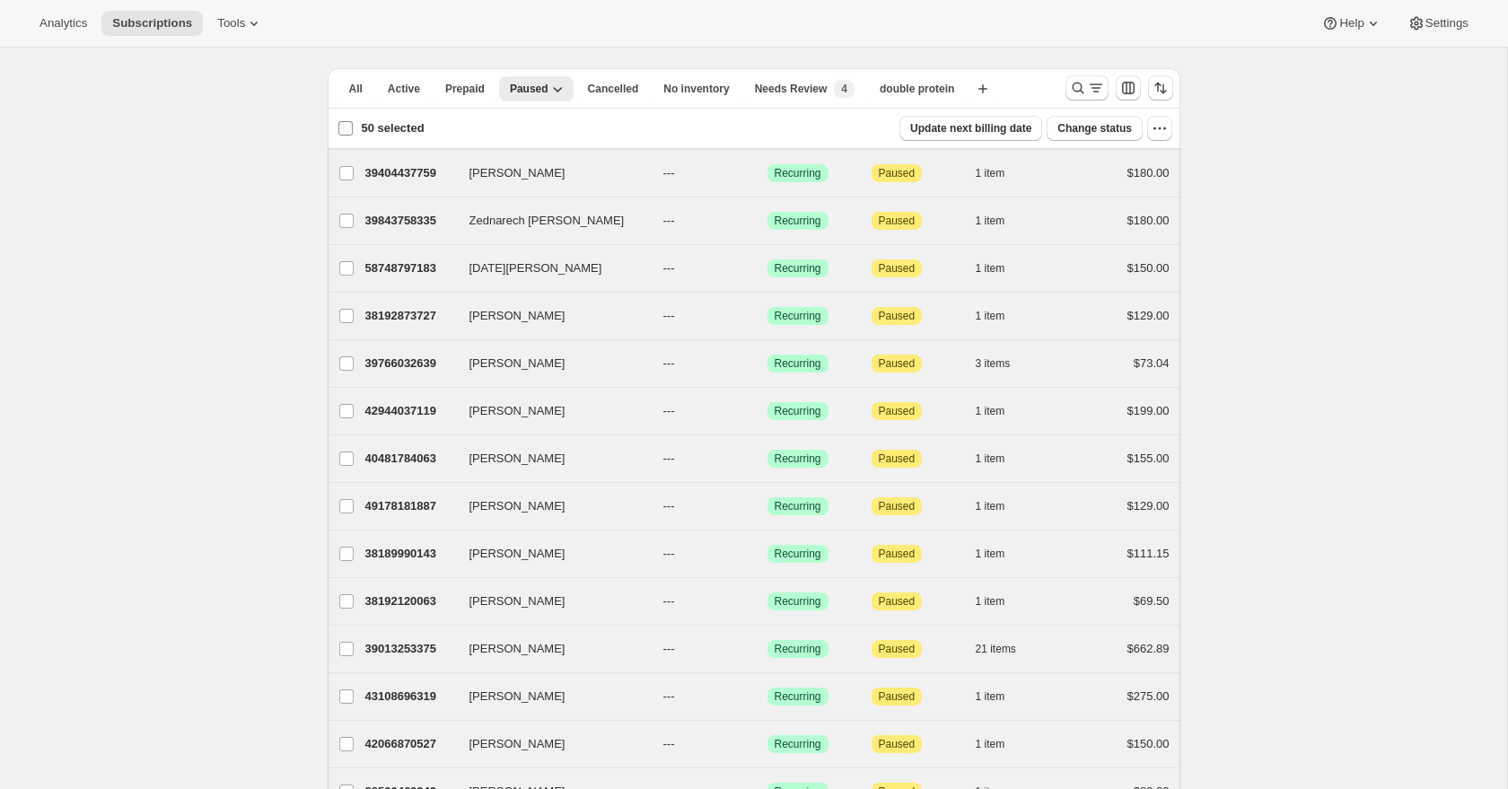
checkbox input "false"
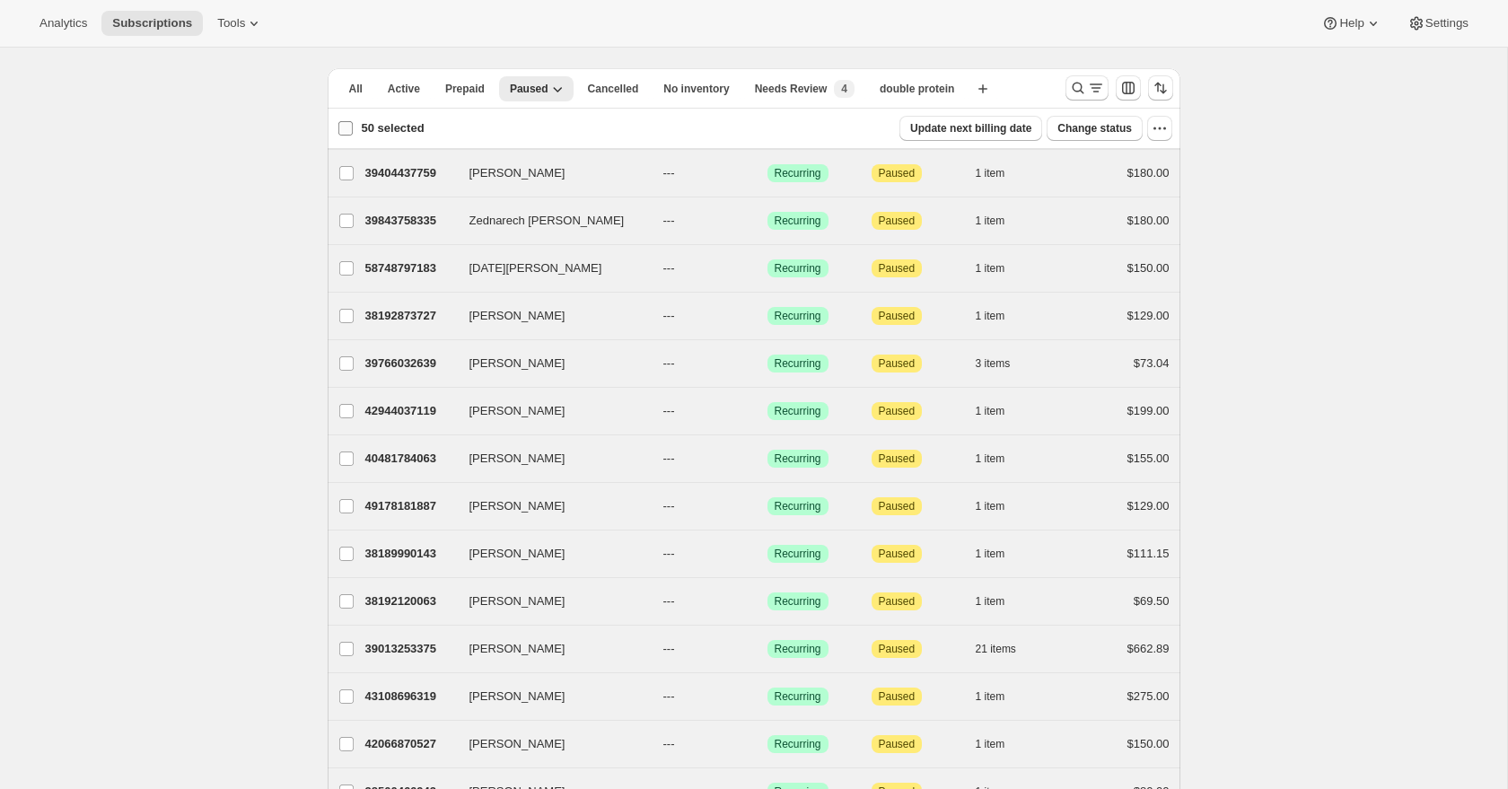
checkbox input "false"
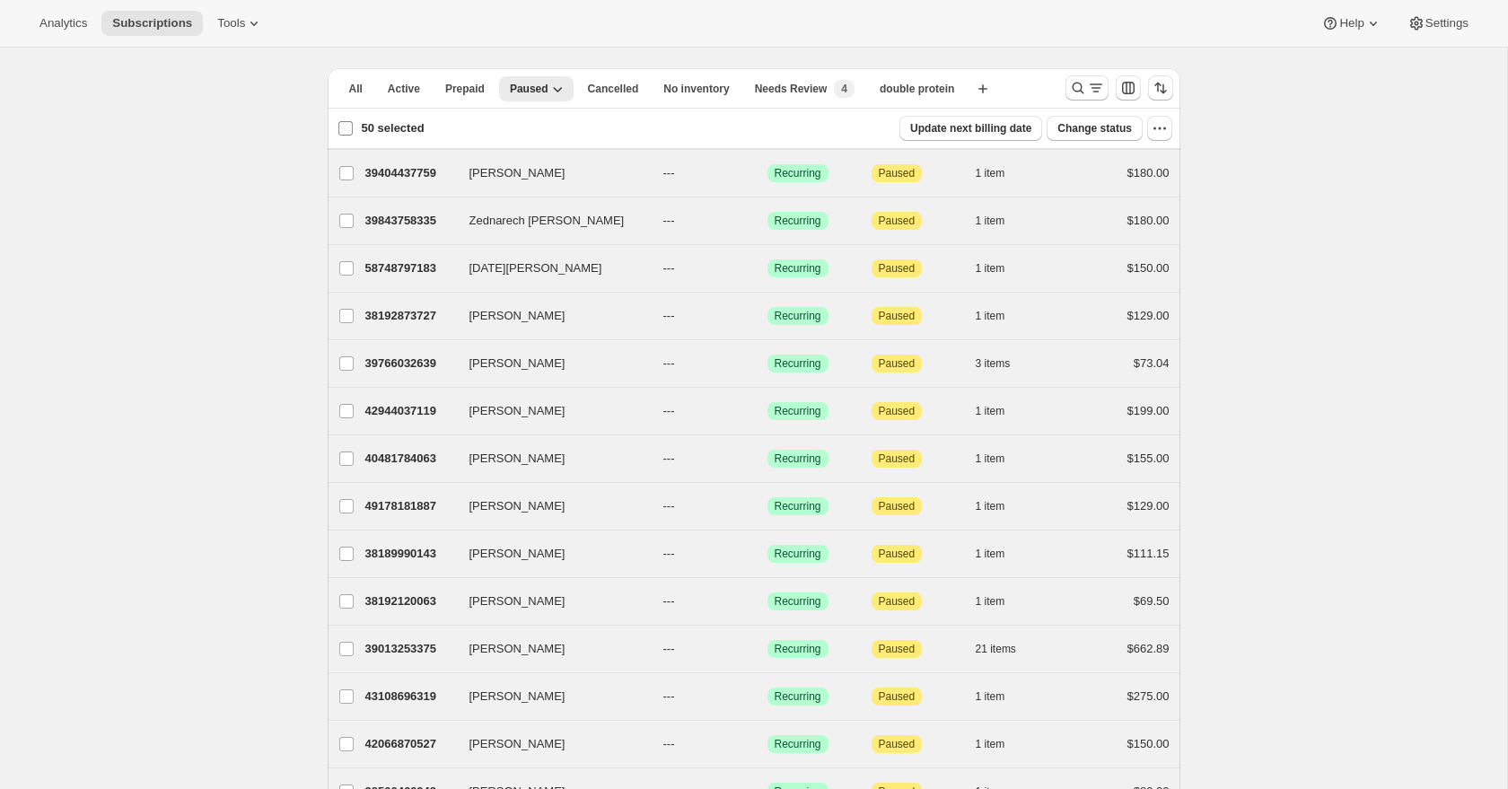
checkbox input "false"
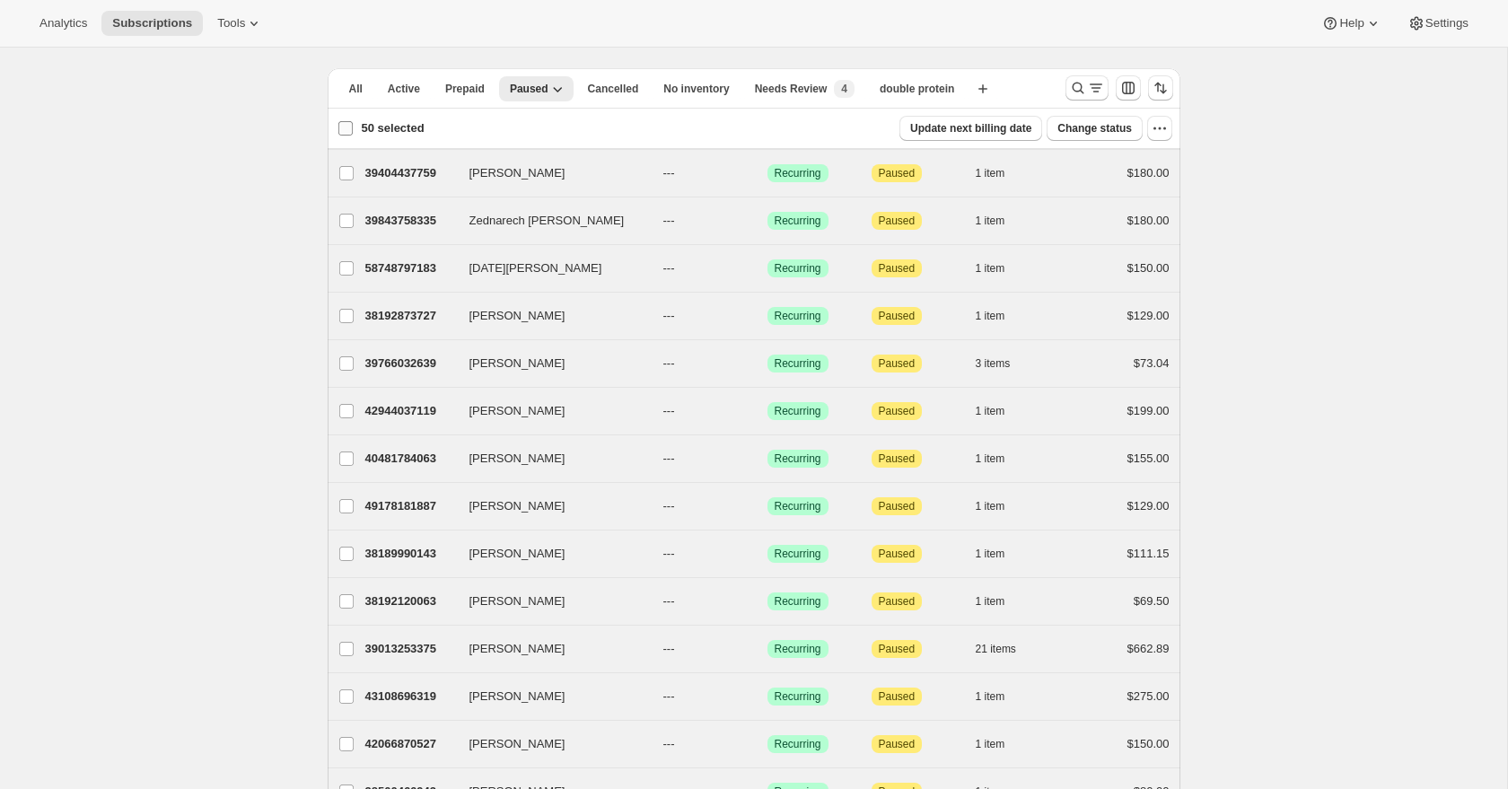
checkbox input "false"
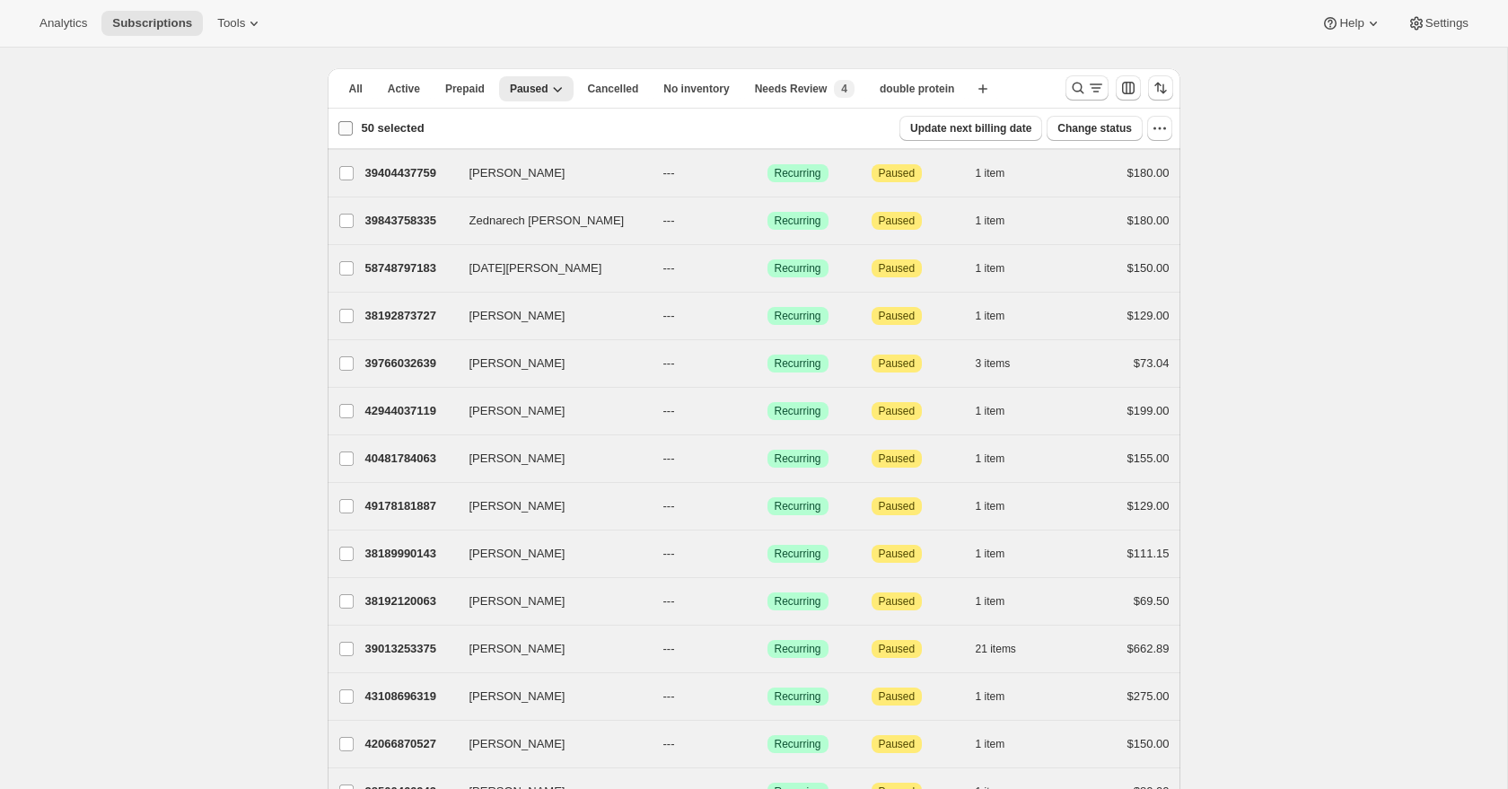
checkbox input "false"
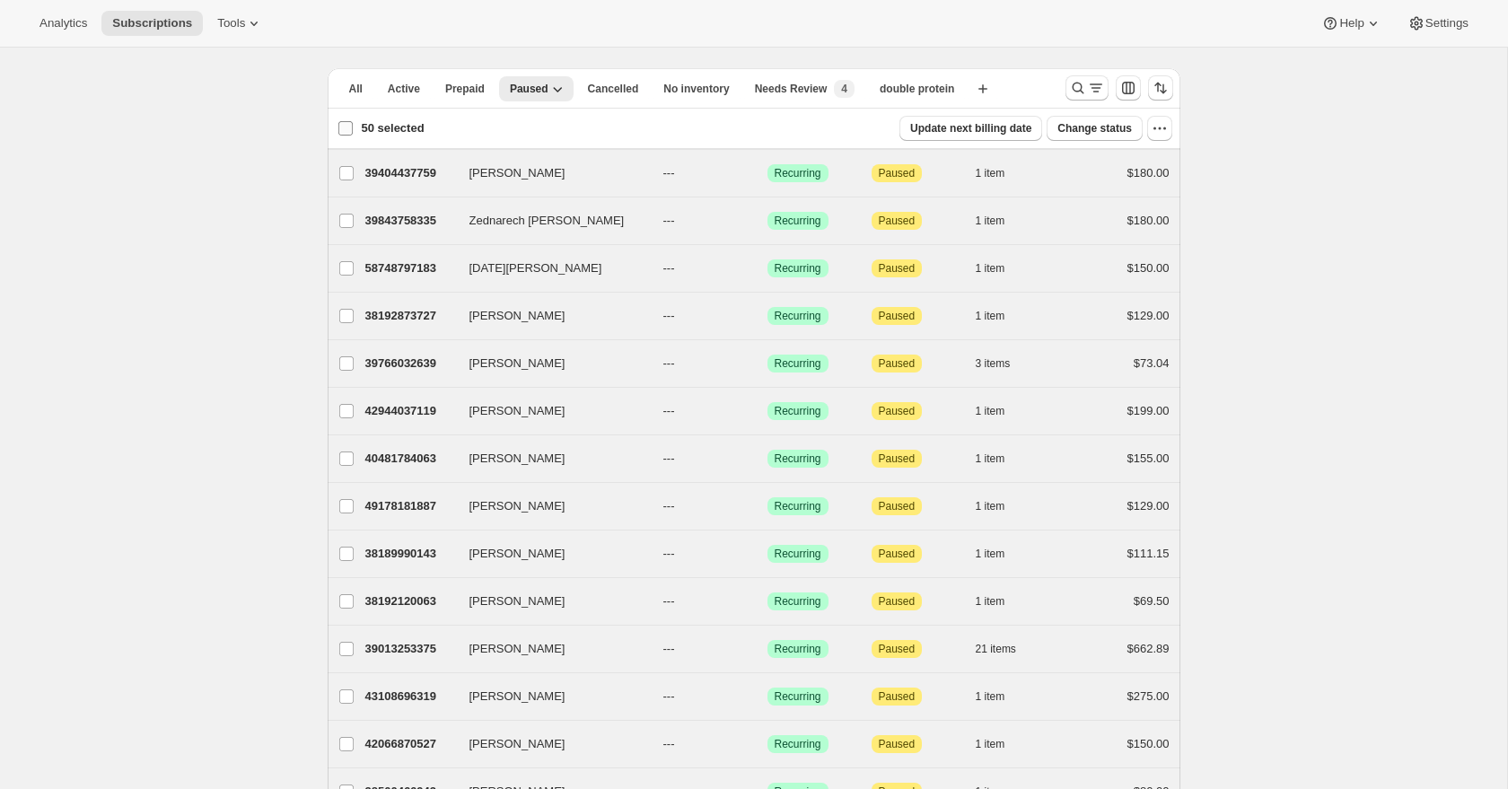
checkbox input "false"
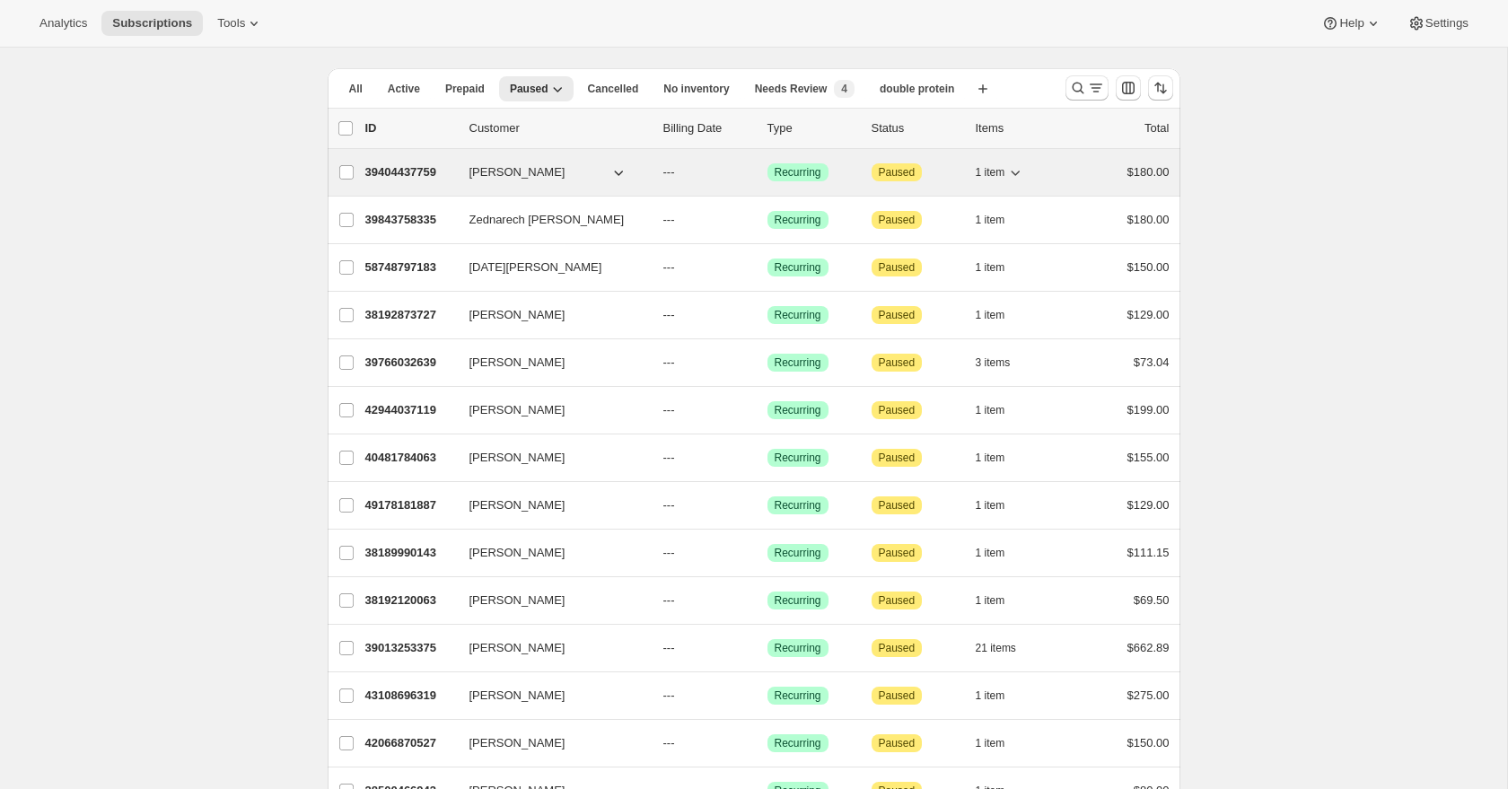
scroll to position [0, 0]
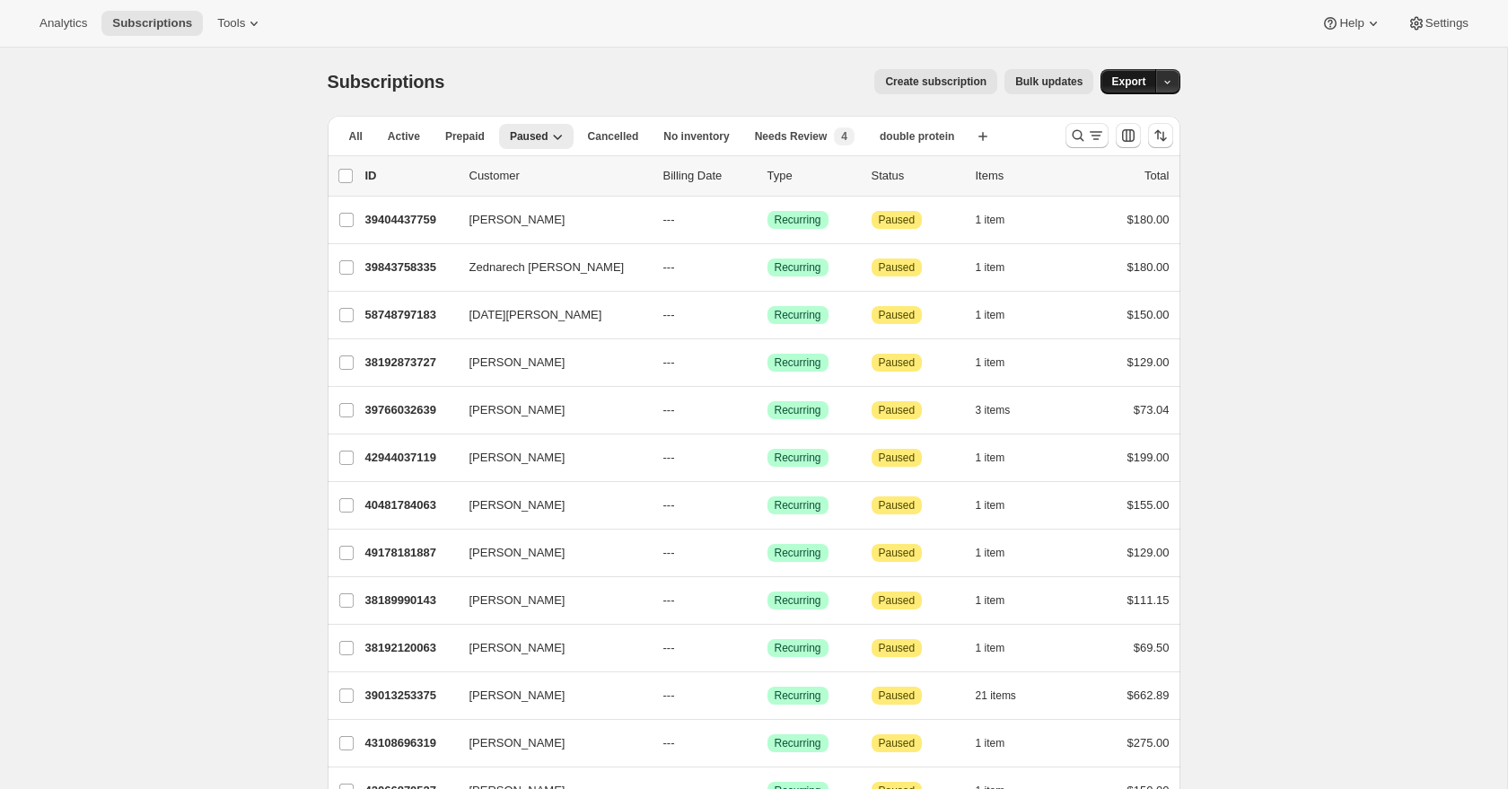
click at [1130, 86] on span "Export" at bounding box center [1129, 82] width 34 height 14
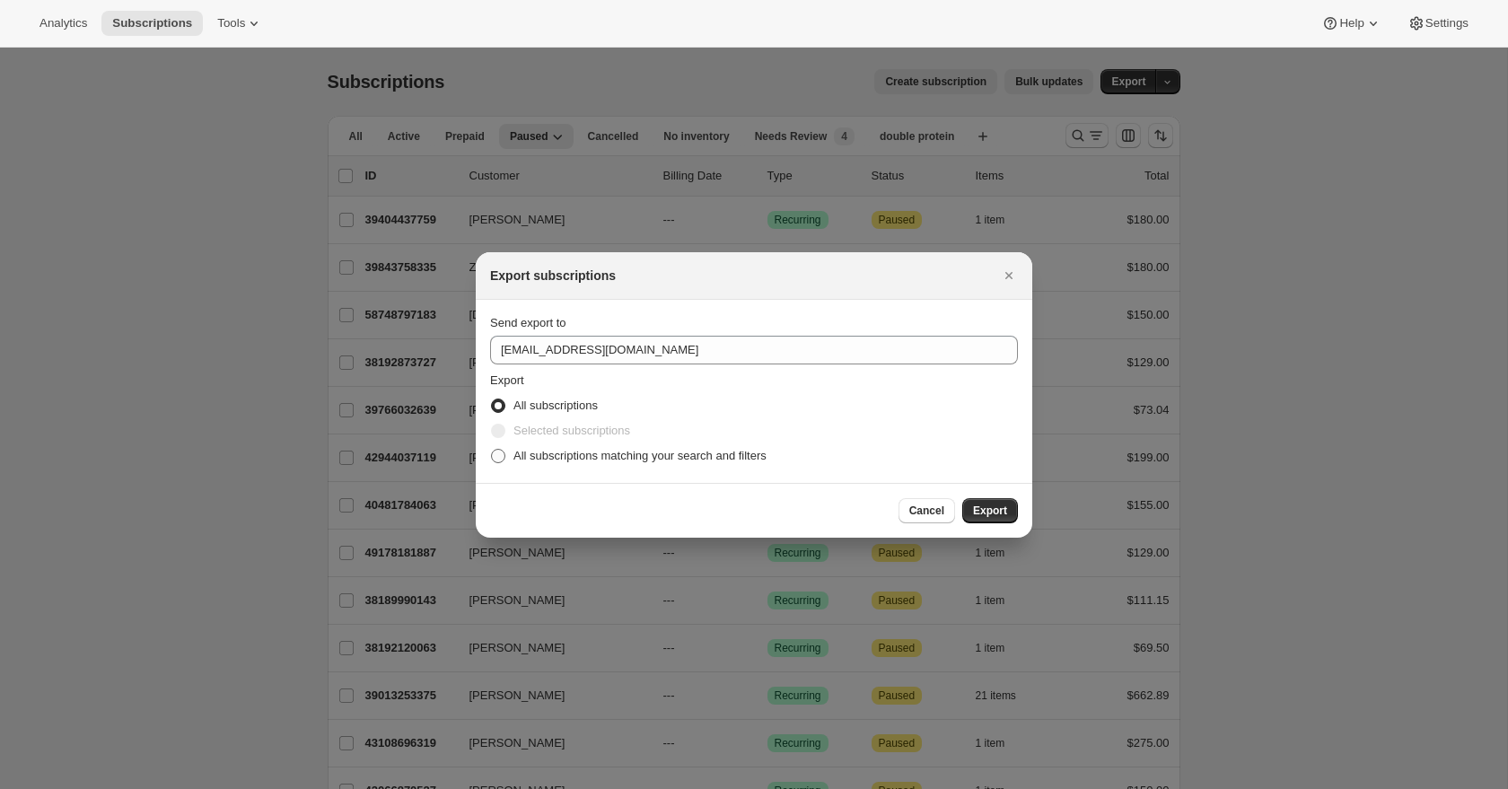
click at [582, 455] on span "All subscriptions matching your search and filters" at bounding box center [640, 455] width 253 height 13
click at [492, 450] on input "All subscriptions matching your search and filters" at bounding box center [491, 449] width 1 height 1
radio input "true"
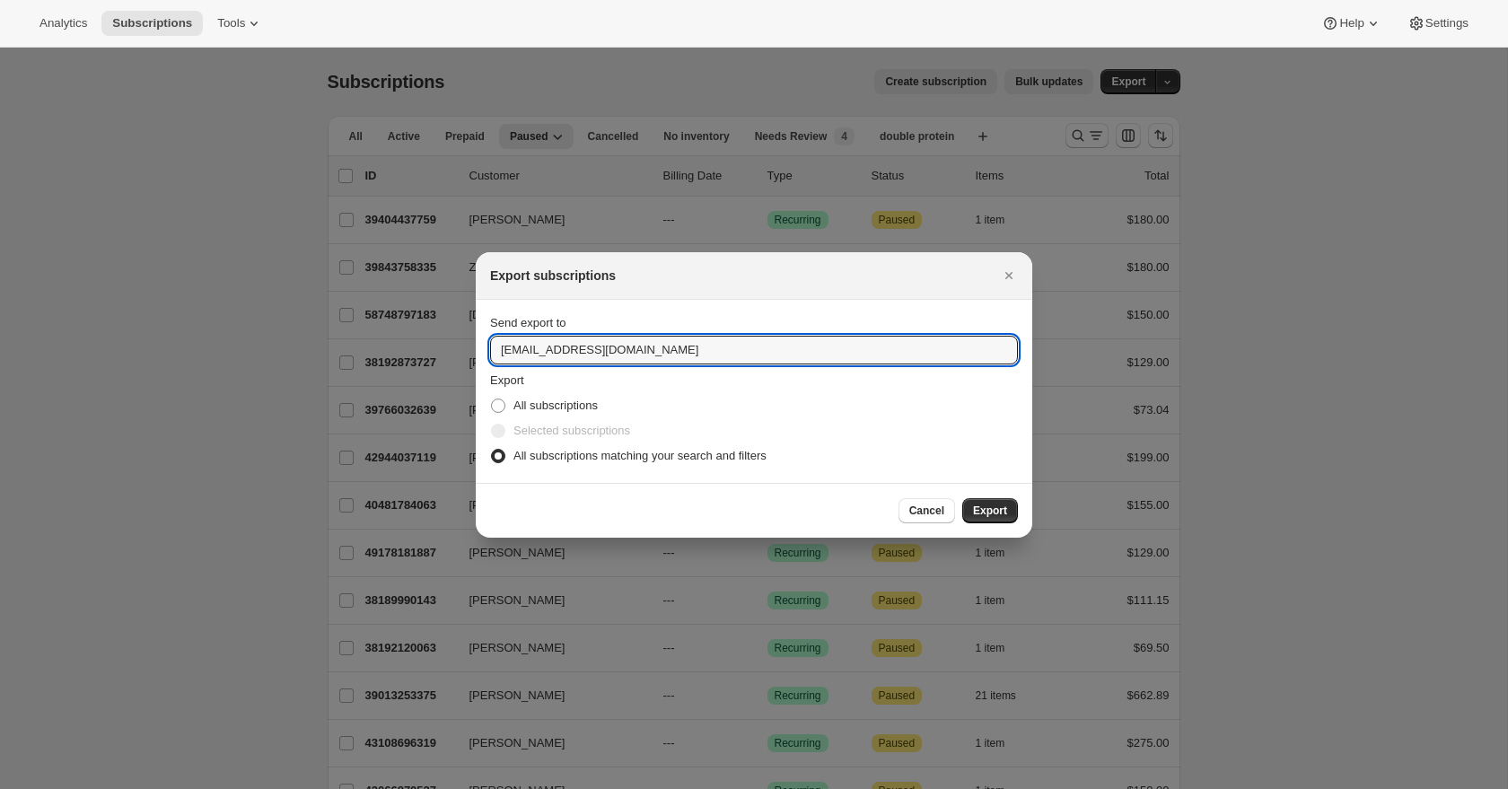
drag, startPoint x: 763, startPoint y: 351, endPoint x: 769, endPoint y: 330, distance: 22.2
click at [769, 330] on div "Send export to [EMAIL_ADDRESS][DOMAIN_NAME]" at bounding box center [754, 339] width 528 height 50
type input "[PERSON_NAME][EMAIL_ADDRESS][DOMAIN_NAME]"
drag, startPoint x: 849, startPoint y: 352, endPoint x: 849, endPoint y: 336, distance: 16.2
click at [849, 336] on input "[PERSON_NAME][EMAIL_ADDRESS][DOMAIN_NAME]" at bounding box center [754, 350] width 528 height 29
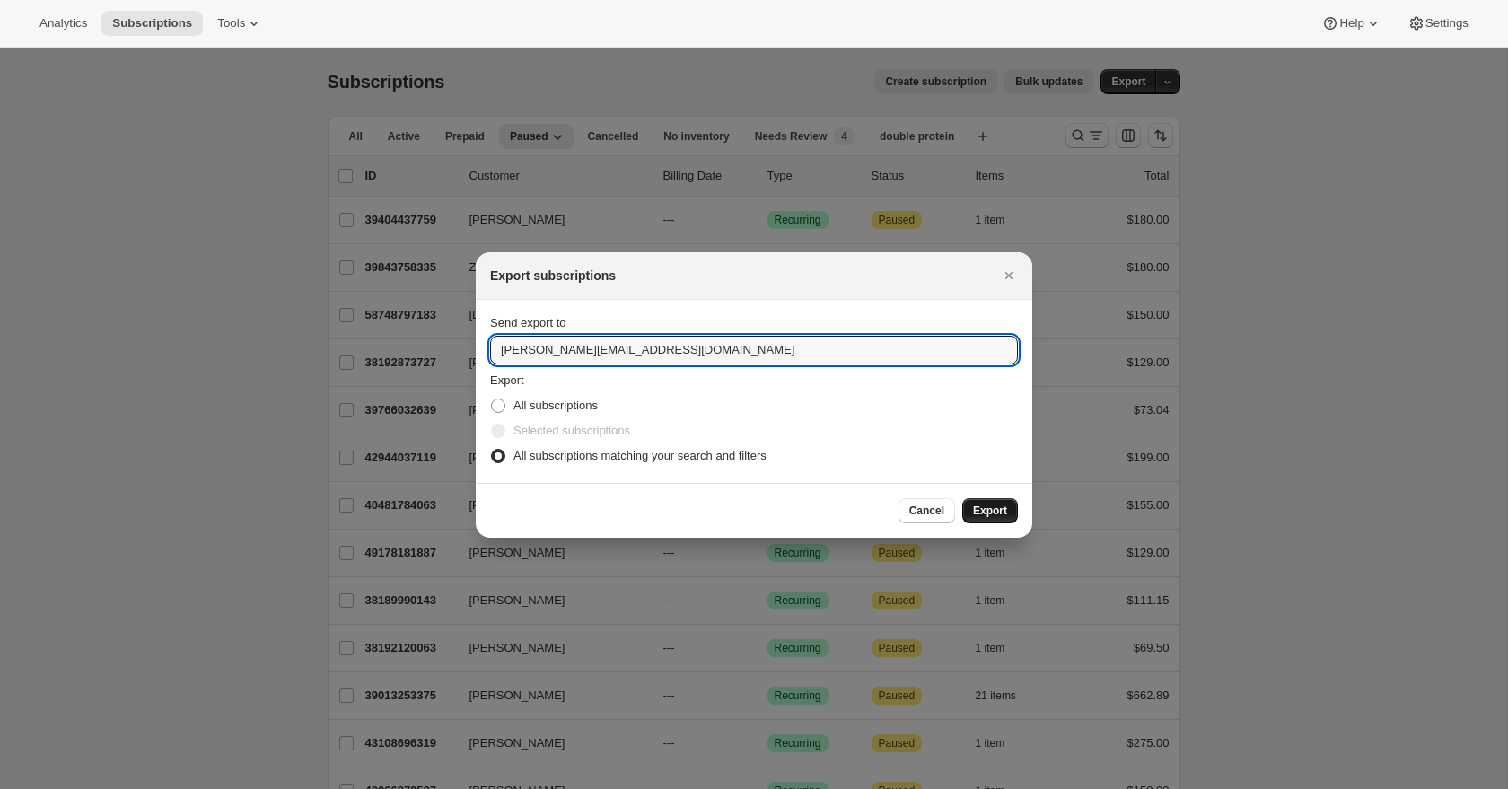
click at [990, 508] on span "Export" at bounding box center [990, 511] width 34 height 14
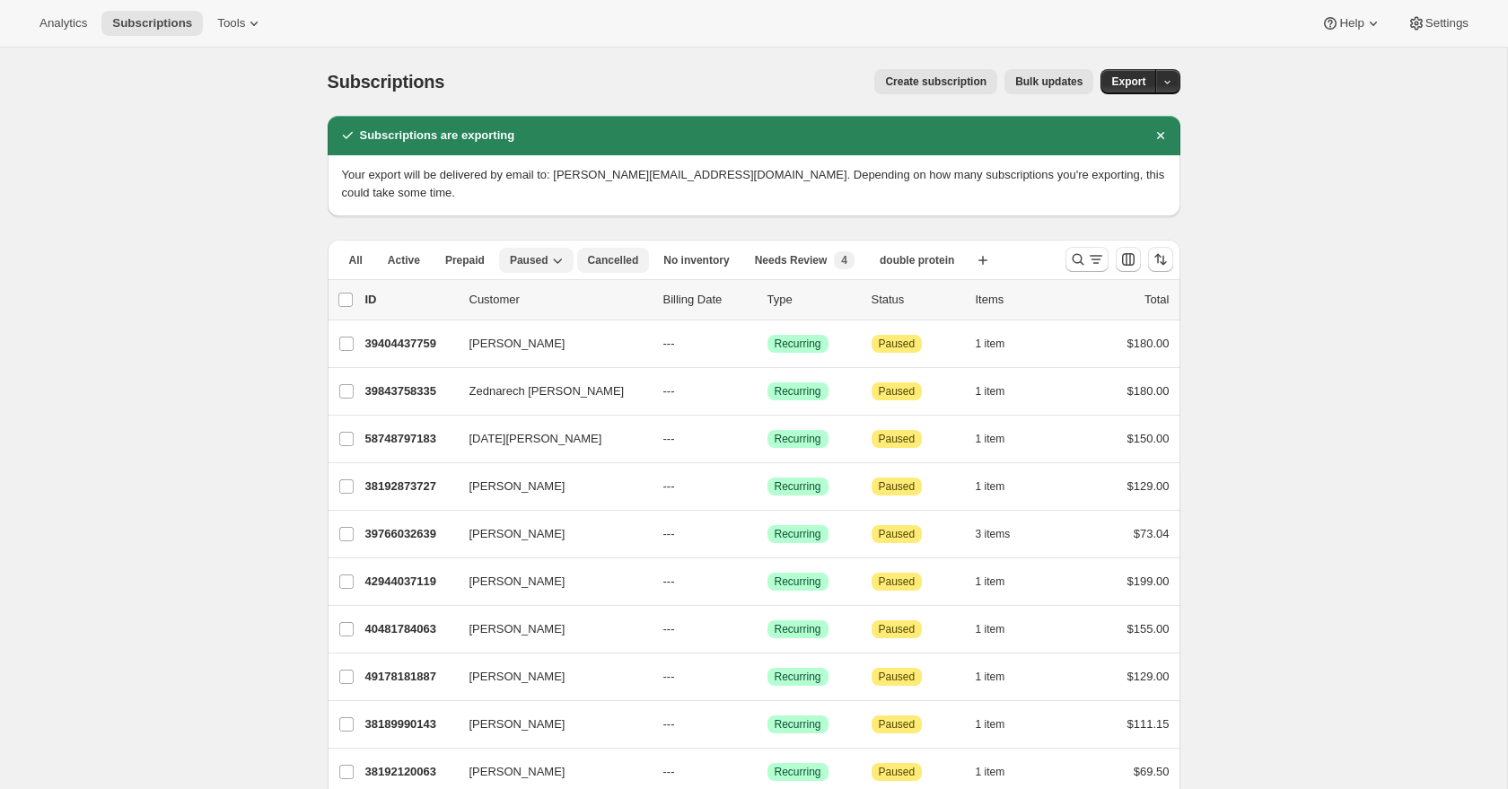
click at [622, 253] on span "Cancelled" at bounding box center [613, 260] width 51 height 14
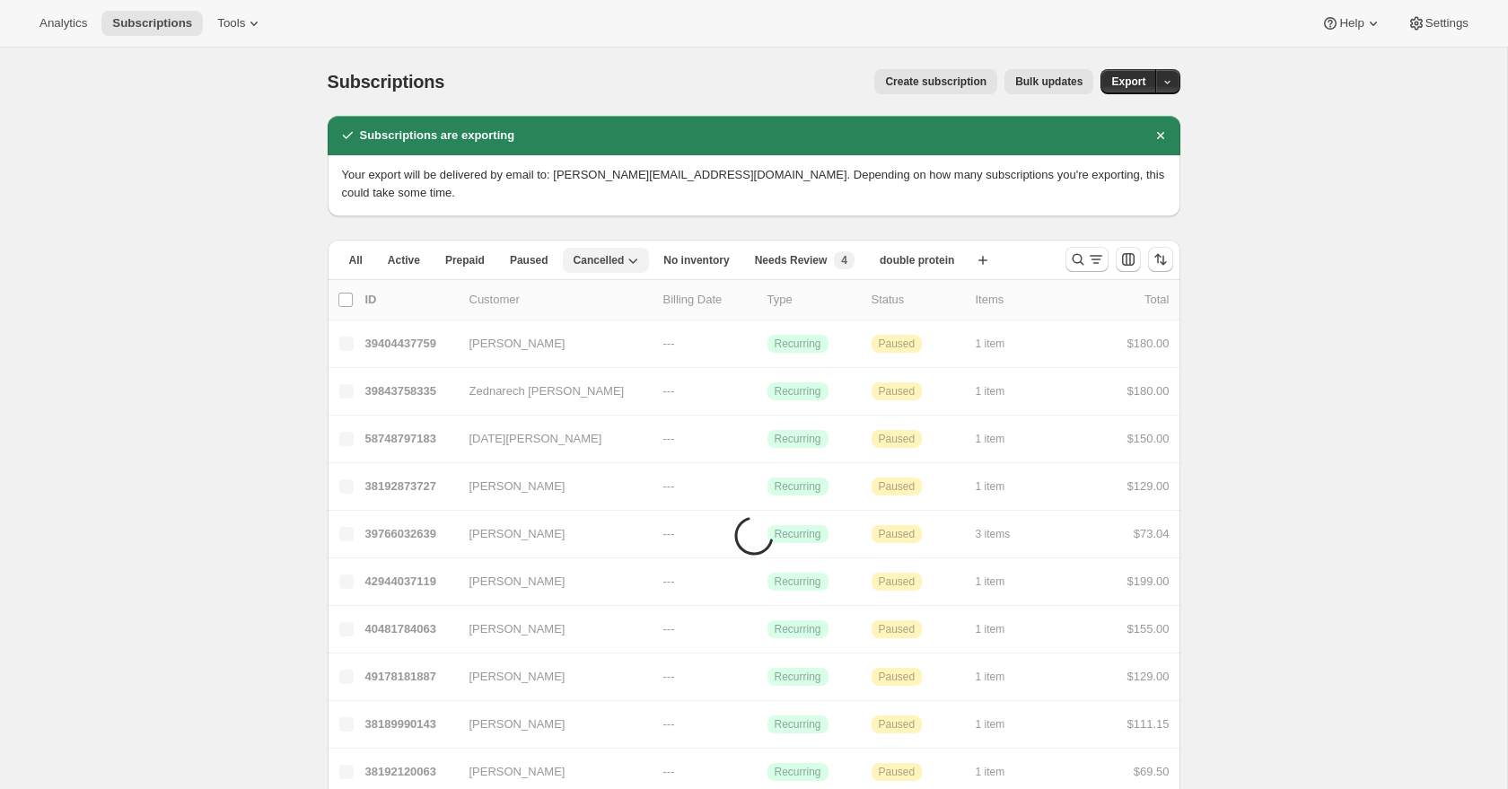
scroll to position [4, 0]
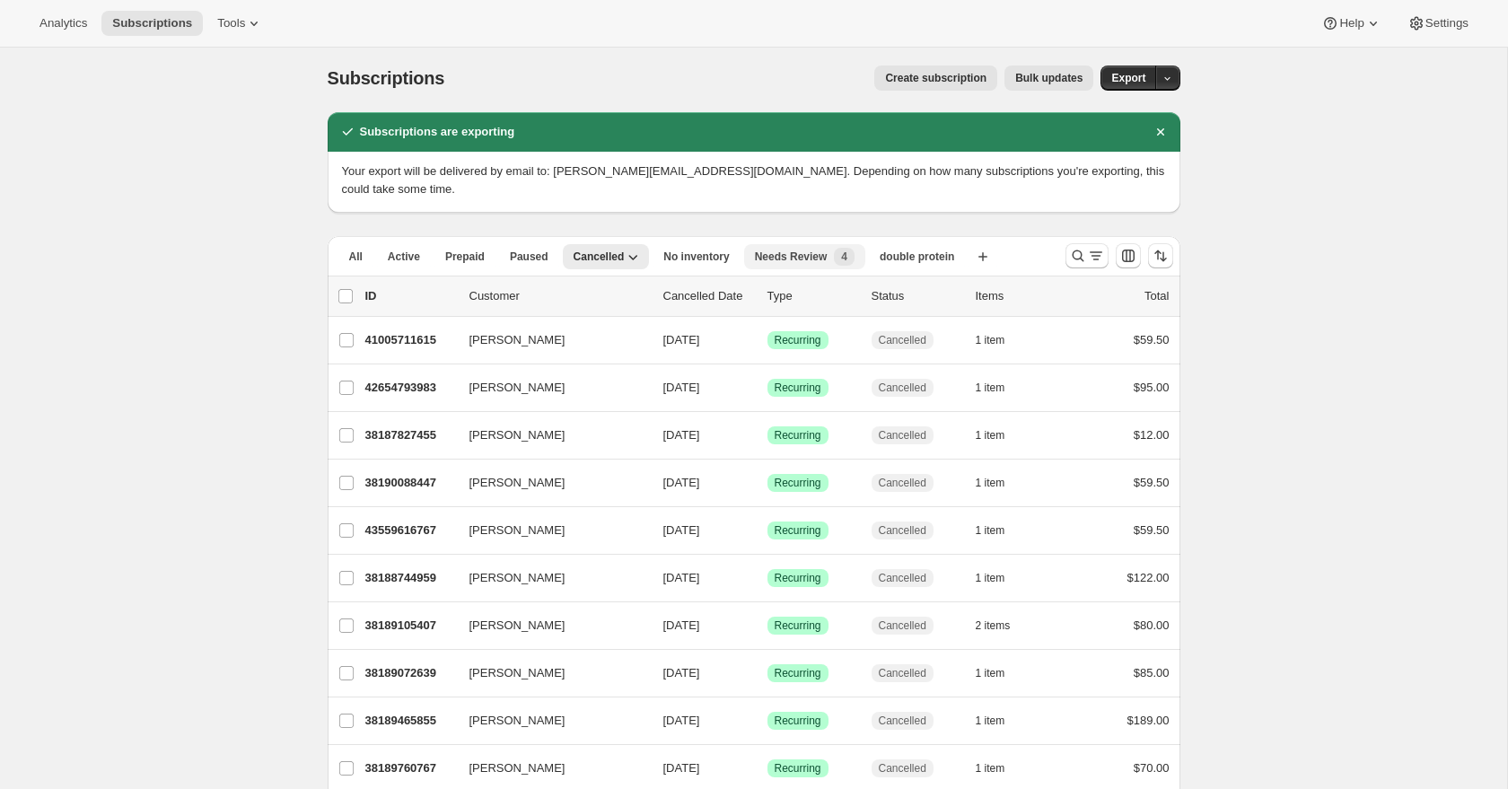
click at [766, 259] on span "Needs Review" at bounding box center [791, 257] width 73 height 14
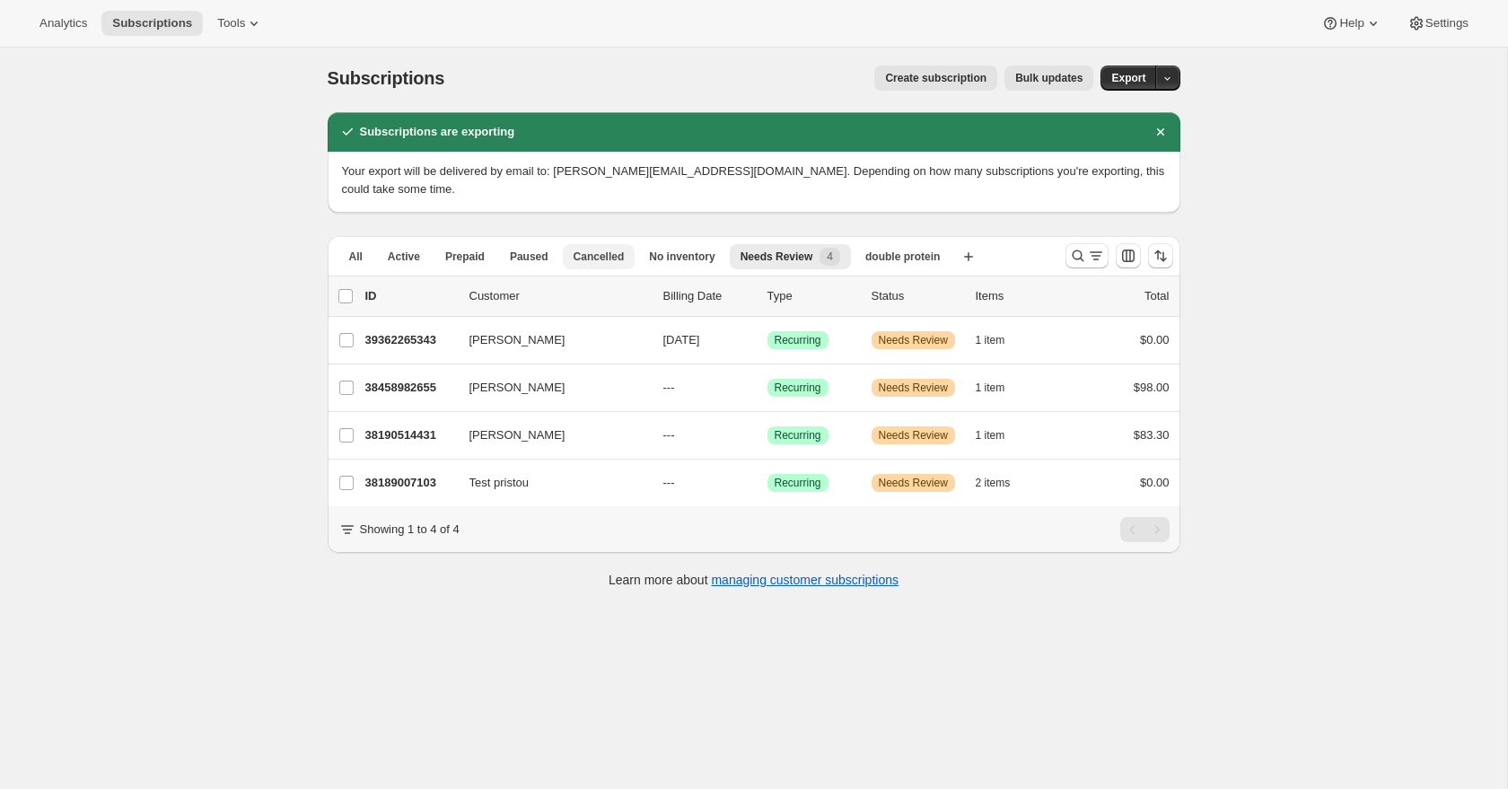
click at [627, 254] on button "Cancelled" at bounding box center [599, 256] width 73 height 25
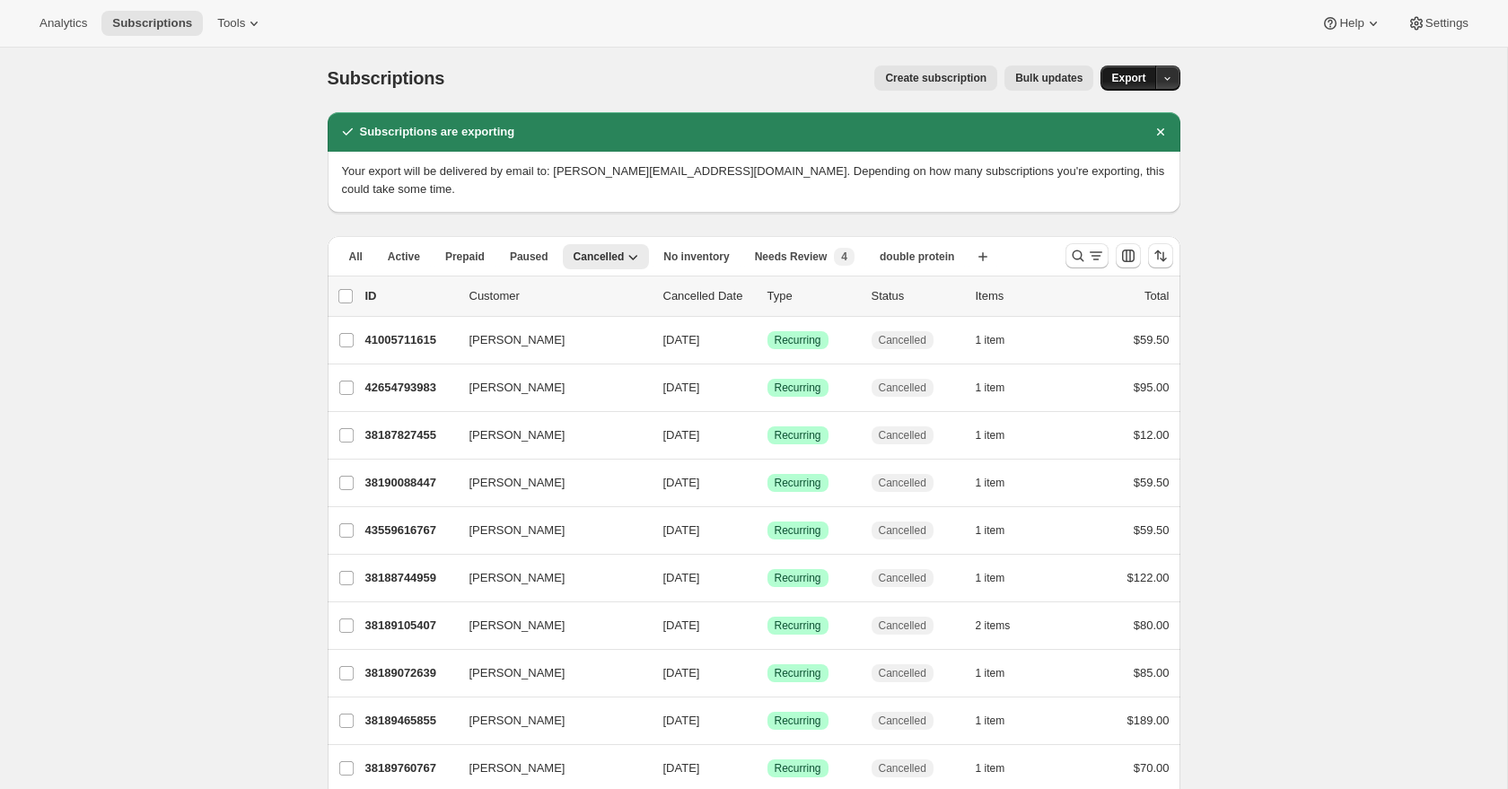
click at [1118, 76] on span "Export" at bounding box center [1129, 78] width 34 height 14
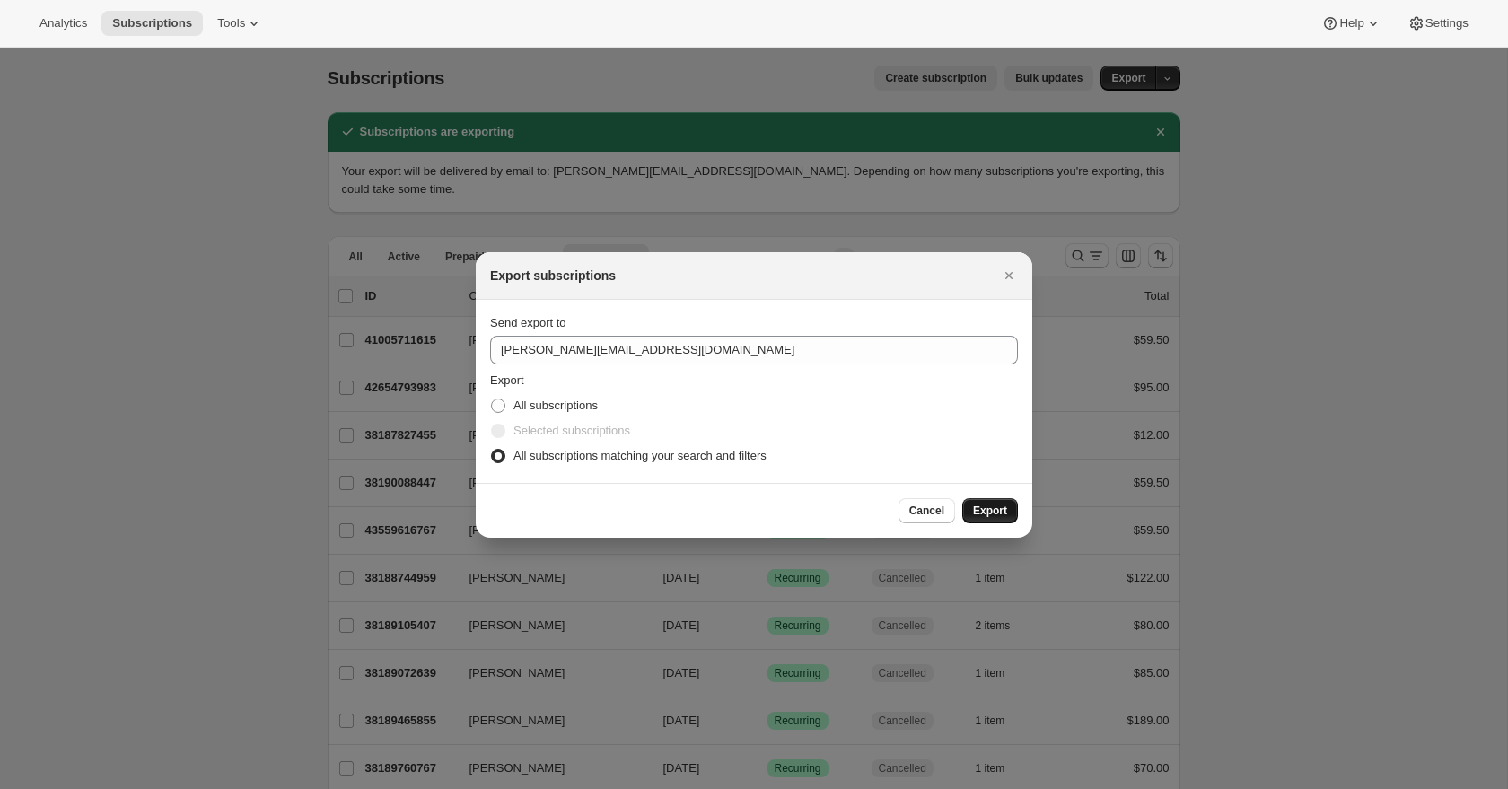
click at [990, 513] on span "Export" at bounding box center [990, 511] width 34 height 14
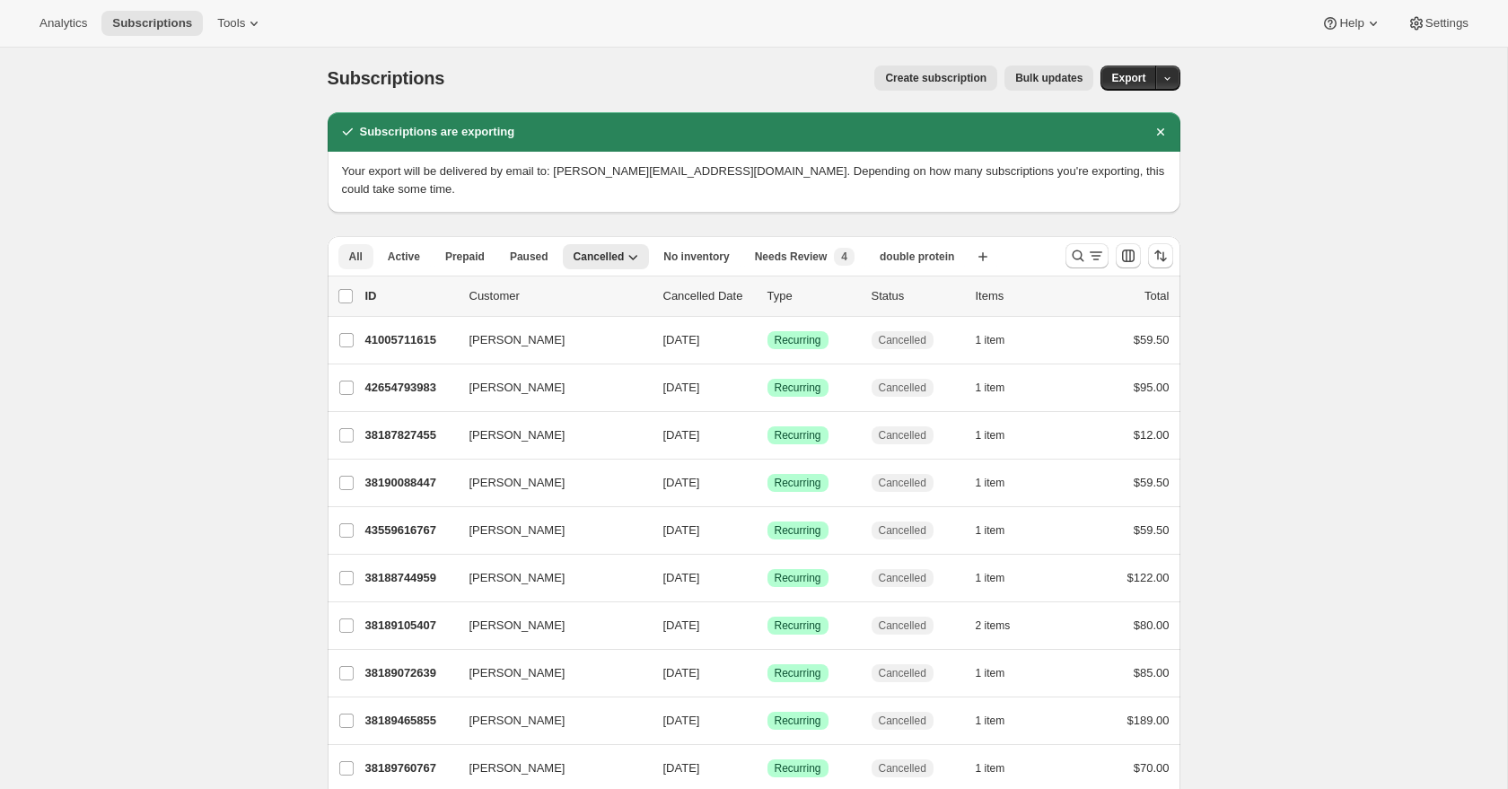
click at [355, 254] on span "All" at bounding box center [355, 257] width 13 height 14
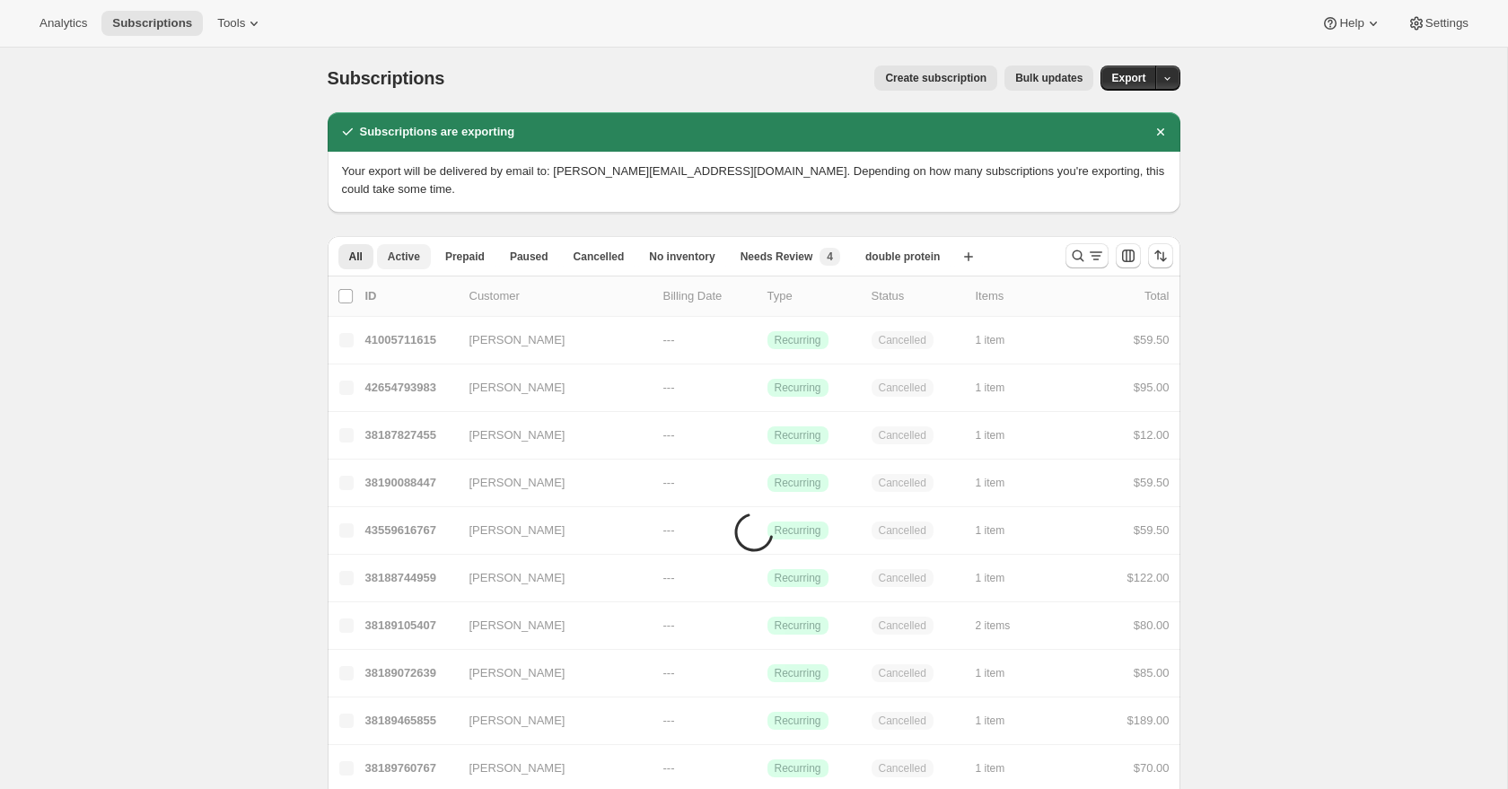
click at [402, 258] on span "Active" at bounding box center [404, 257] width 32 height 14
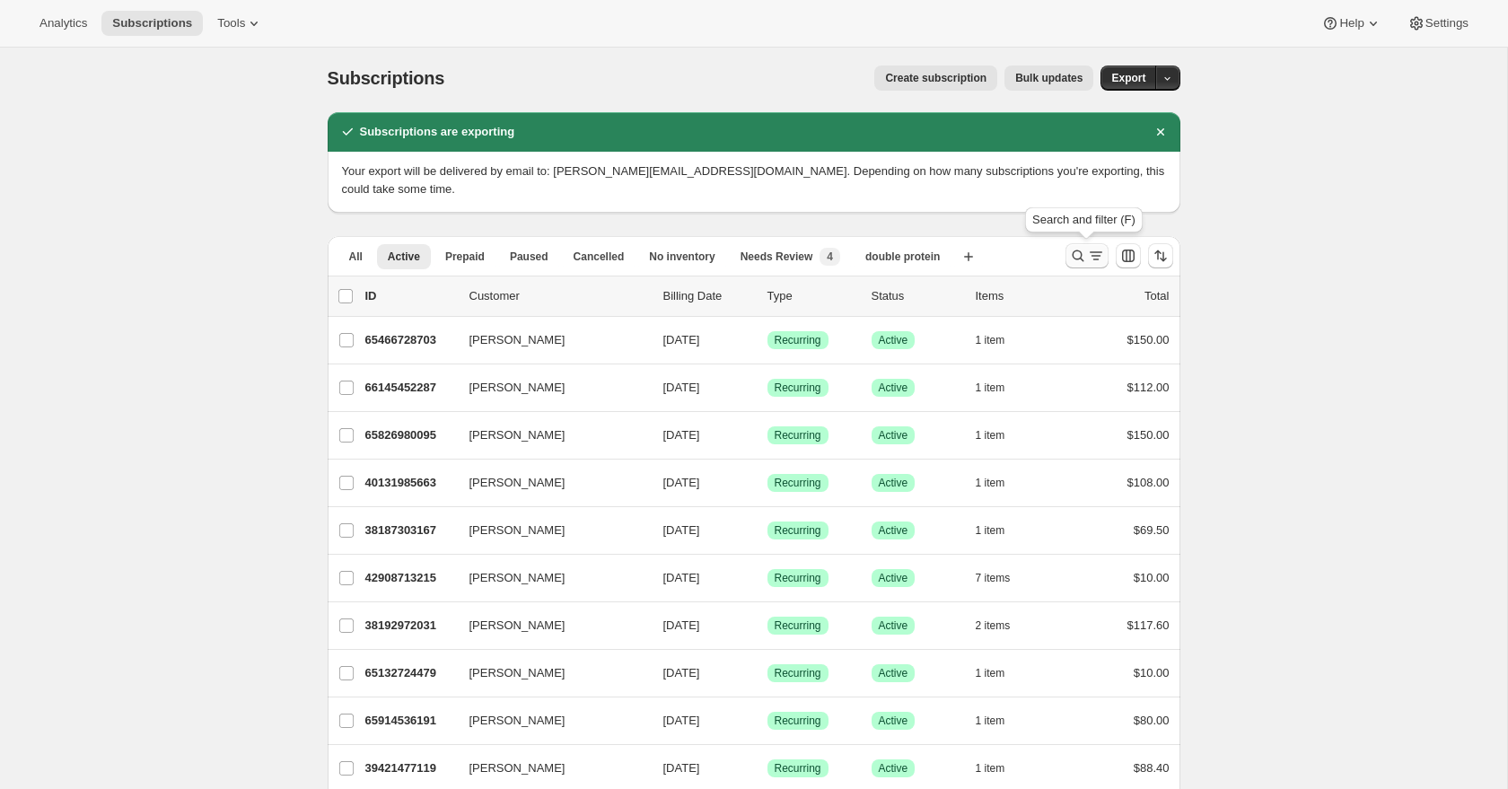
click at [1072, 259] on icon "Search and filter results" at bounding box center [1078, 256] width 18 height 18
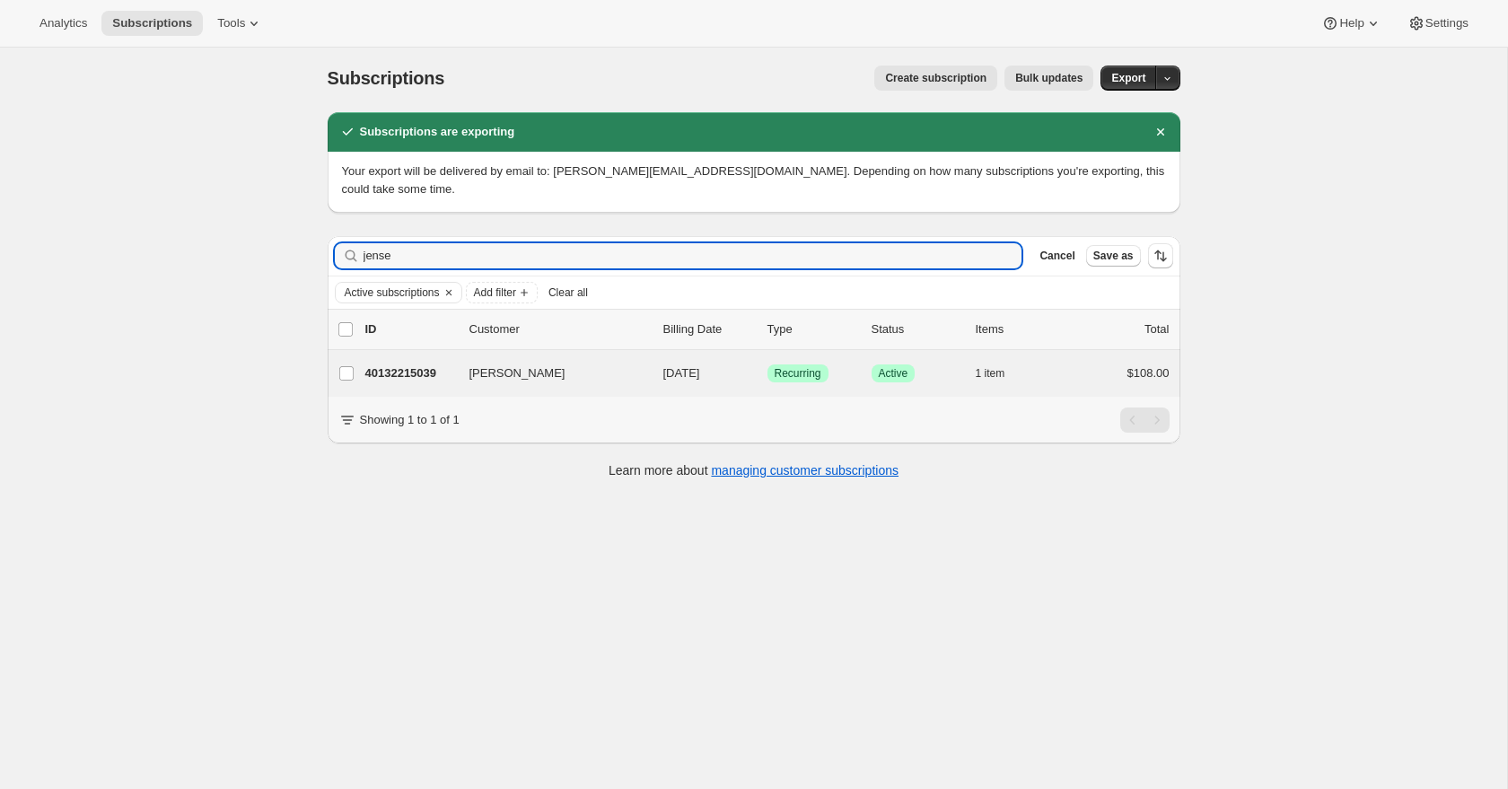
type input "jense"
click at [601, 386] on div "[PERSON_NAME] 40132215039 [PERSON_NAME] [DATE] Success Recurring Success Active…" at bounding box center [754, 373] width 853 height 47
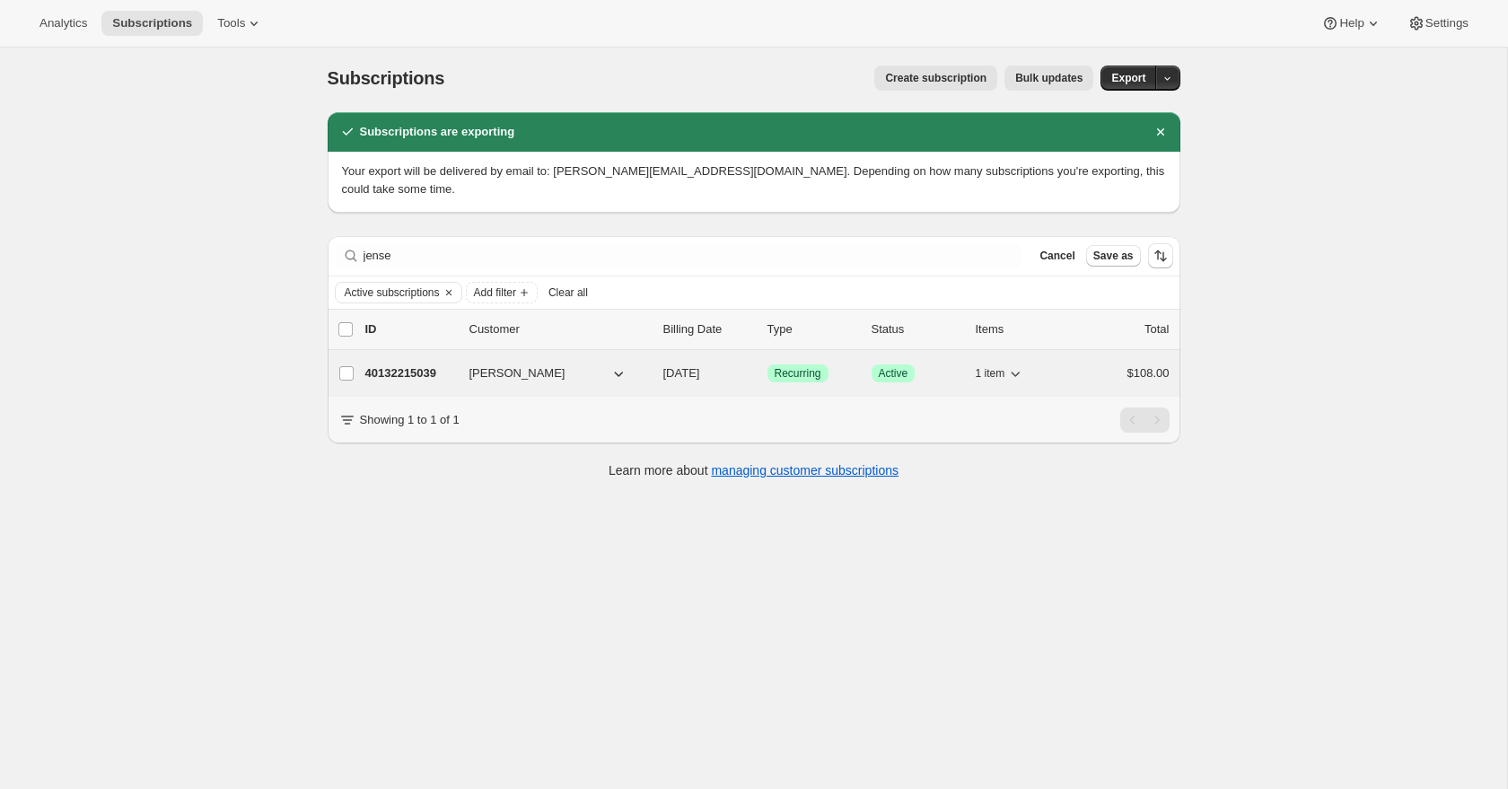
click at [423, 377] on p "40132215039" at bounding box center [410, 374] width 90 height 18
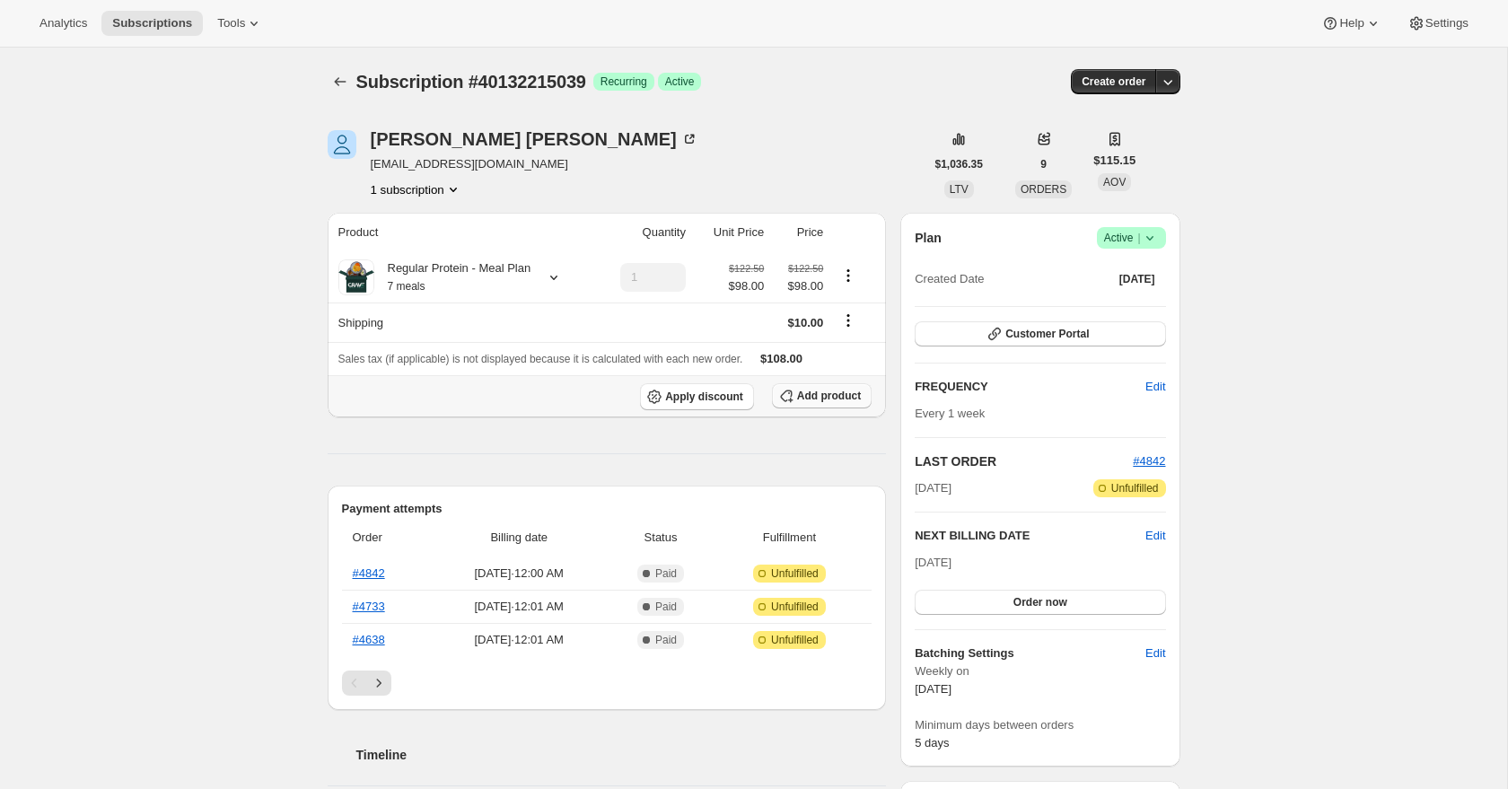
click at [814, 403] on span "Add product" at bounding box center [829, 396] width 64 height 14
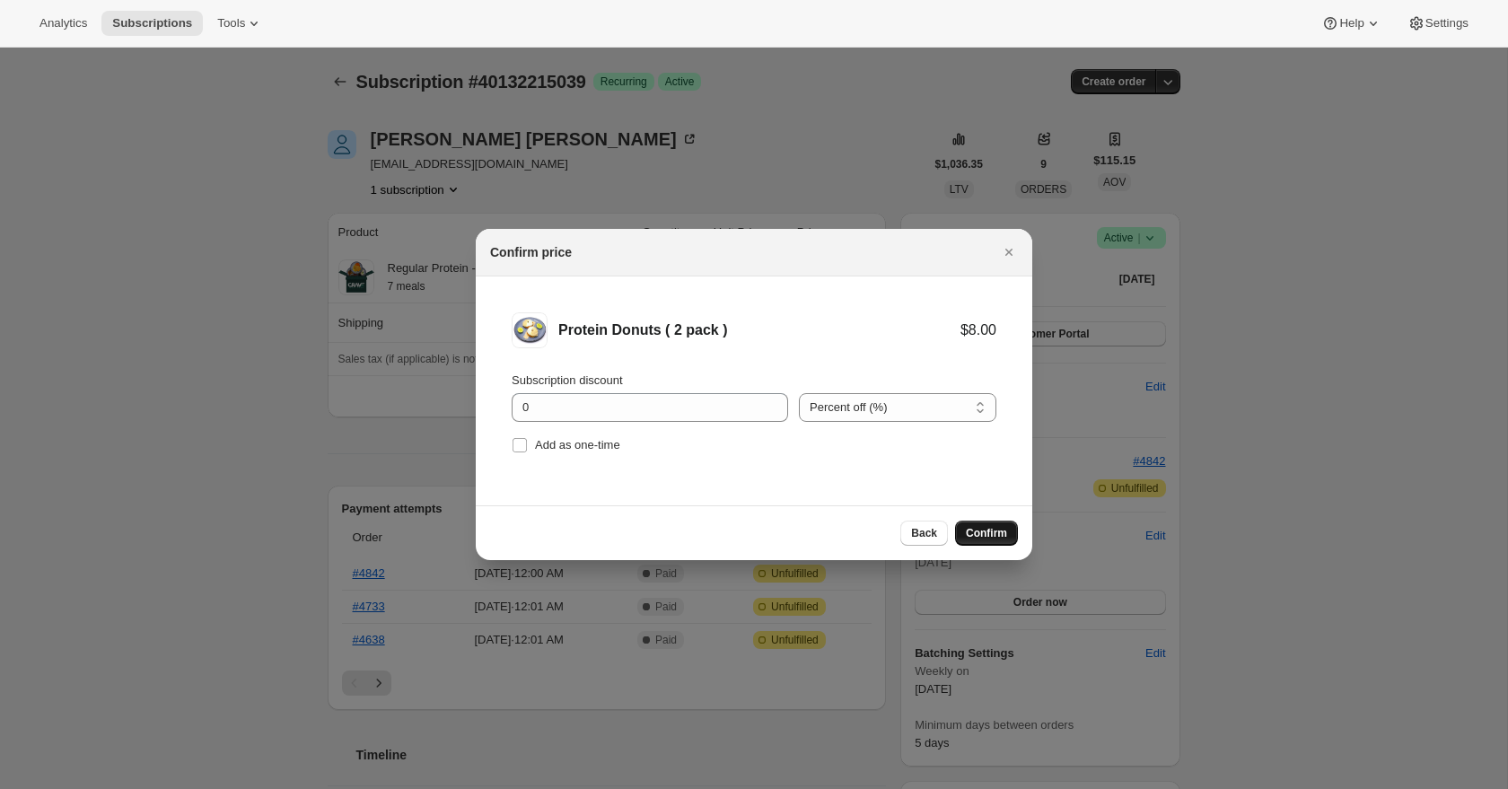
click at [1001, 536] on span "Confirm" at bounding box center [986, 533] width 41 height 14
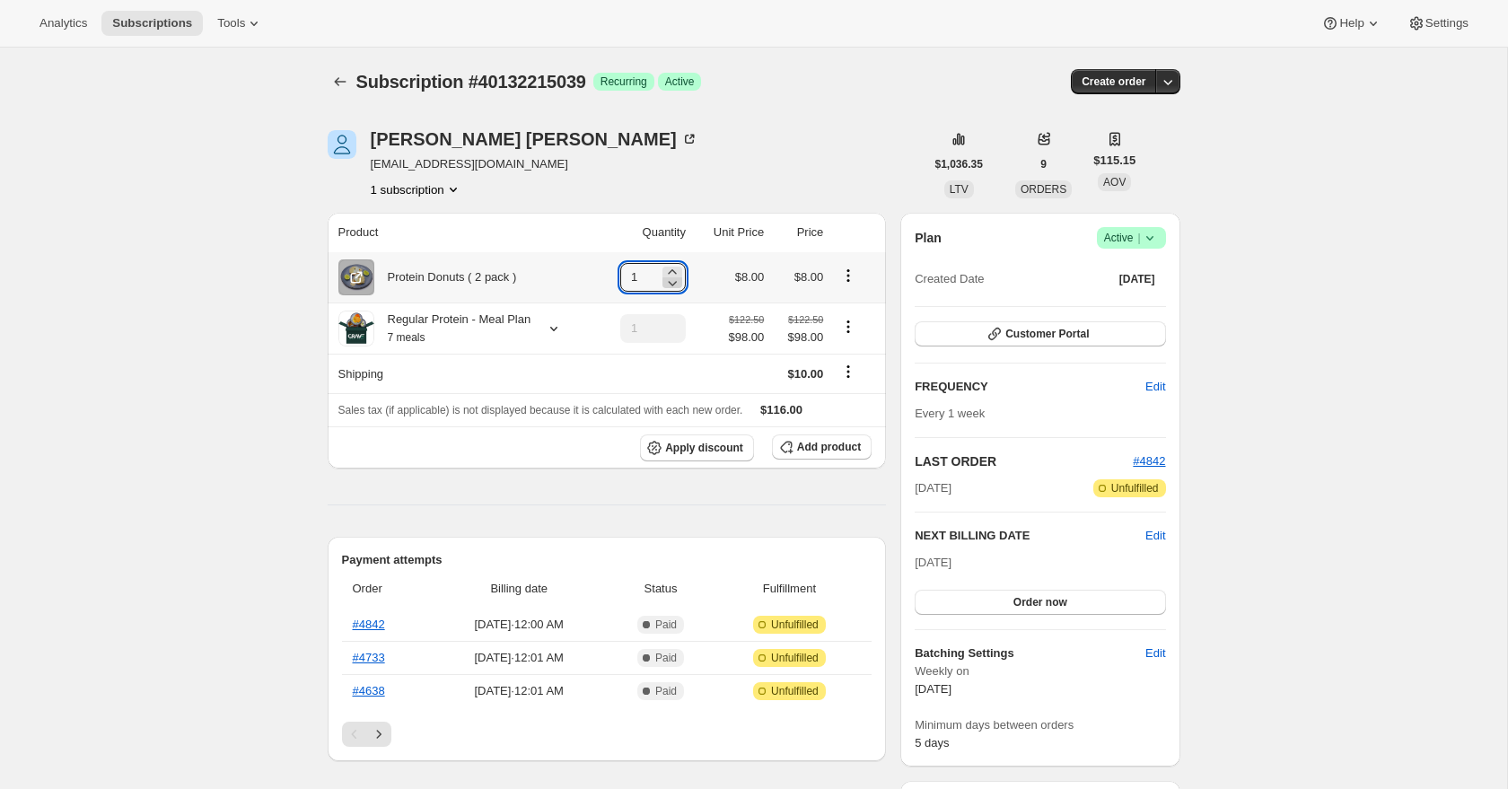
click at [668, 274] on icon at bounding box center [673, 283] width 18 height 18
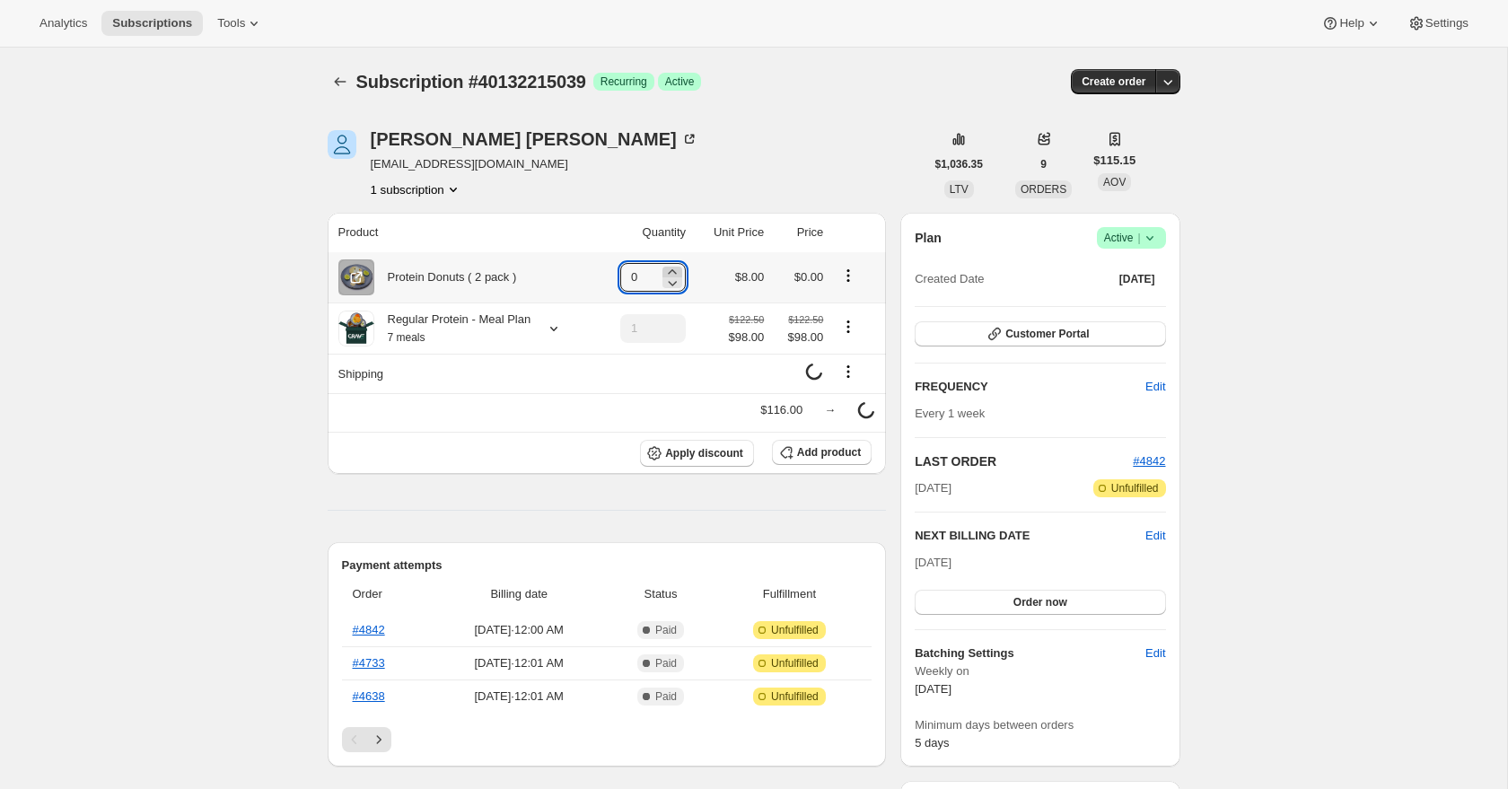
click at [668, 269] on icon at bounding box center [672, 271] width 8 height 4
type input "3"
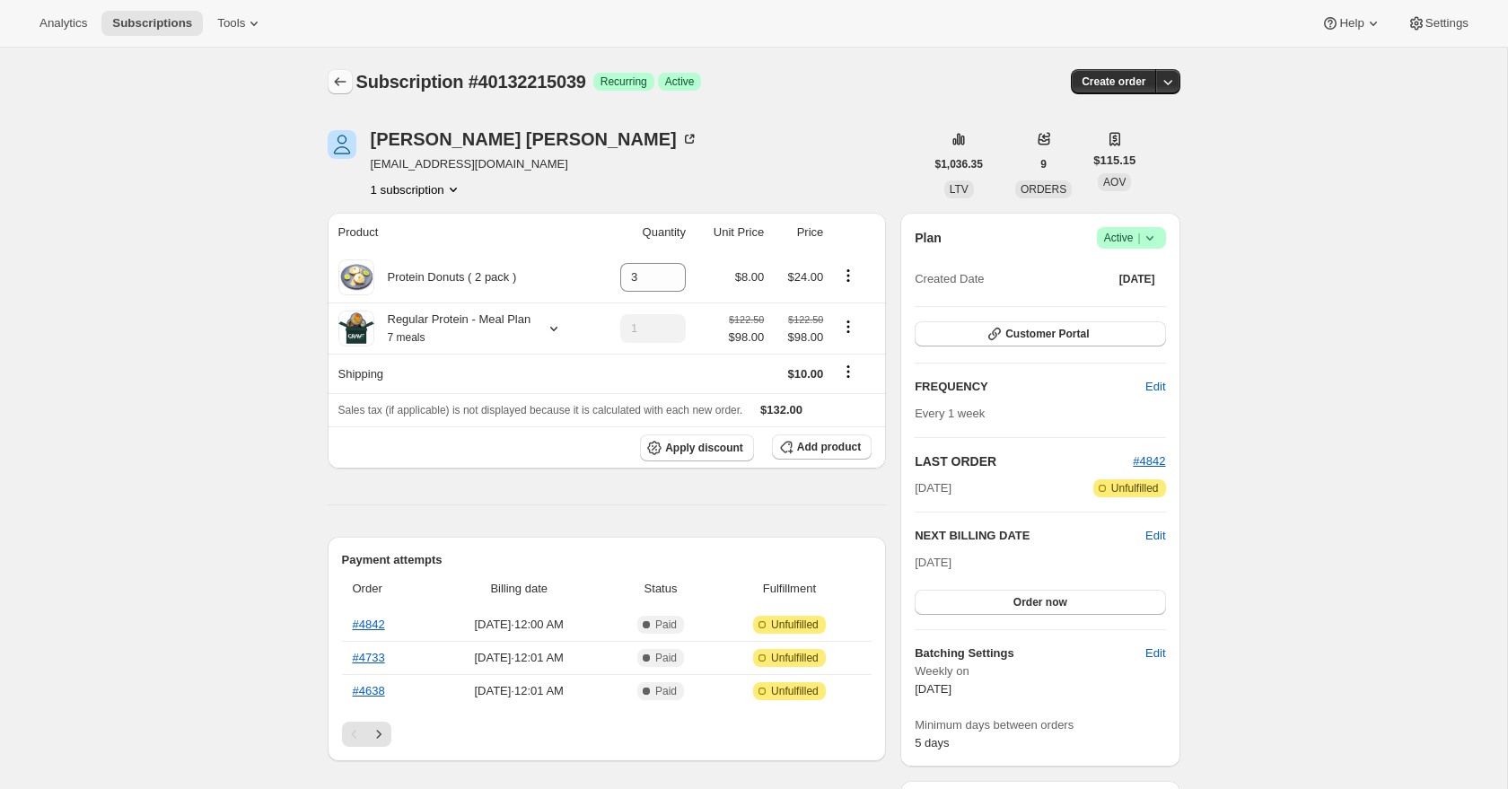
click at [339, 75] on icon "Subscriptions" at bounding box center [340, 82] width 18 height 18
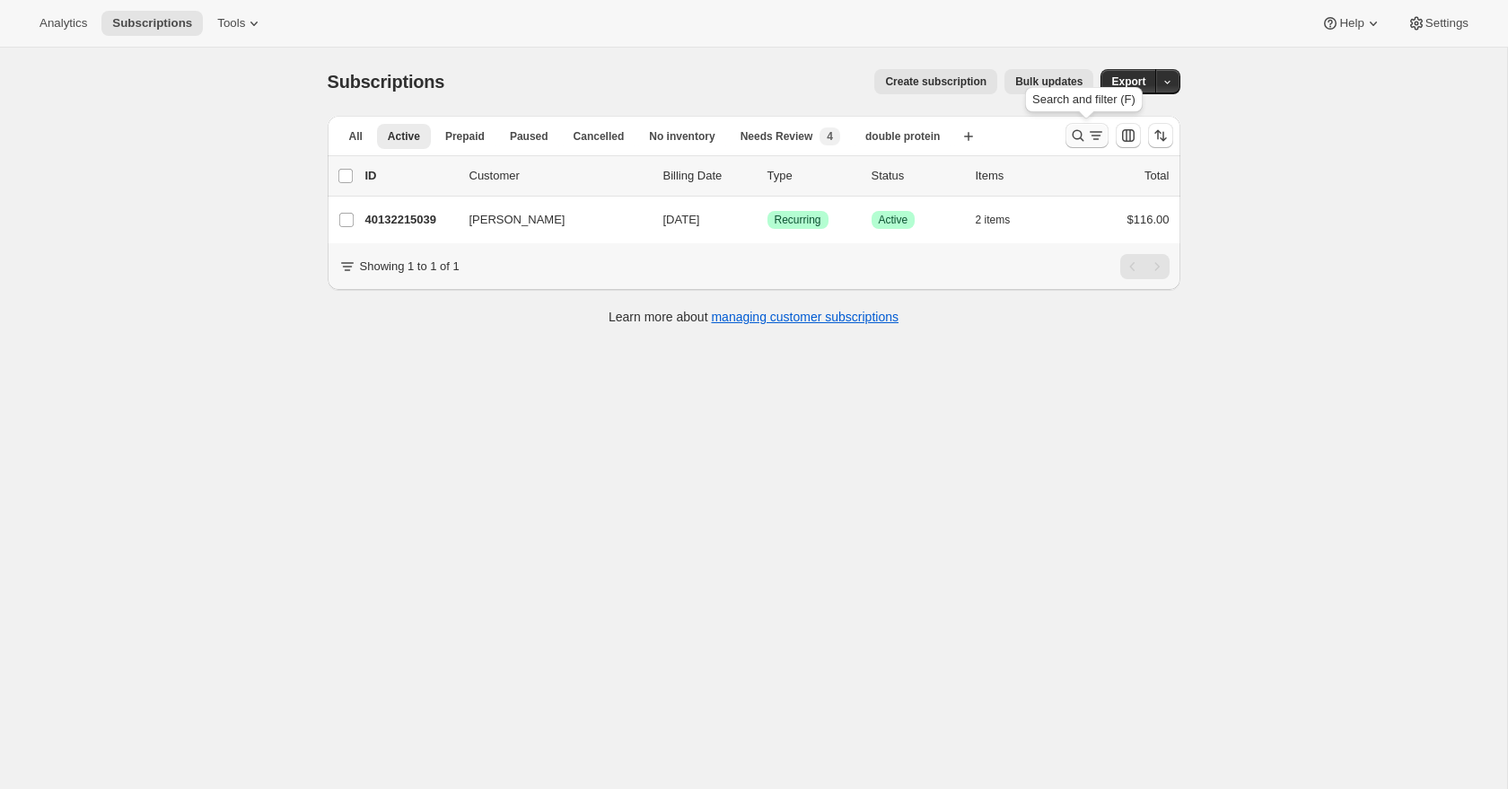
click at [1089, 136] on icon "Search and filter results" at bounding box center [1096, 136] width 18 height 18
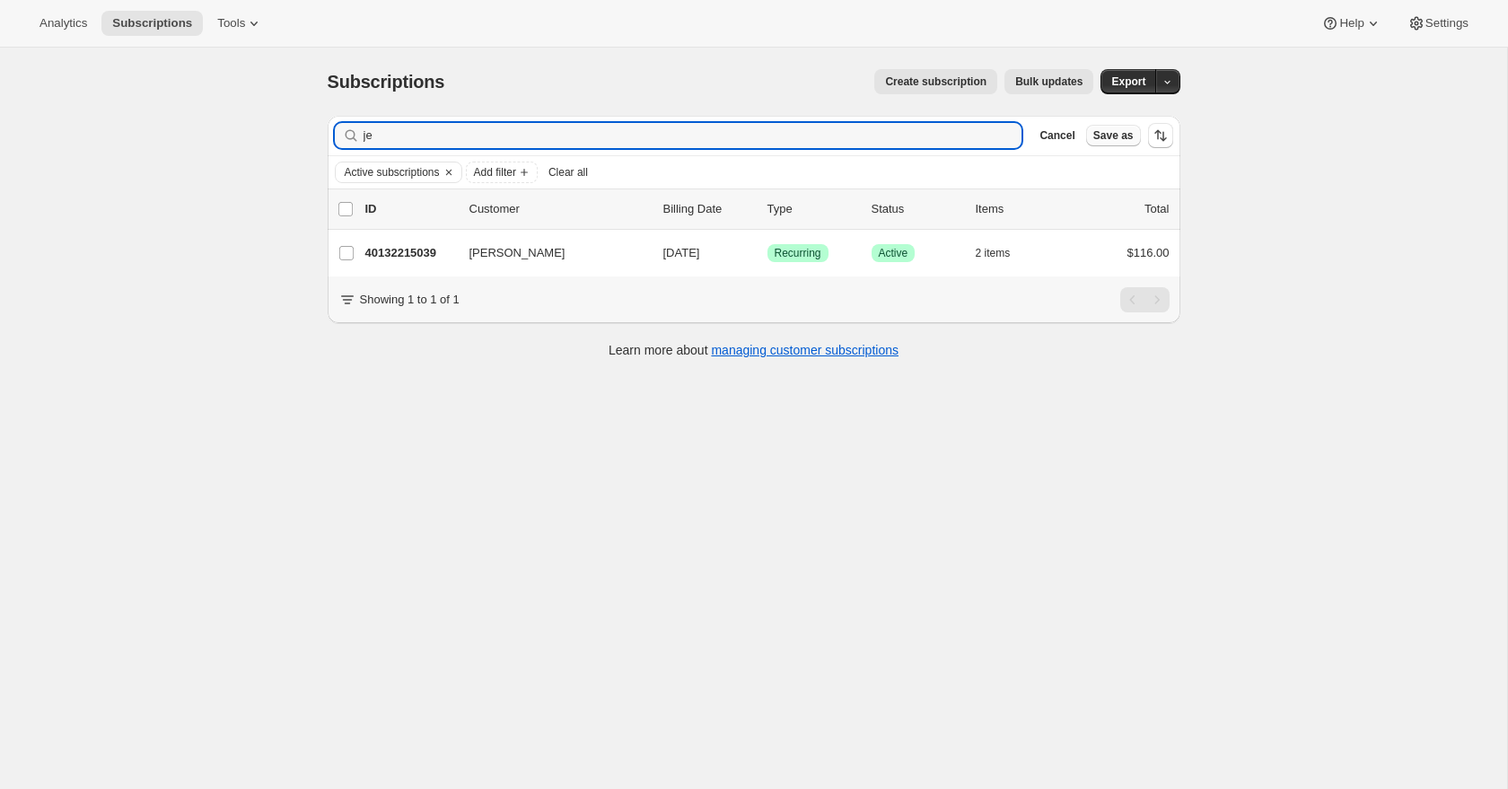
type input "j"
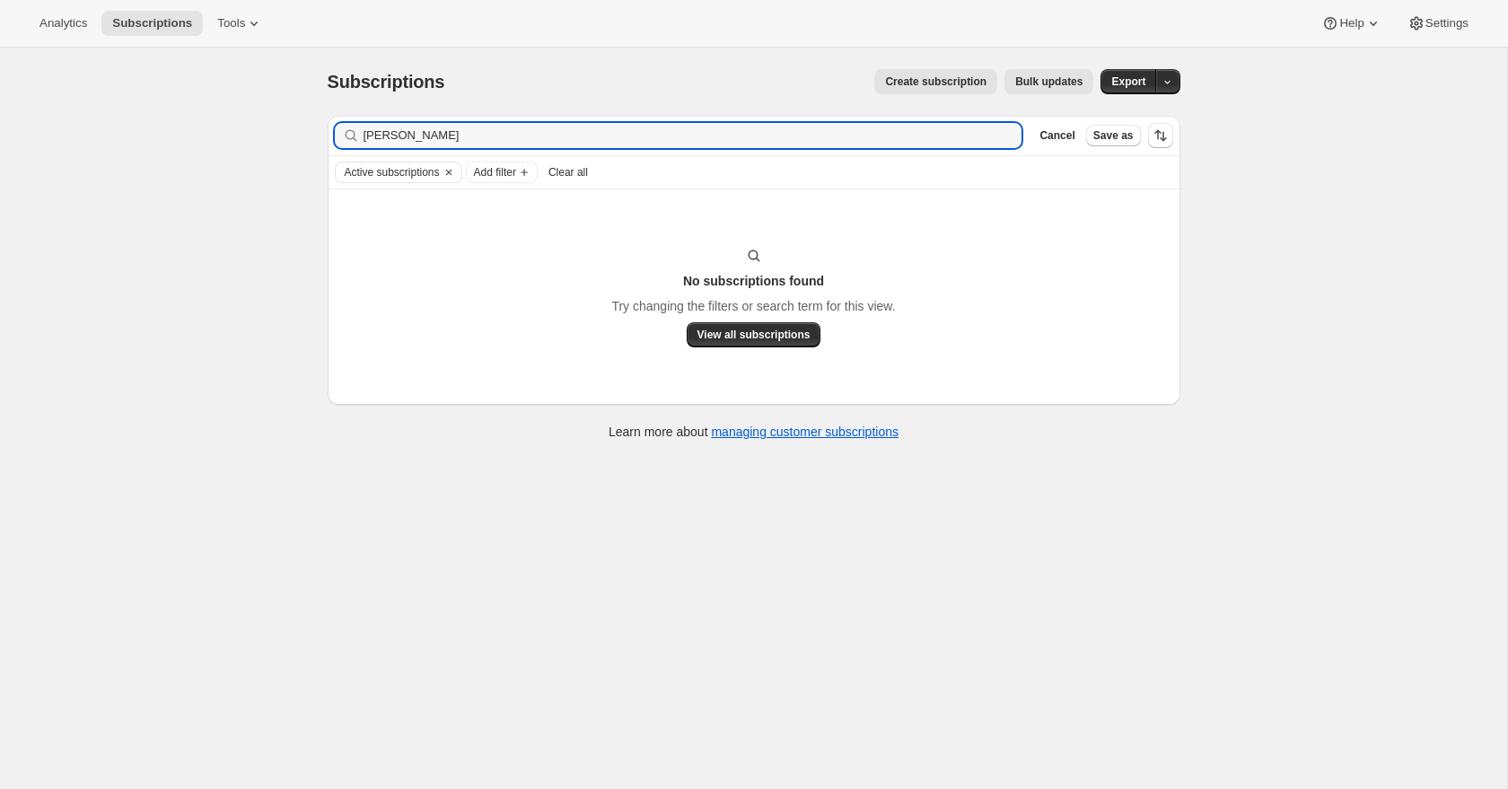
type input "[PERSON_NAME]"
click at [1006, 138] on icon "button" at bounding box center [1002, 135] width 13 height 13
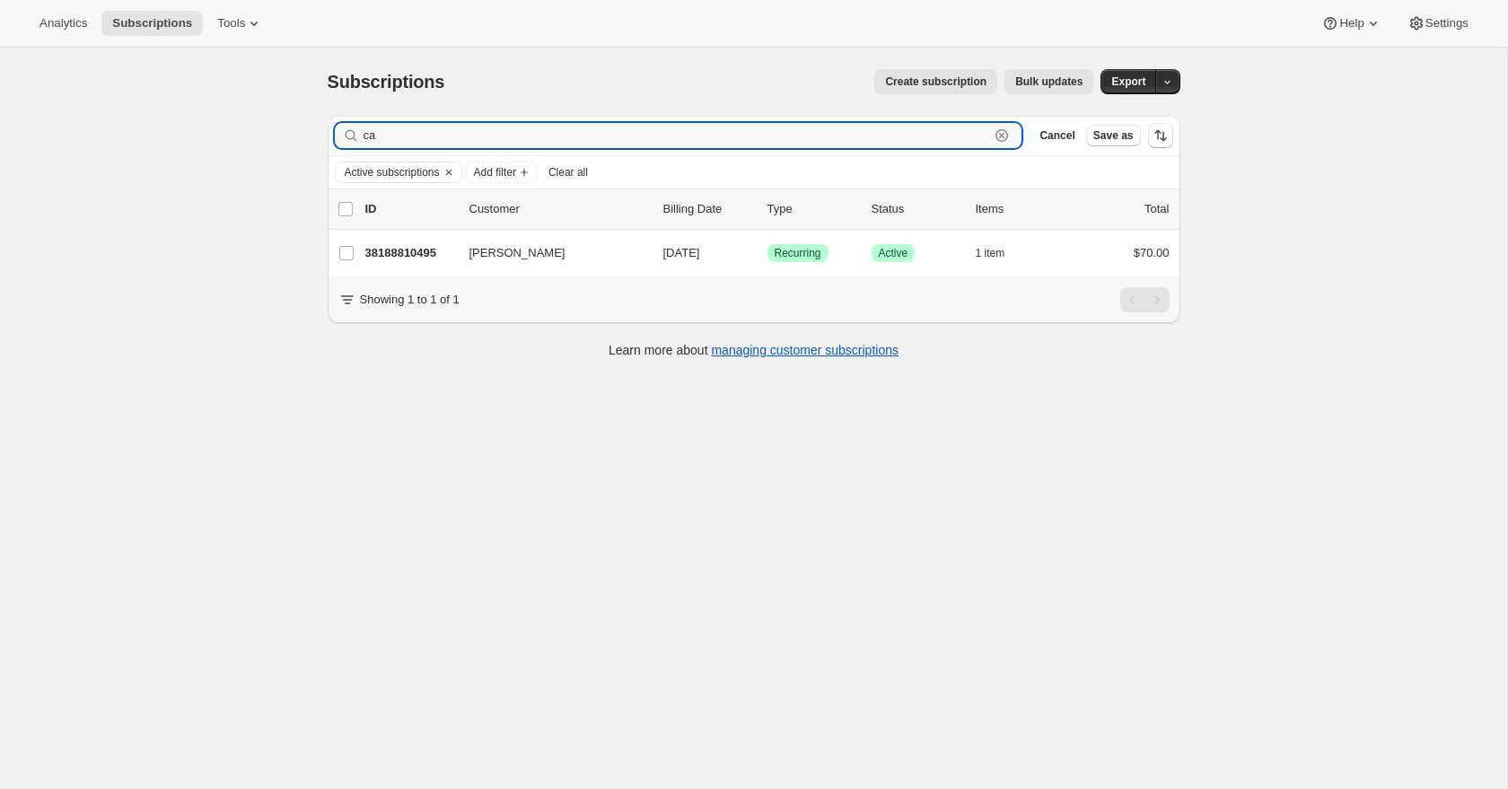
type input "c"
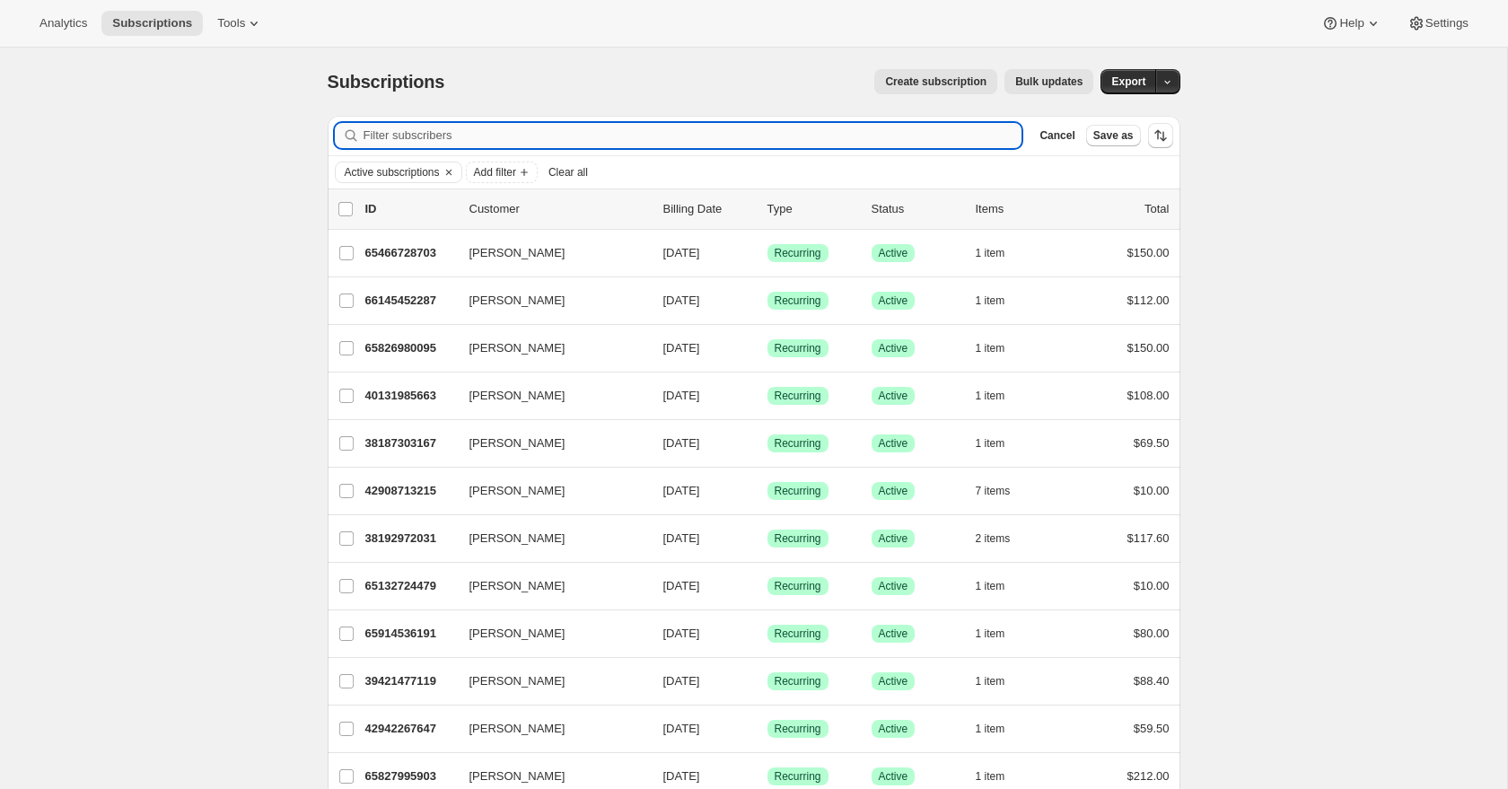
click at [802, 136] on input "Filter subscribers" at bounding box center [693, 135] width 659 height 25
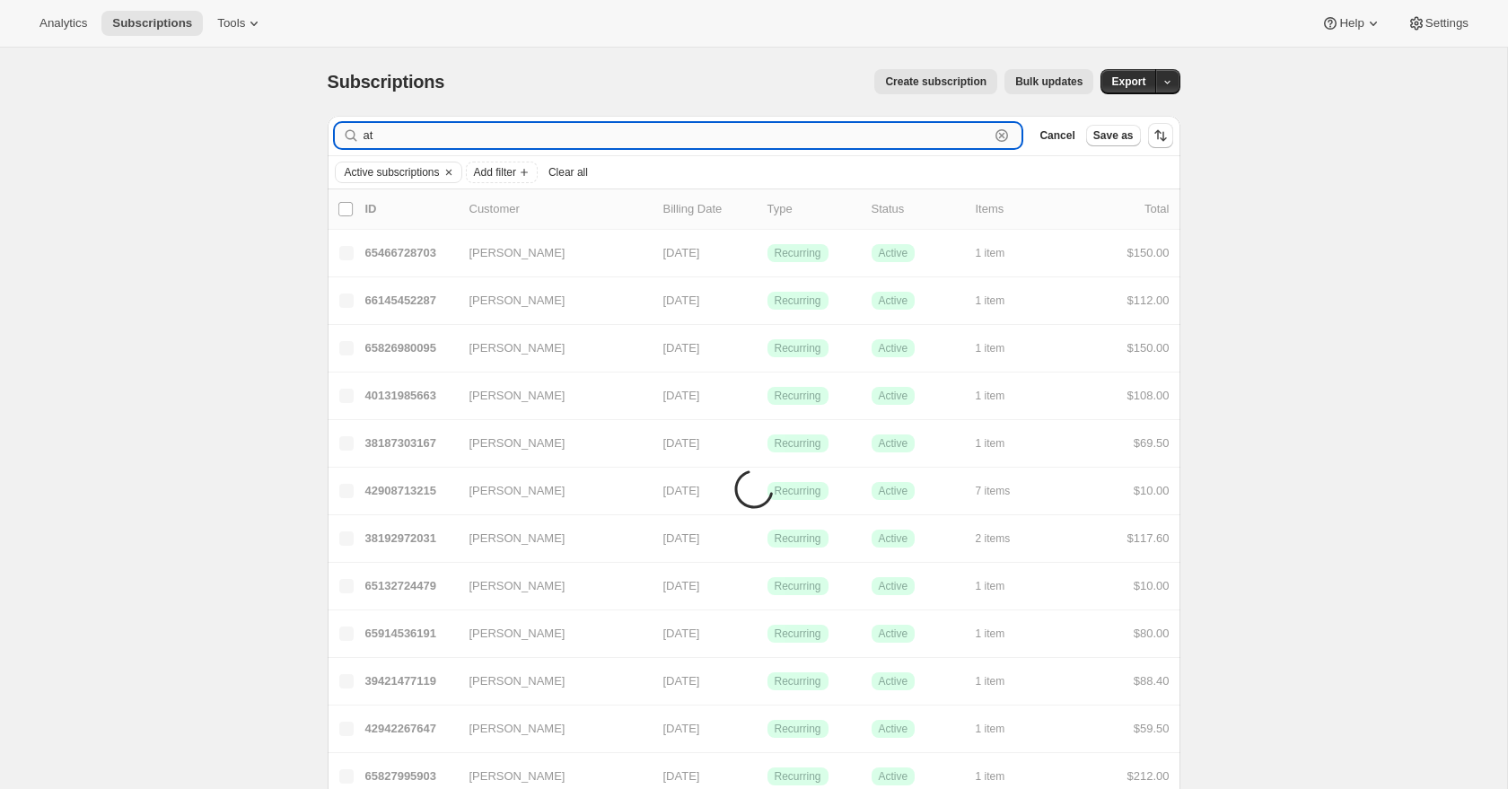
type input "a"
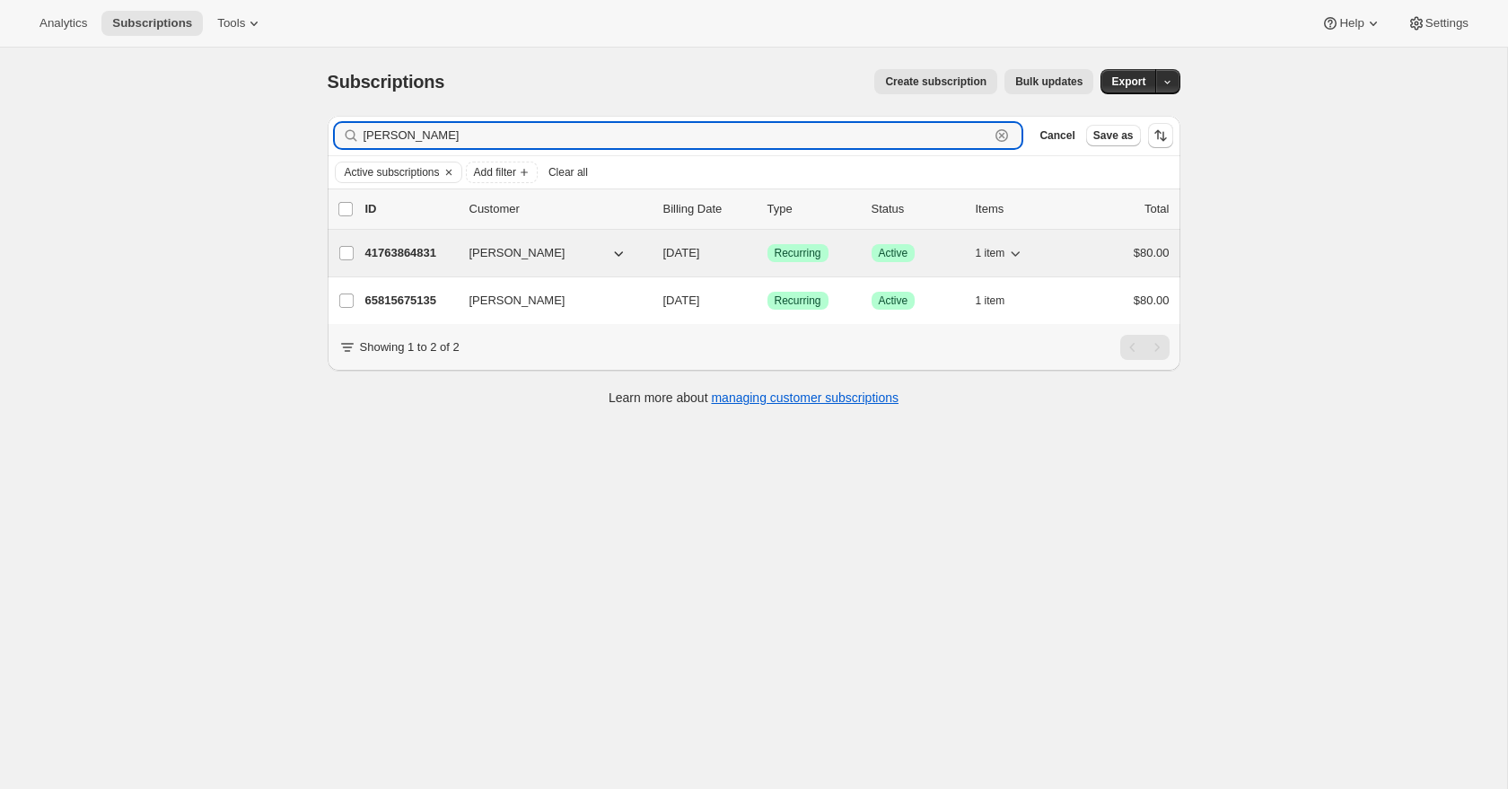
type input "[PERSON_NAME]"
click at [387, 249] on p "41763864831" at bounding box center [410, 253] width 90 height 18
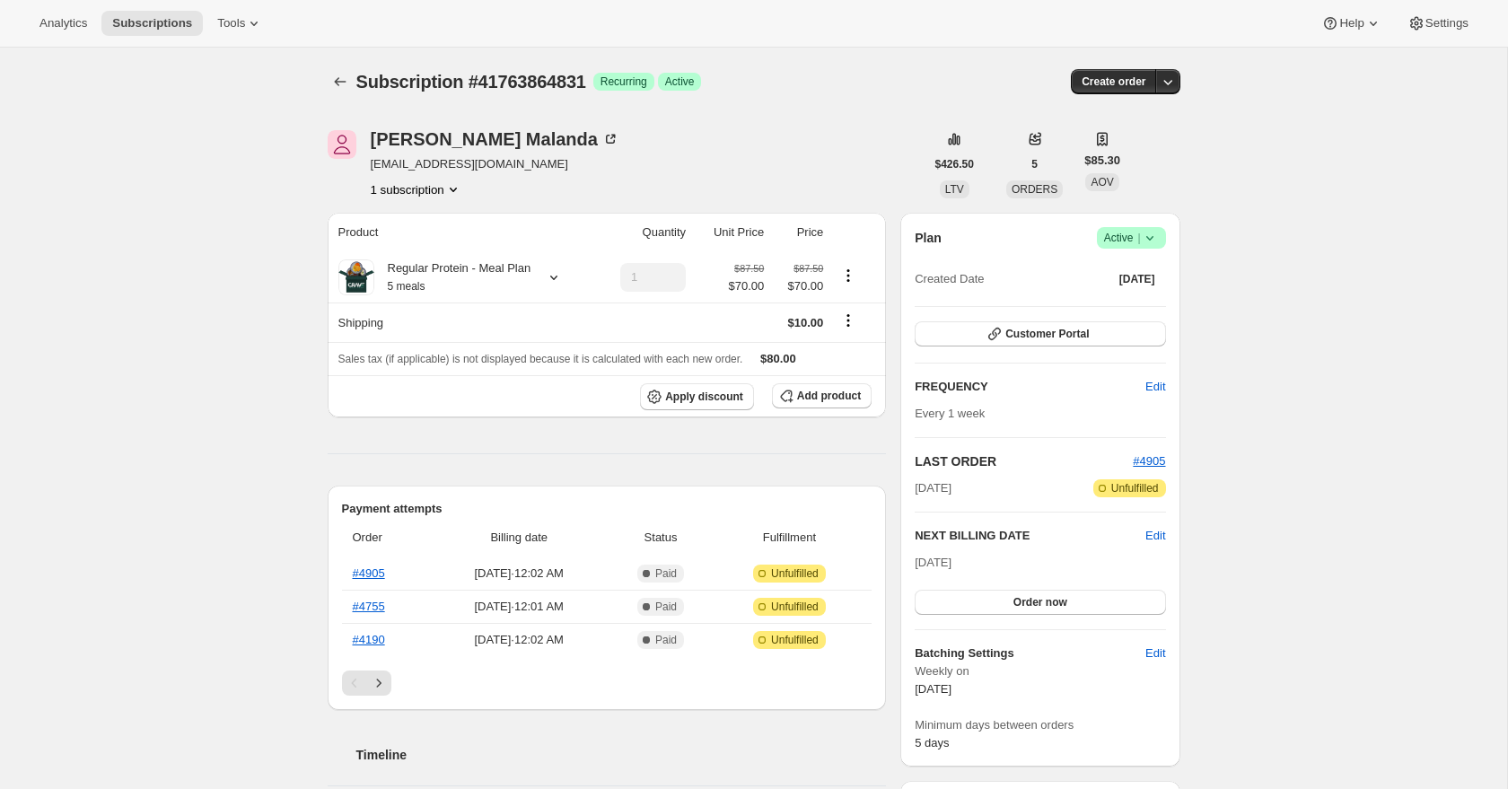
click at [443, 181] on button "1 subscription" at bounding box center [417, 189] width 92 height 18
click at [545, 180] on div "[PERSON_NAME] [EMAIL_ADDRESS][DOMAIN_NAME] 1 subscription" at bounding box center [626, 164] width 597 height 68
click at [335, 80] on icon "Subscriptions" at bounding box center [340, 82] width 18 height 18
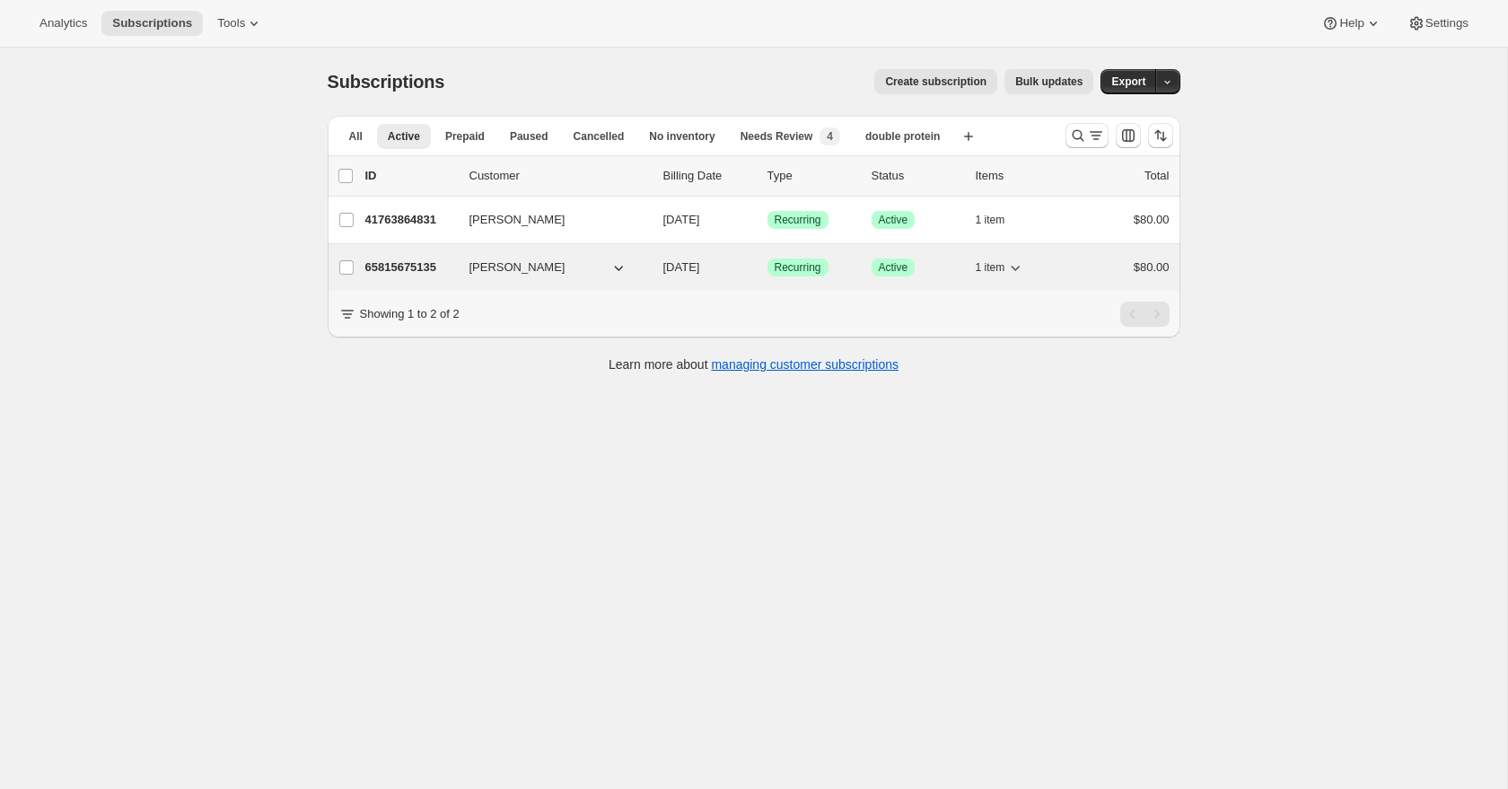
click at [403, 266] on p "65815675135" at bounding box center [410, 268] width 90 height 18
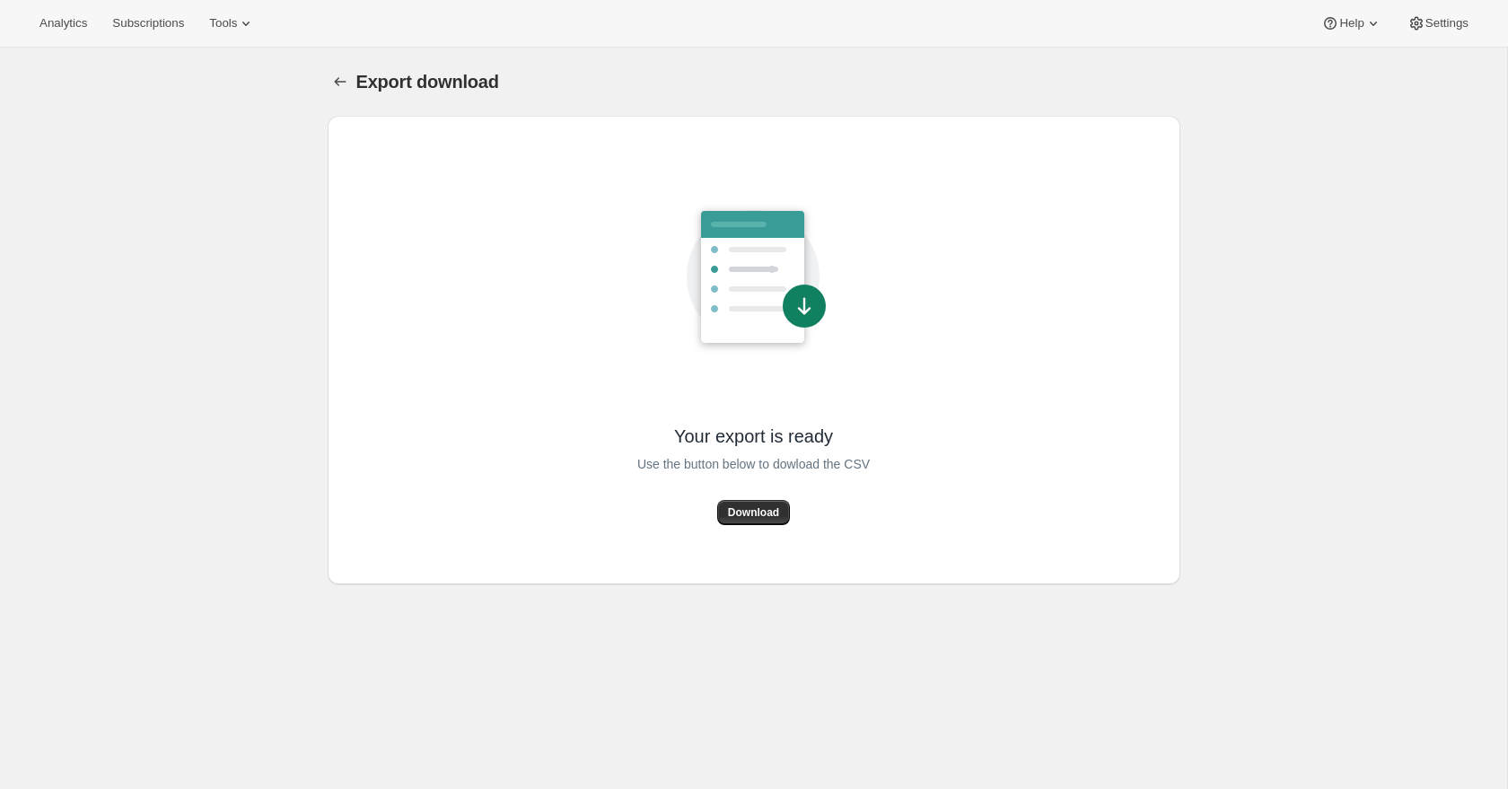
click at [754, 512] on span "Download" at bounding box center [753, 513] width 51 height 14
click at [740, 506] on span "Download" at bounding box center [753, 513] width 51 height 14
